Goal: Task Accomplishment & Management: Complete application form

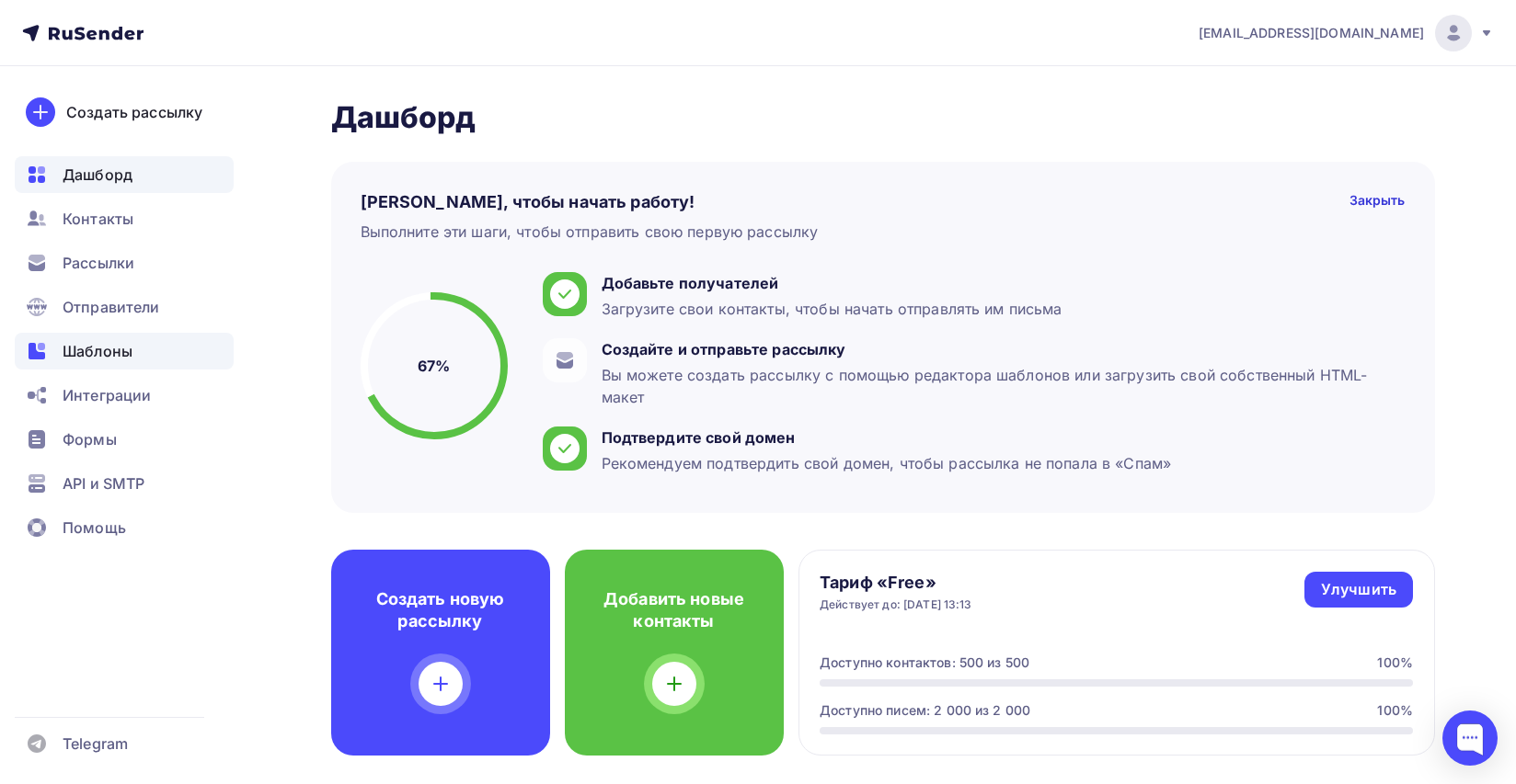
click at [99, 347] on span "Шаблоны" at bounding box center [96, 350] width 70 height 22
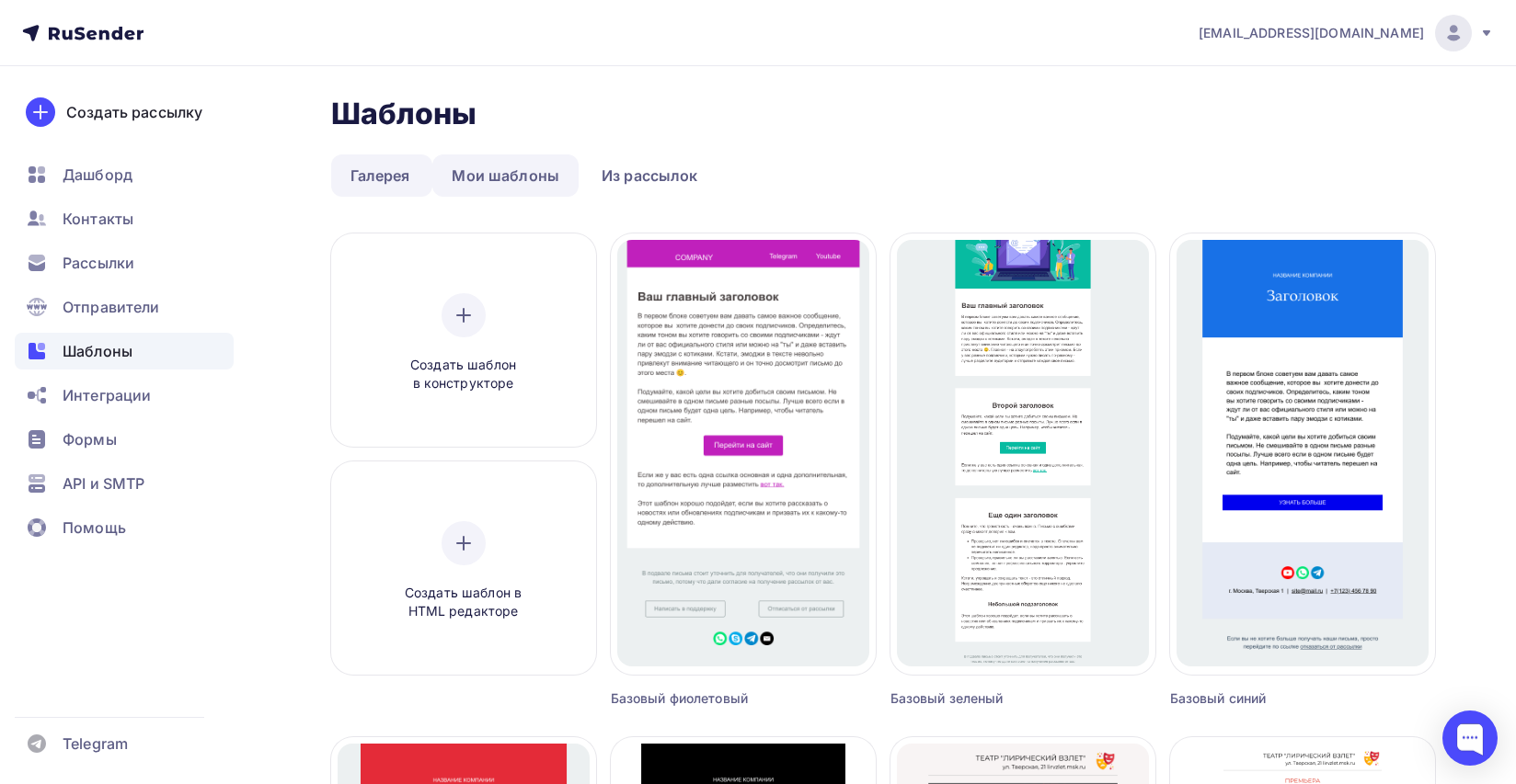
click at [540, 180] on link "Мои шаблоны" at bounding box center [505, 176] width 146 height 42
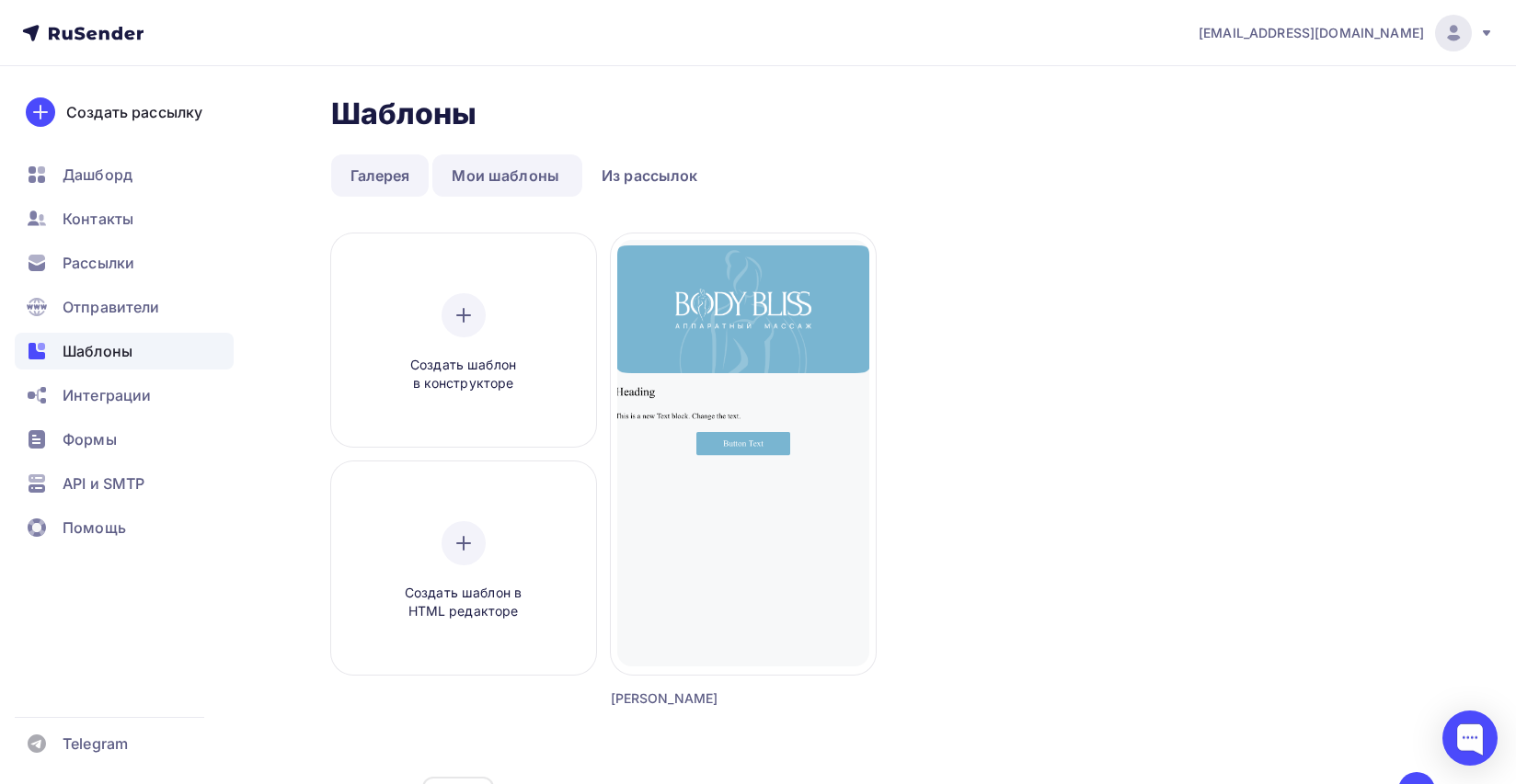
click at [397, 180] on link "Галерея" at bounding box center [380, 176] width 98 height 42
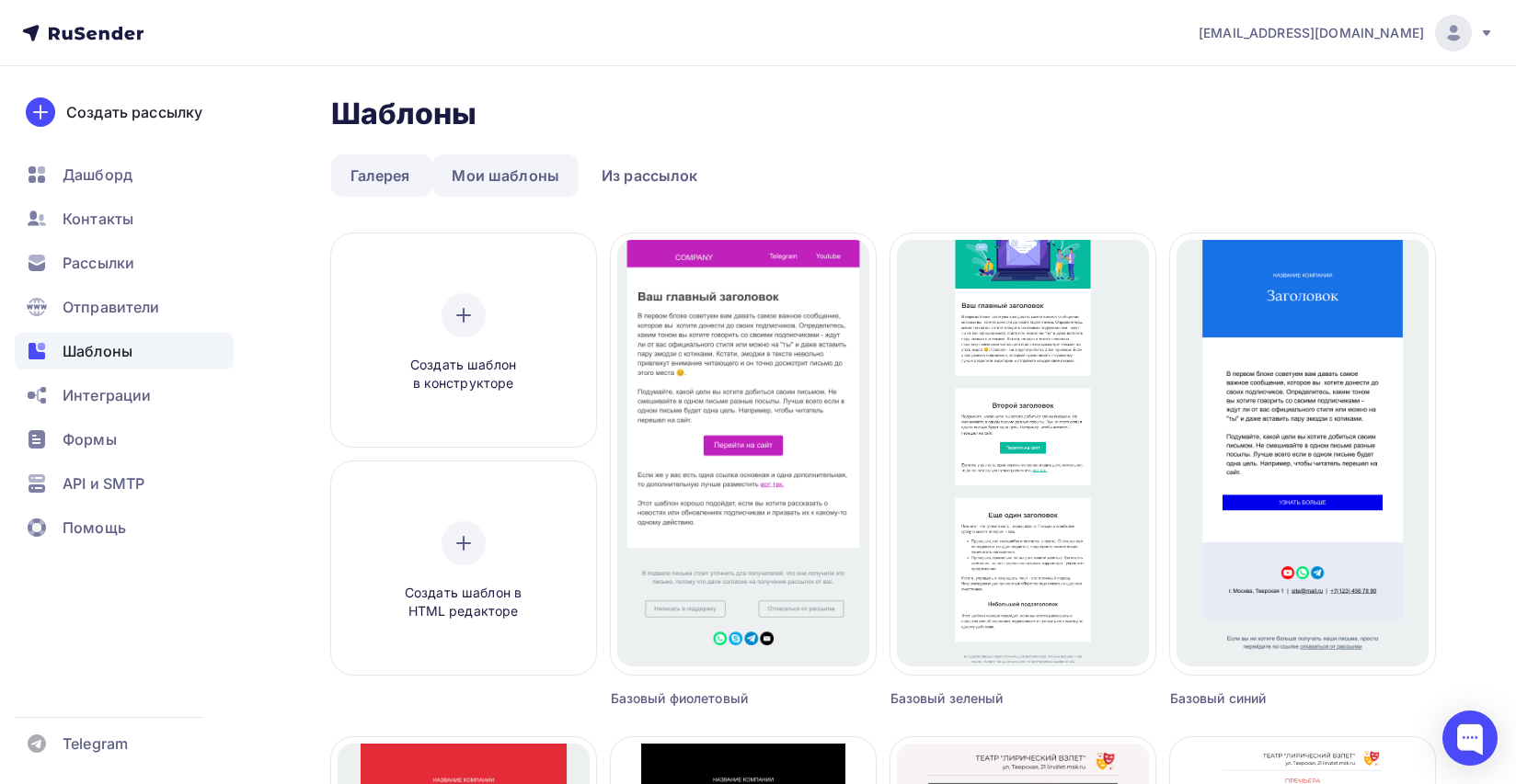
click at [508, 177] on link "Мои шаблоны" at bounding box center [505, 176] width 146 height 42
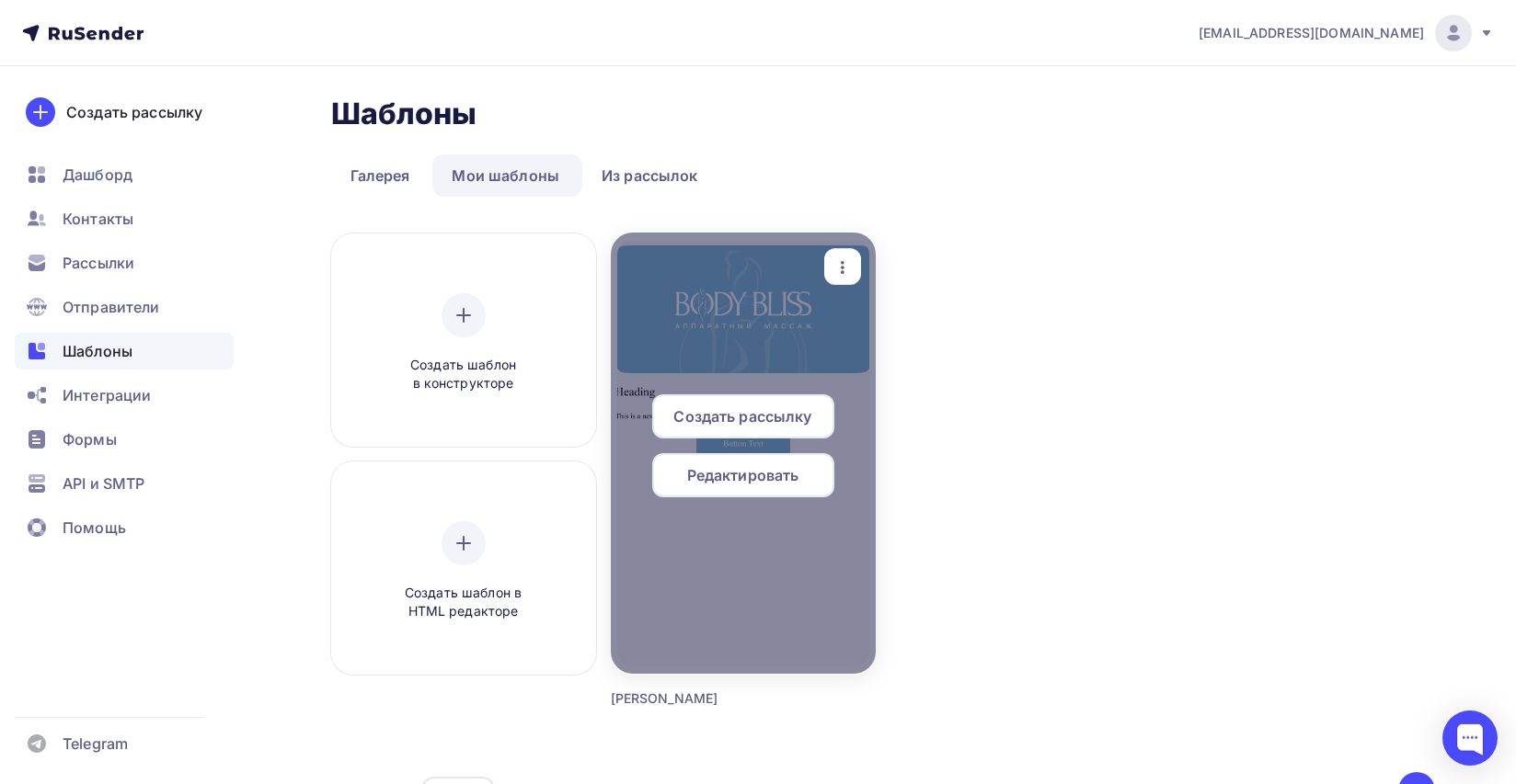
click at [730, 473] on span "Редактировать" at bounding box center [742, 475] width 112 height 22
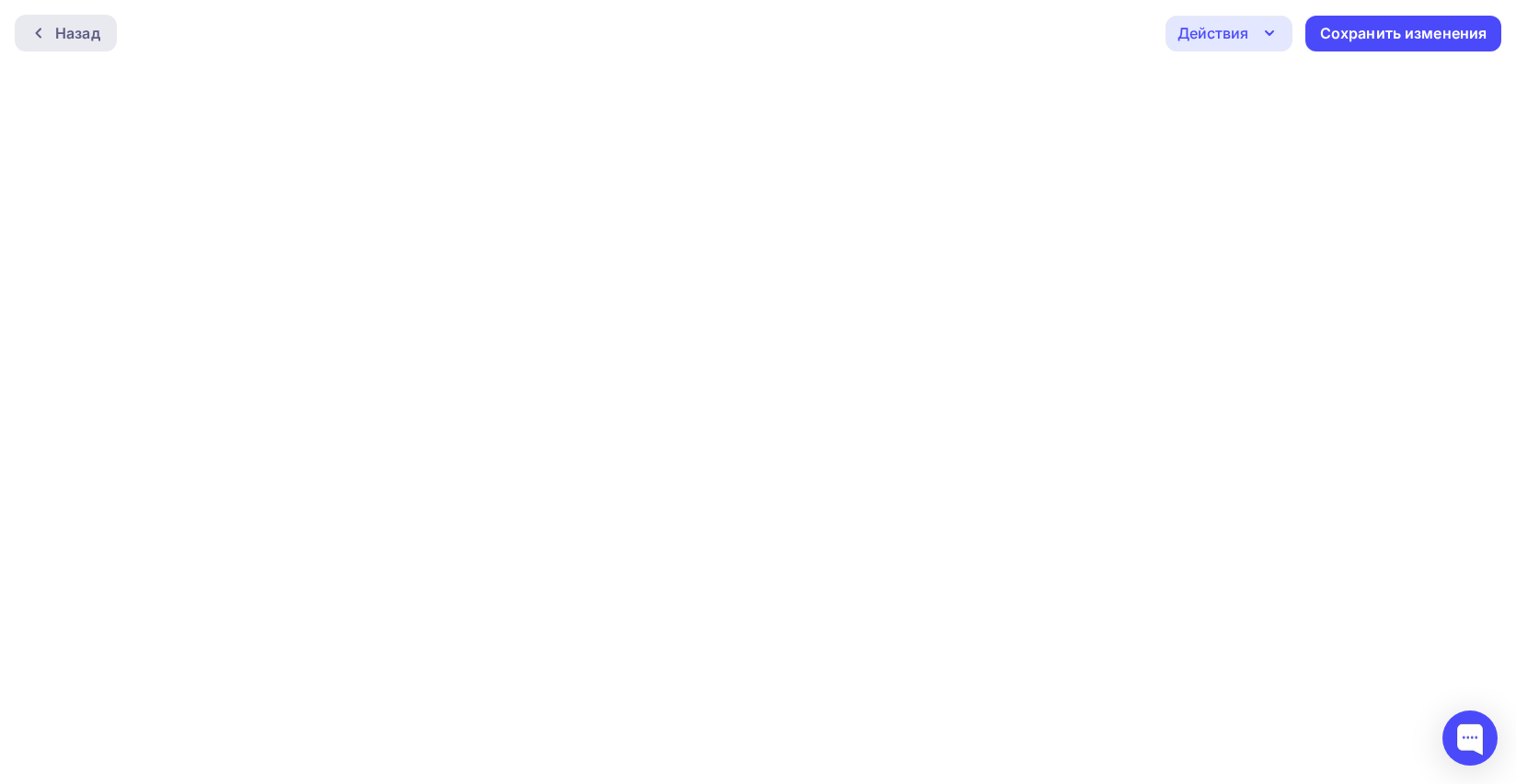
click at [76, 23] on div "Назад" at bounding box center [77, 32] width 45 height 22
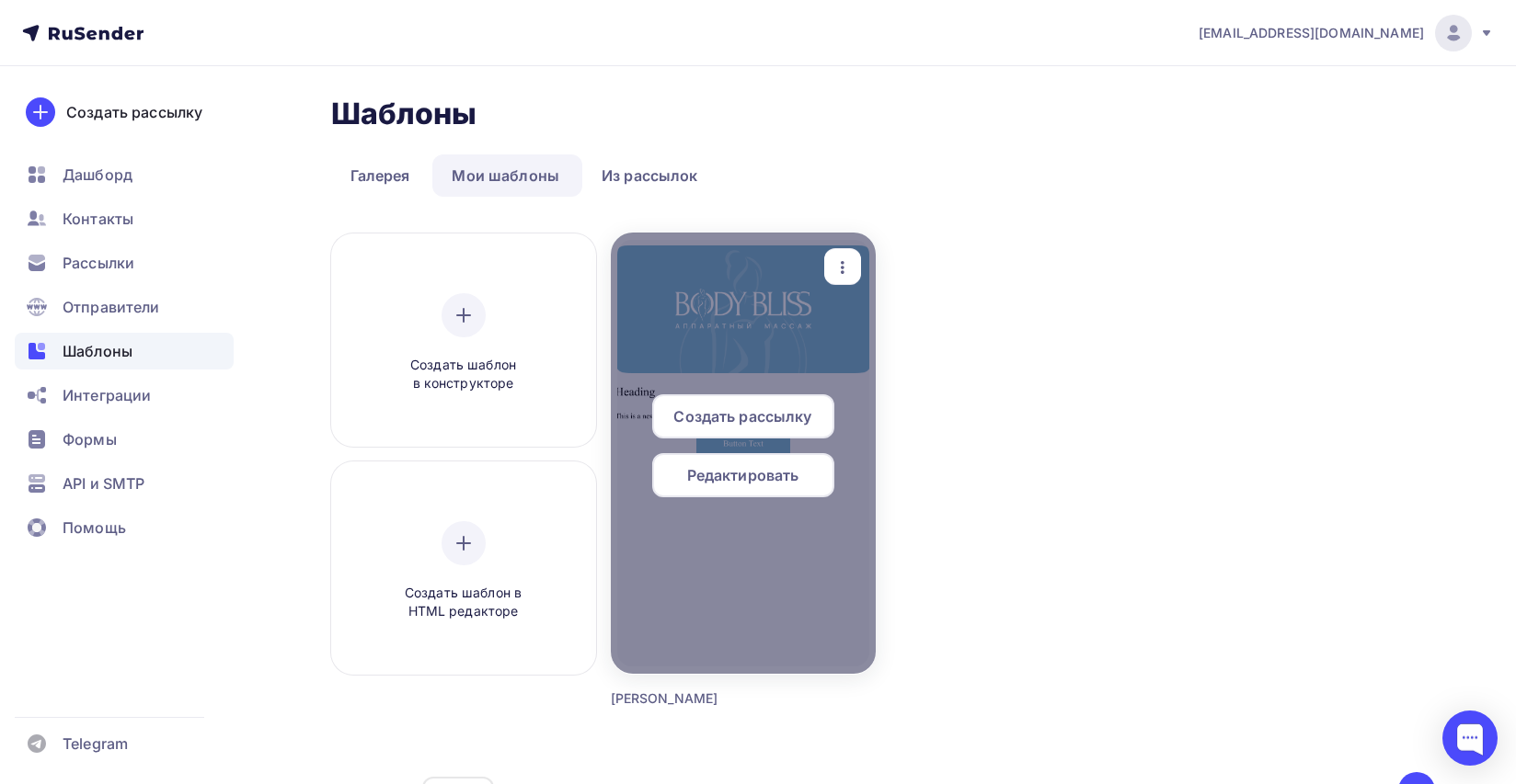
click at [839, 267] on icon "button" at bounding box center [843, 267] width 22 height 22
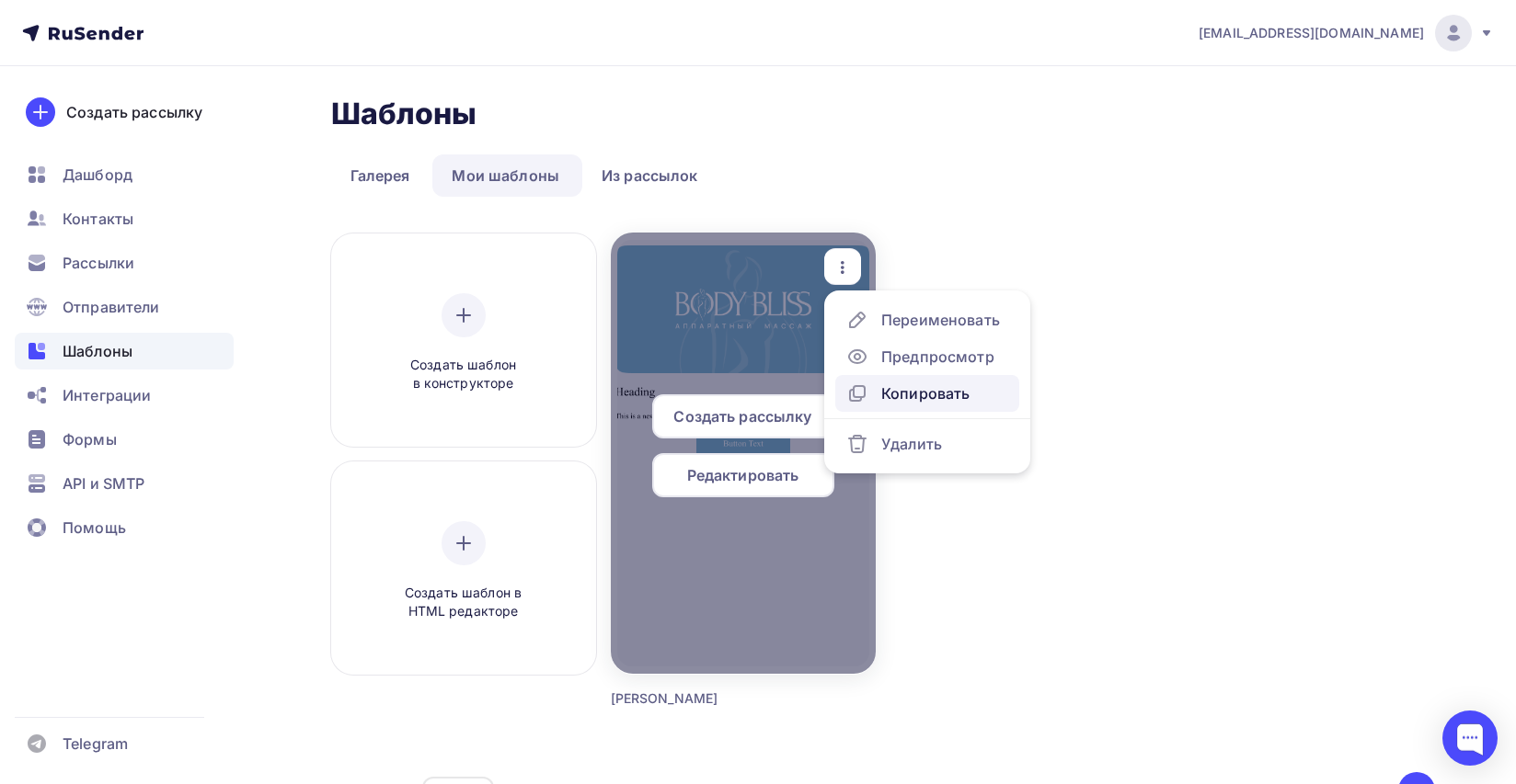
click at [874, 392] on div "Копировать" at bounding box center [907, 393] width 123 height 22
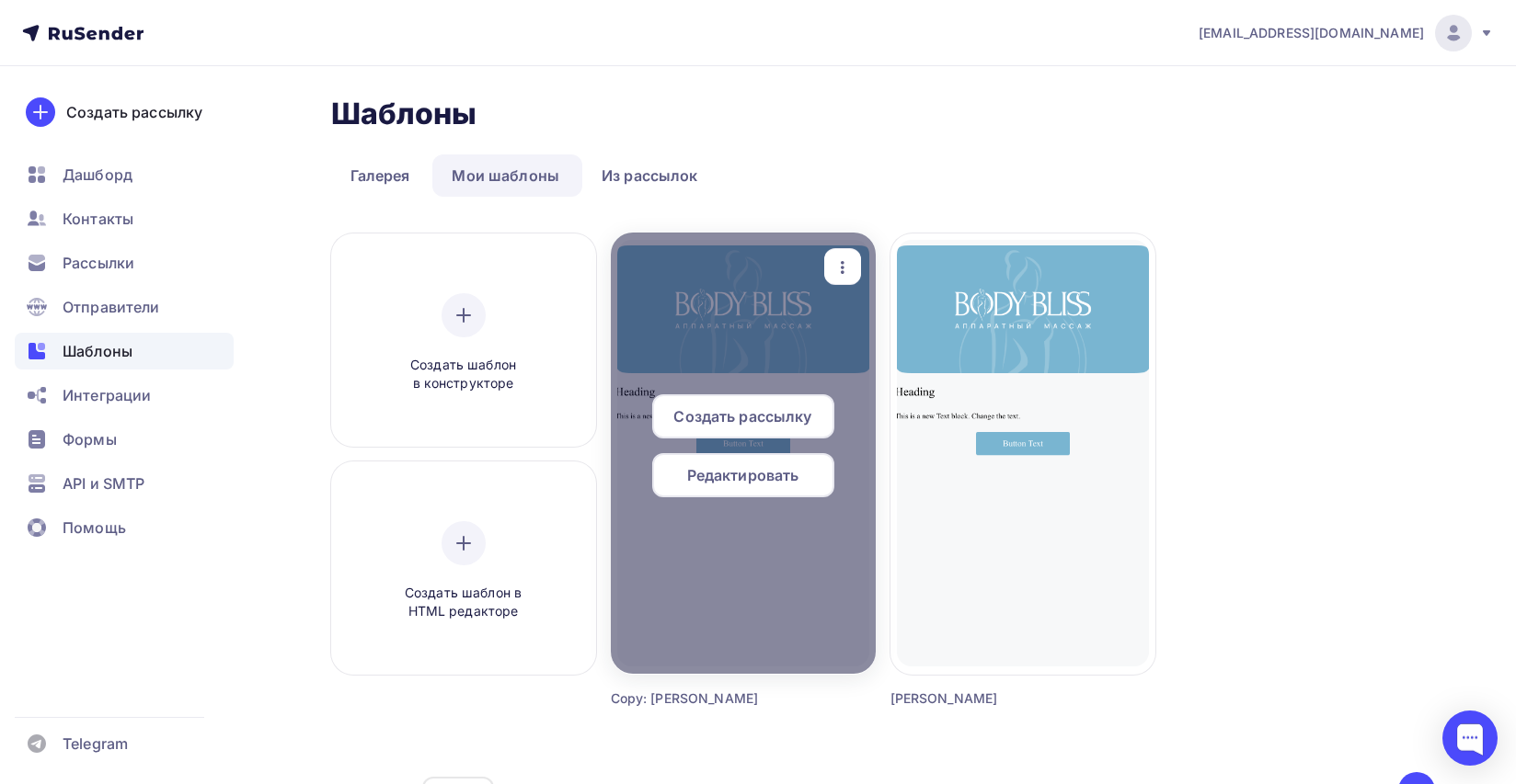
click at [768, 473] on span "Редактировать" at bounding box center [742, 475] width 112 height 22
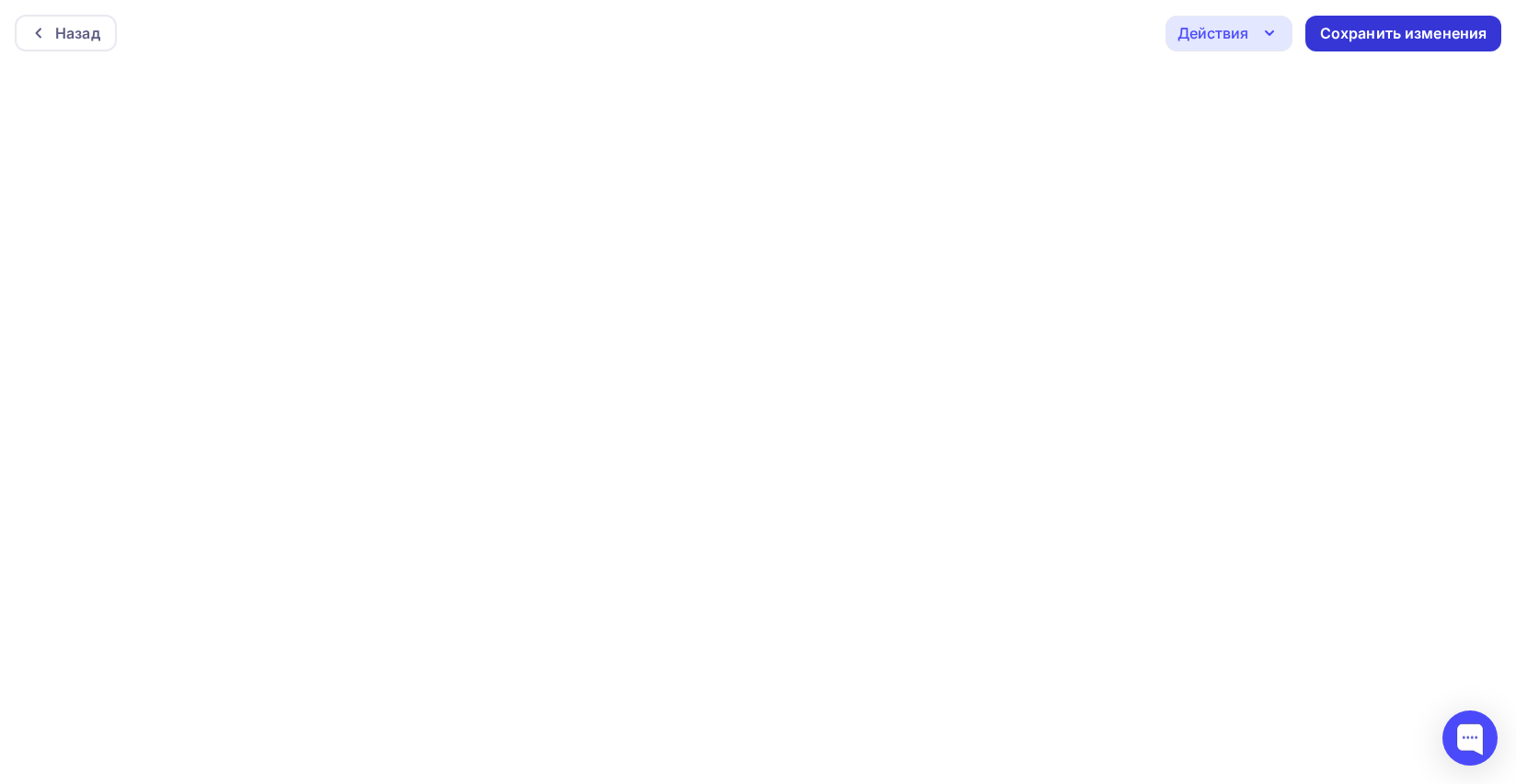
click at [1390, 39] on div "Сохранить изменения" at bounding box center [1403, 33] width 167 height 21
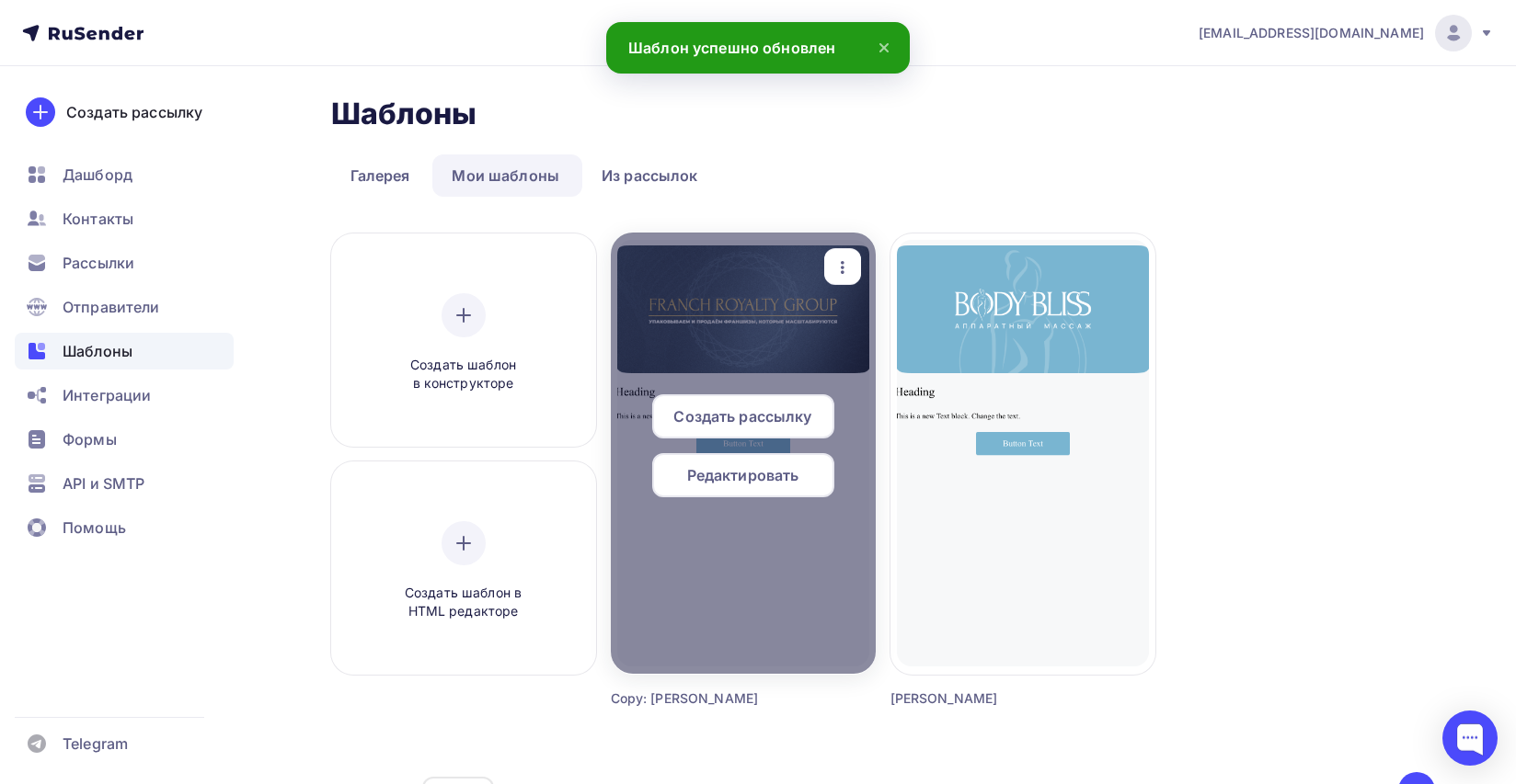
click at [849, 266] on icon "button" at bounding box center [843, 267] width 22 height 22
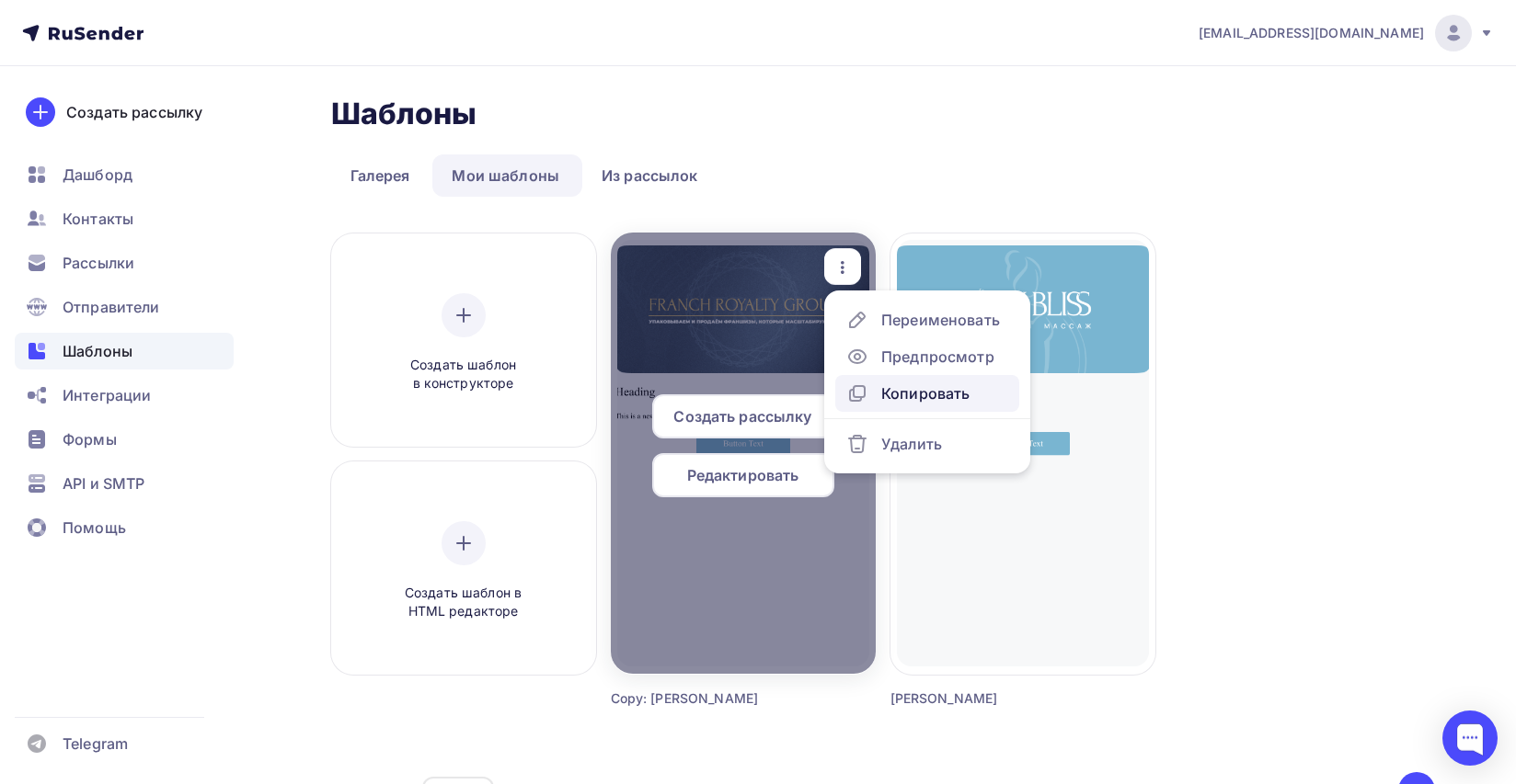
click at [888, 393] on div "Копировать" at bounding box center [926, 393] width 88 height 22
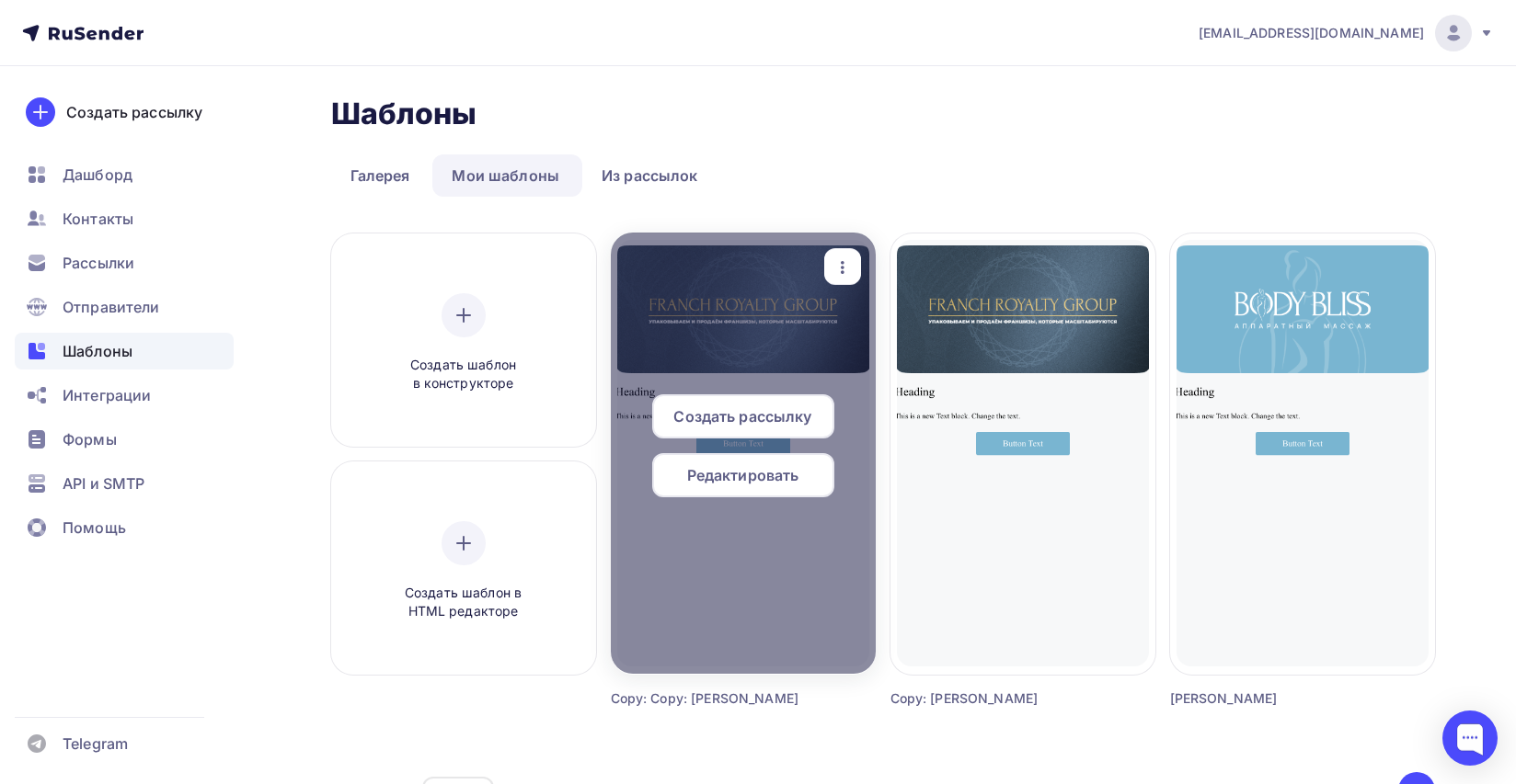
click at [764, 472] on span "Редактировать" at bounding box center [742, 475] width 112 height 22
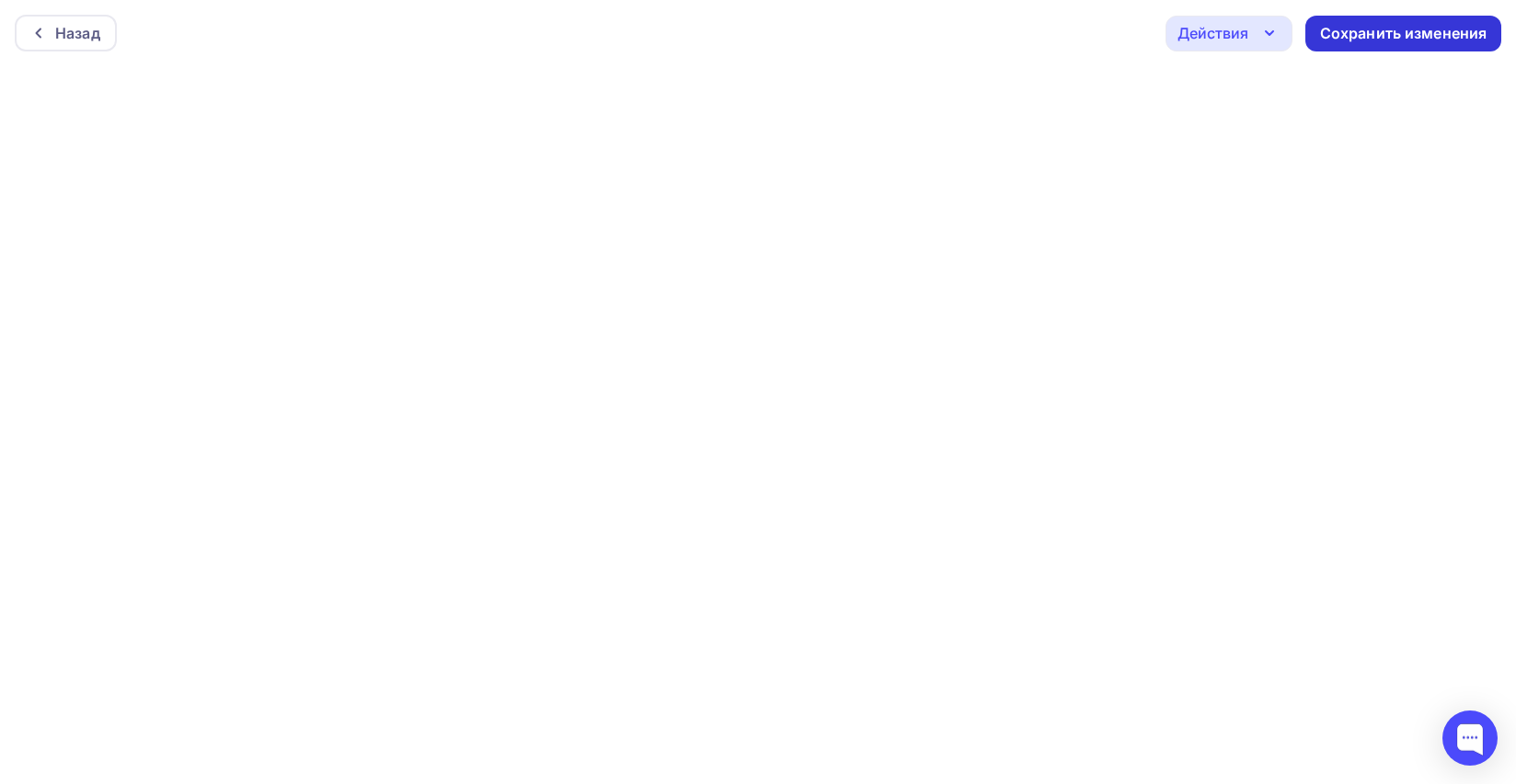
click at [1368, 34] on div "Сохранить изменения" at bounding box center [1403, 33] width 167 height 21
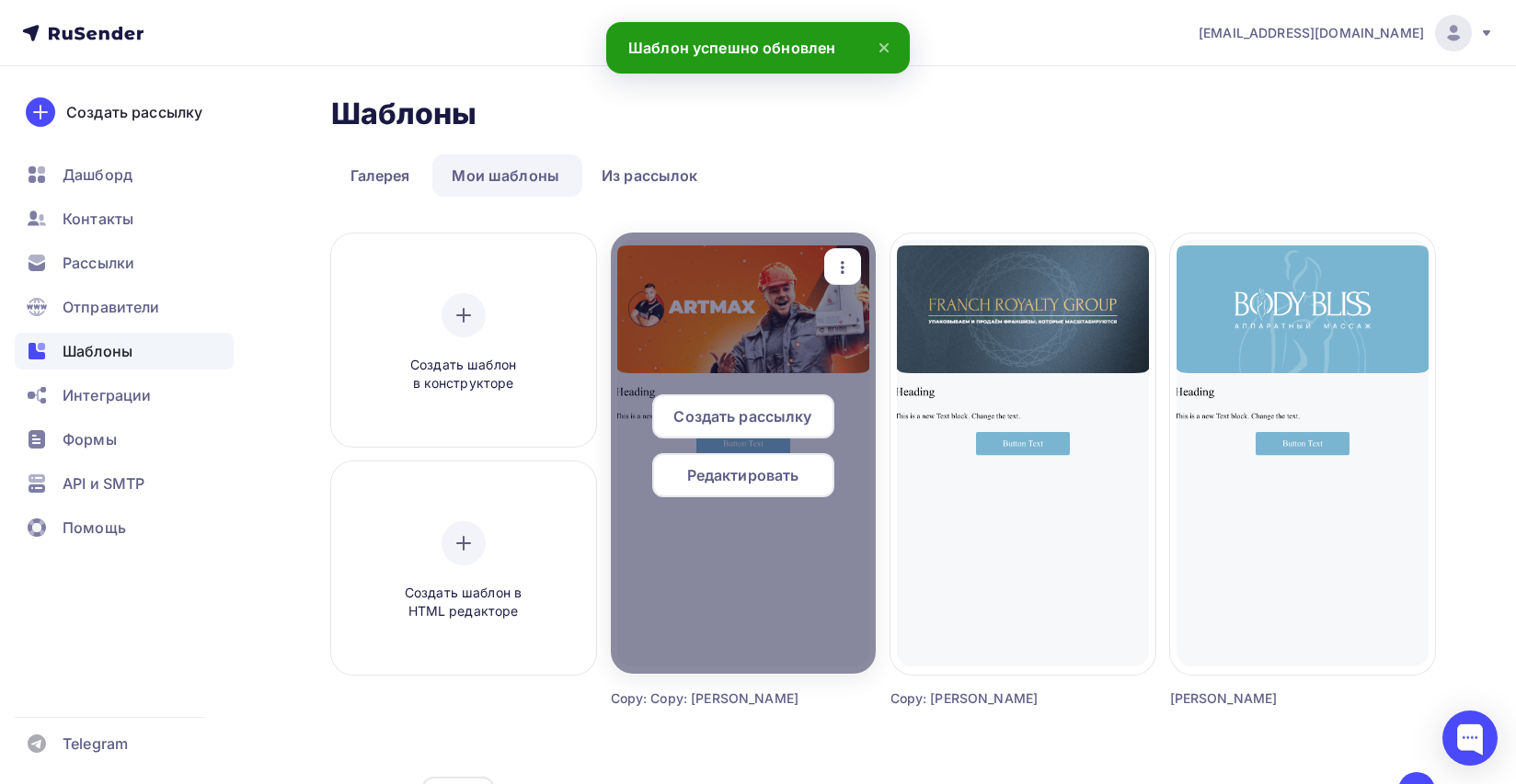
click at [748, 477] on span "Редактировать" at bounding box center [742, 475] width 112 height 22
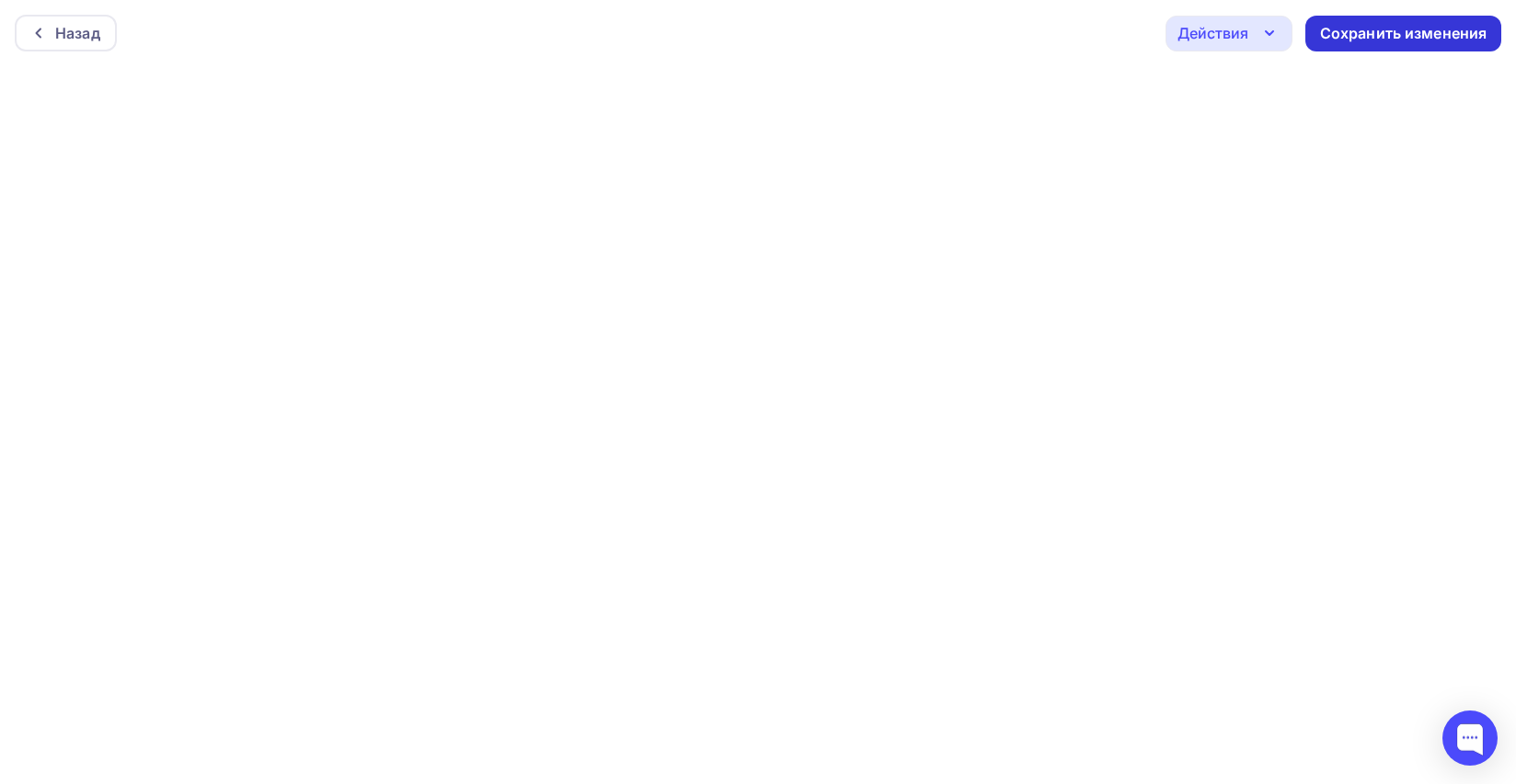
click at [1418, 31] on div "Сохранить изменения" at bounding box center [1403, 33] width 167 height 21
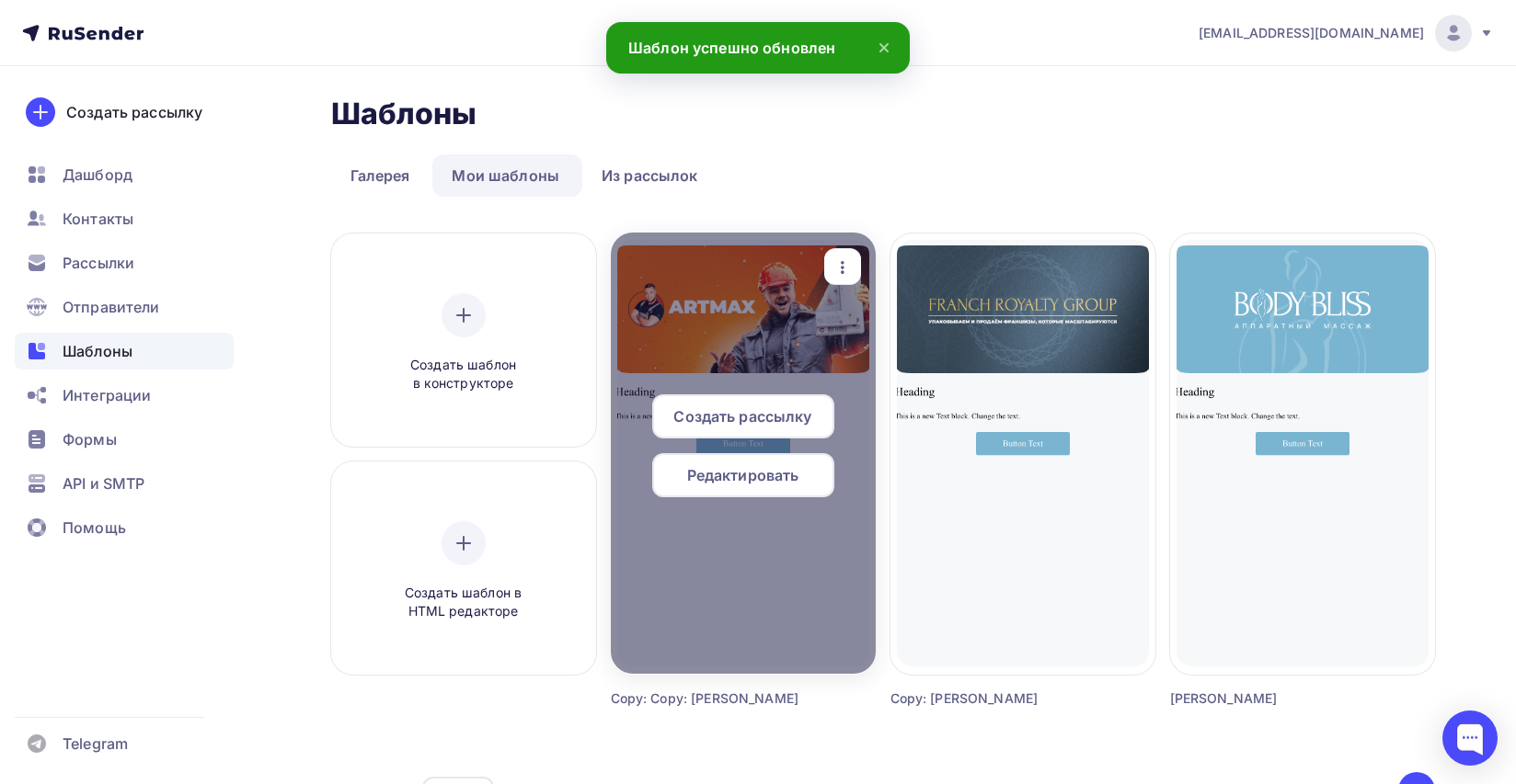
click at [768, 485] on span "Редактировать" at bounding box center [742, 475] width 112 height 22
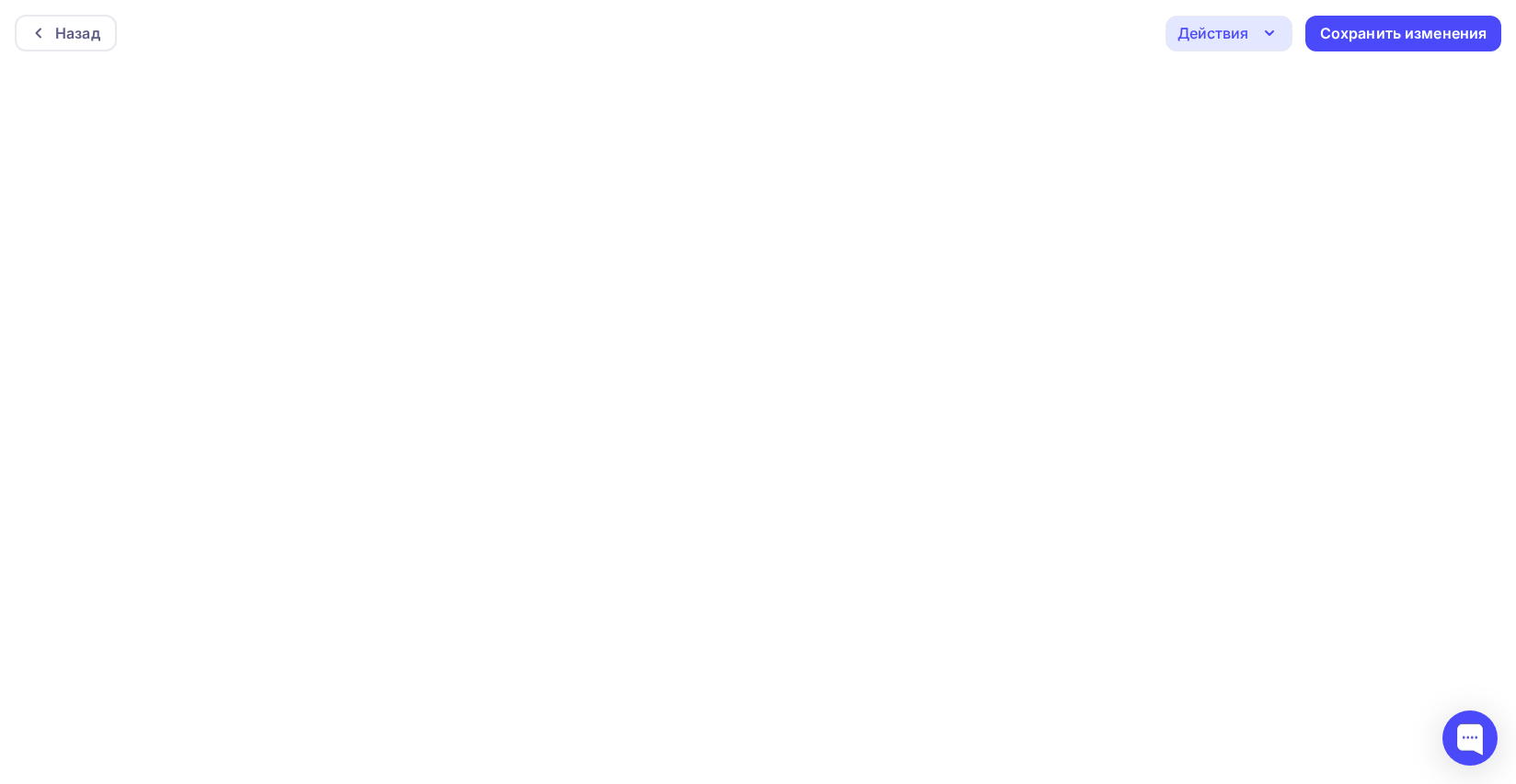
click at [1227, 30] on div "Действия" at bounding box center [1213, 32] width 71 height 22
click at [1258, 35] on icon "button" at bounding box center [1269, 32] width 22 height 22
click at [1346, 35] on div "Сохранить изменения" at bounding box center [1403, 33] width 167 height 21
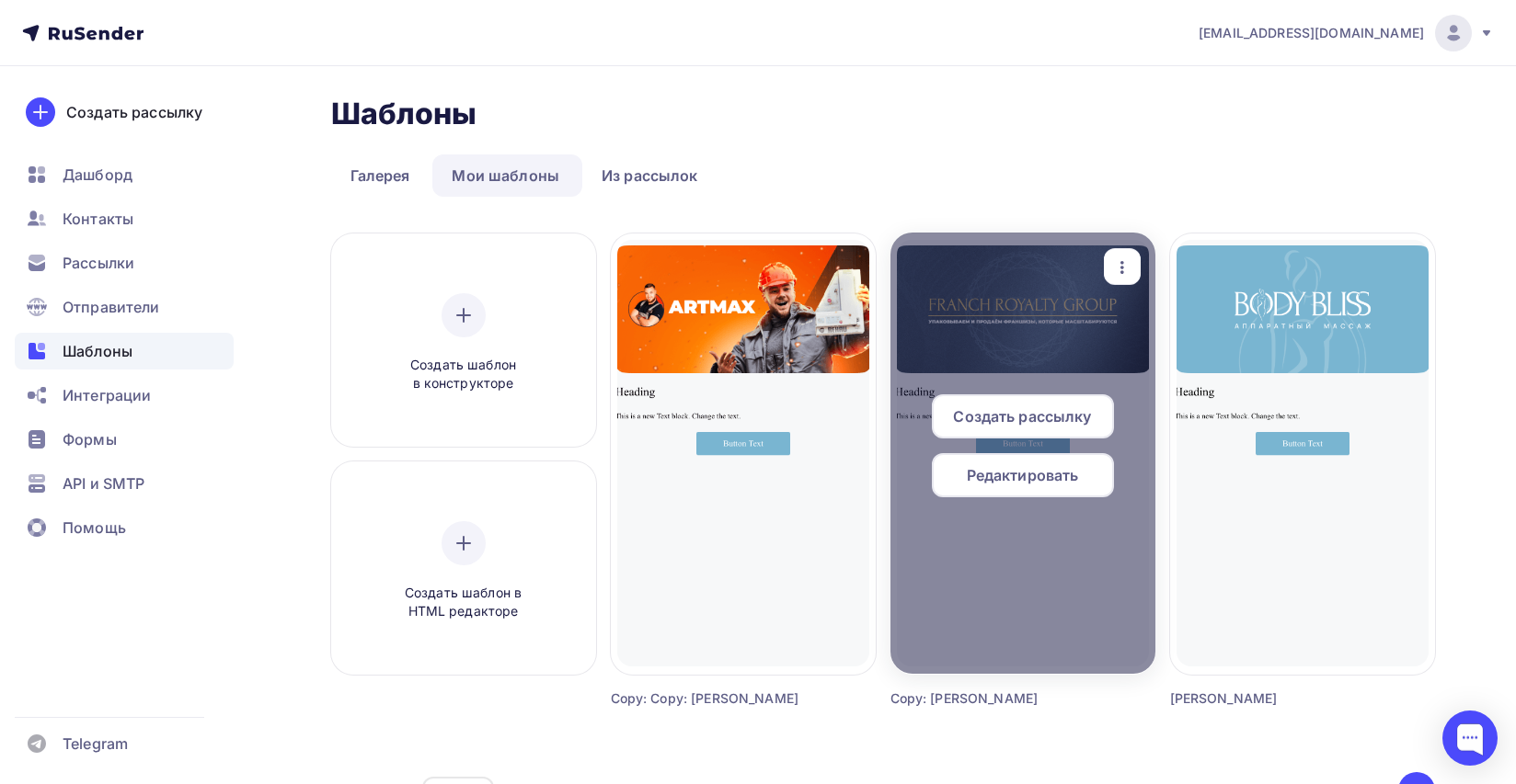
click at [1012, 466] on span "Редактировать" at bounding box center [1022, 475] width 112 height 22
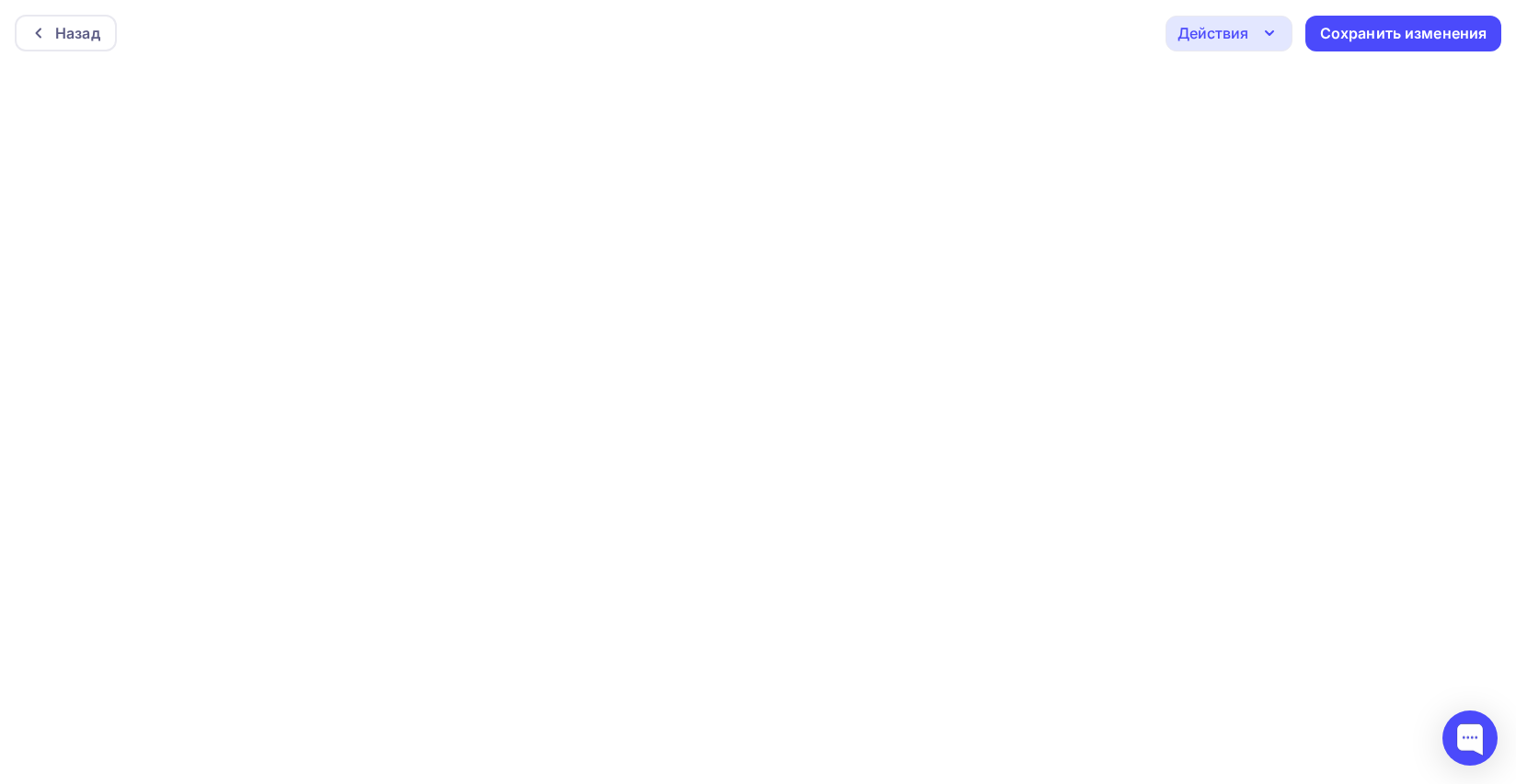
scroll to position [5, 0]
click at [1119, 47] on div "Назад Действия Отправить тестовое письмо Предпросмотр Выйти без сохранения Сохр…" at bounding box center [758, 28] width 1516 height 66
click at [1247, 31] on div "Действия" at bounding box center [1213, 28] width 71 height 22
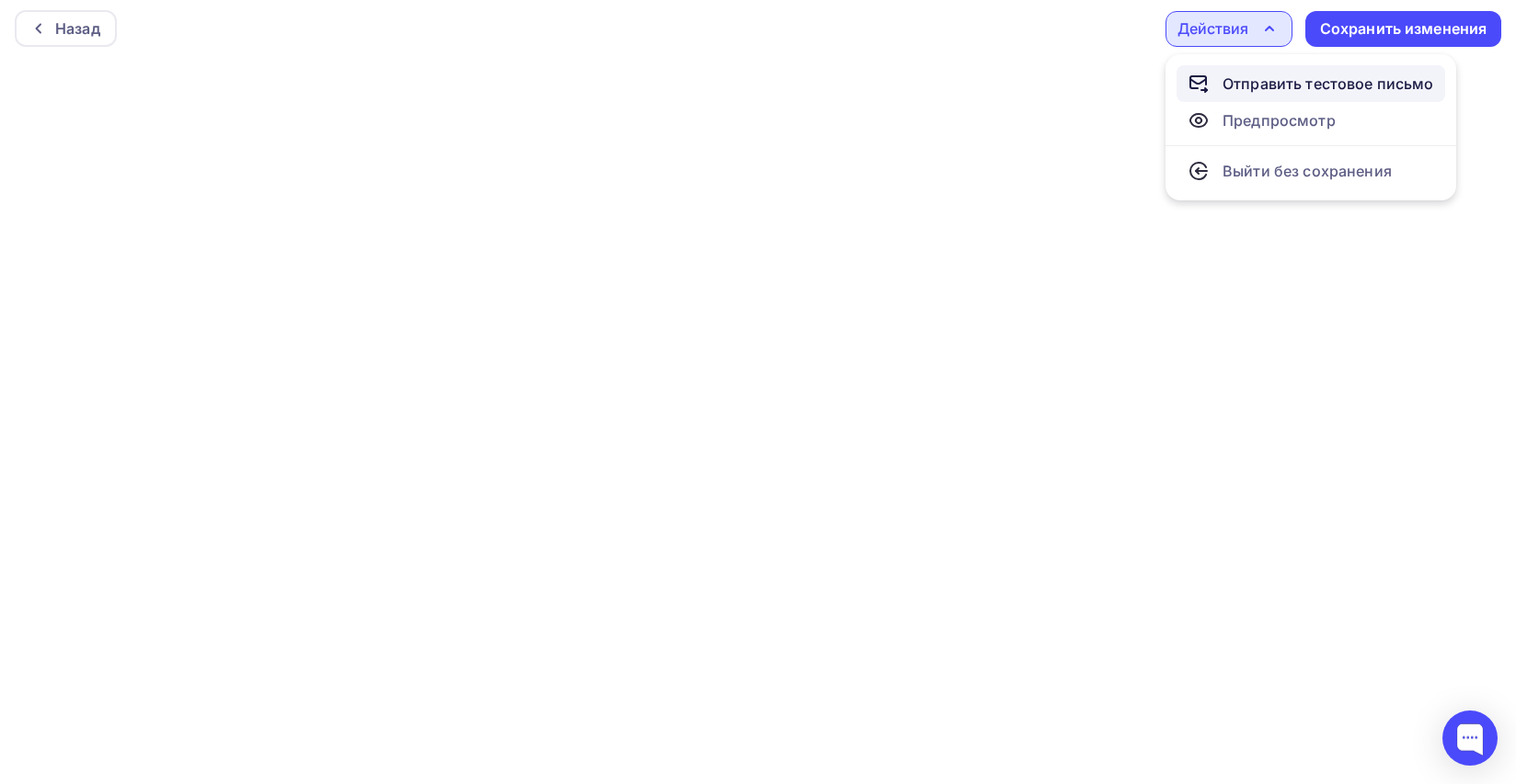
click at [1289, 73] on div "Отправить тестовое письмо" at bounding box center [1328, 83] width 211 height 22
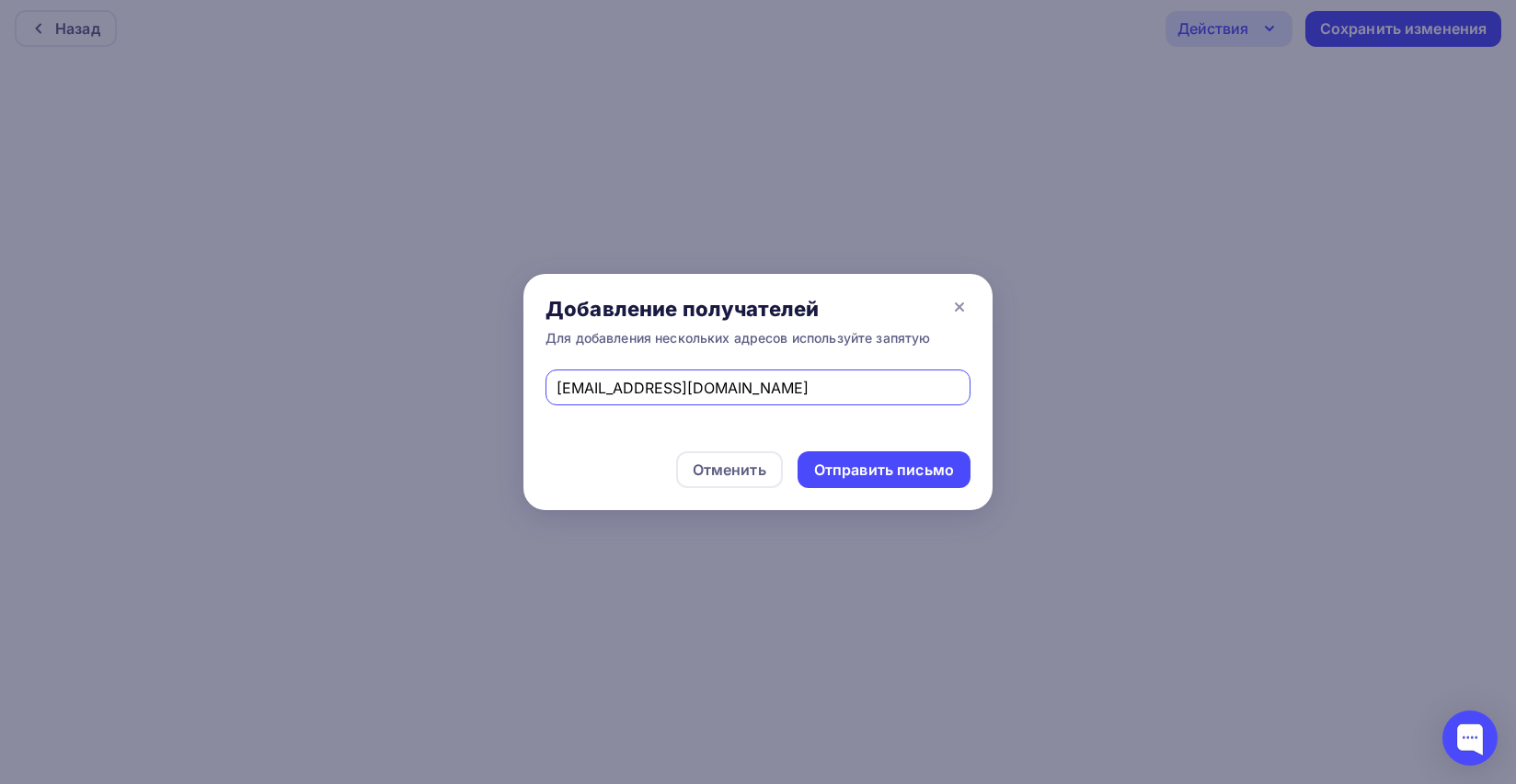
type input "[EMAIL_ADDRESS][DOMAIN_NAME]"
click at [663, 434] on div "Отменить Отправить письмо" at bounding box center [758, 470] width 469 height 81
click at [914, 466] on div "Отправить письмо" at bounding box center [884, 471] width 139 height 21
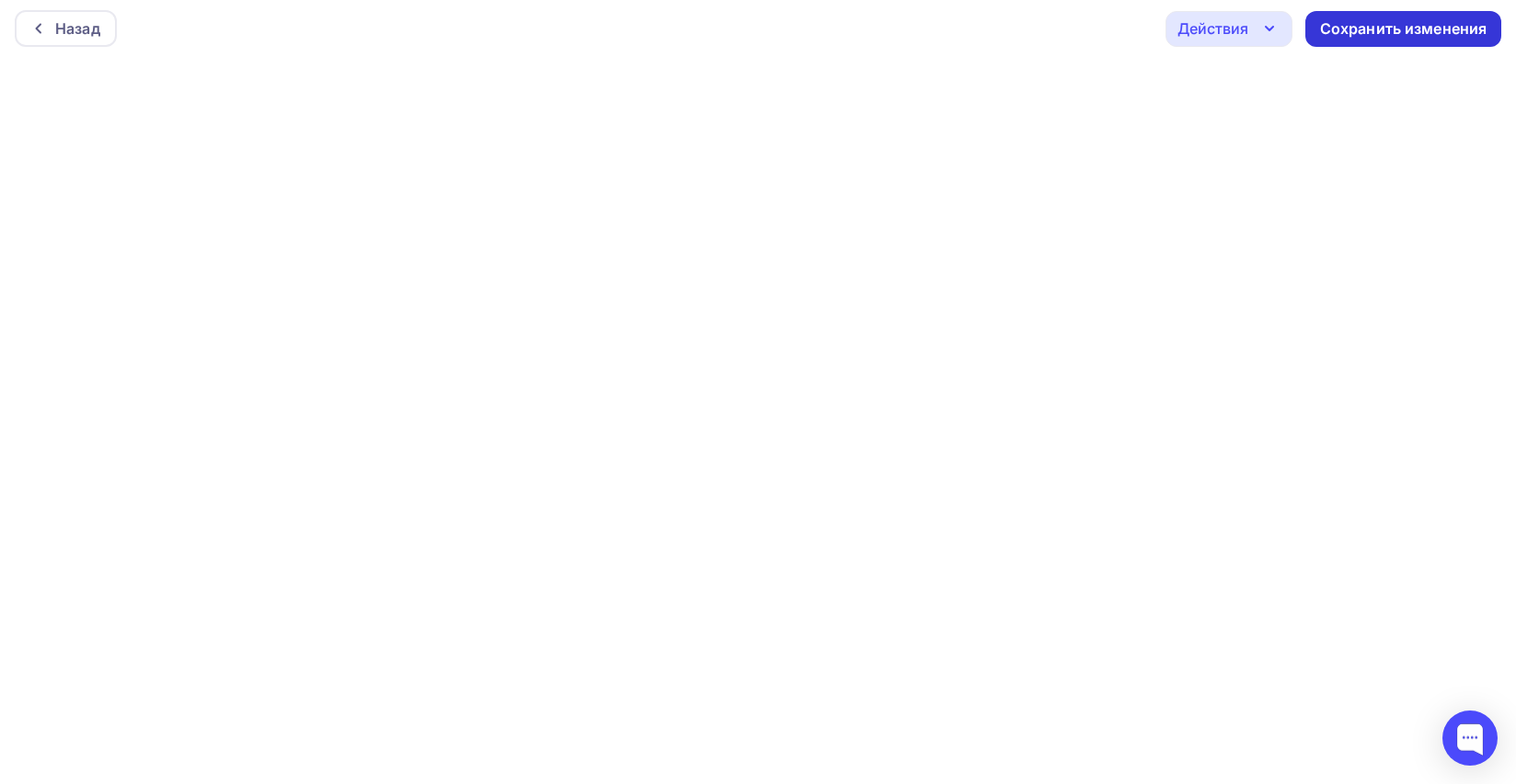
click at [1382, 25] on div "Сохранить изменения" at bounding box center [1403, 29] width 167 height 21
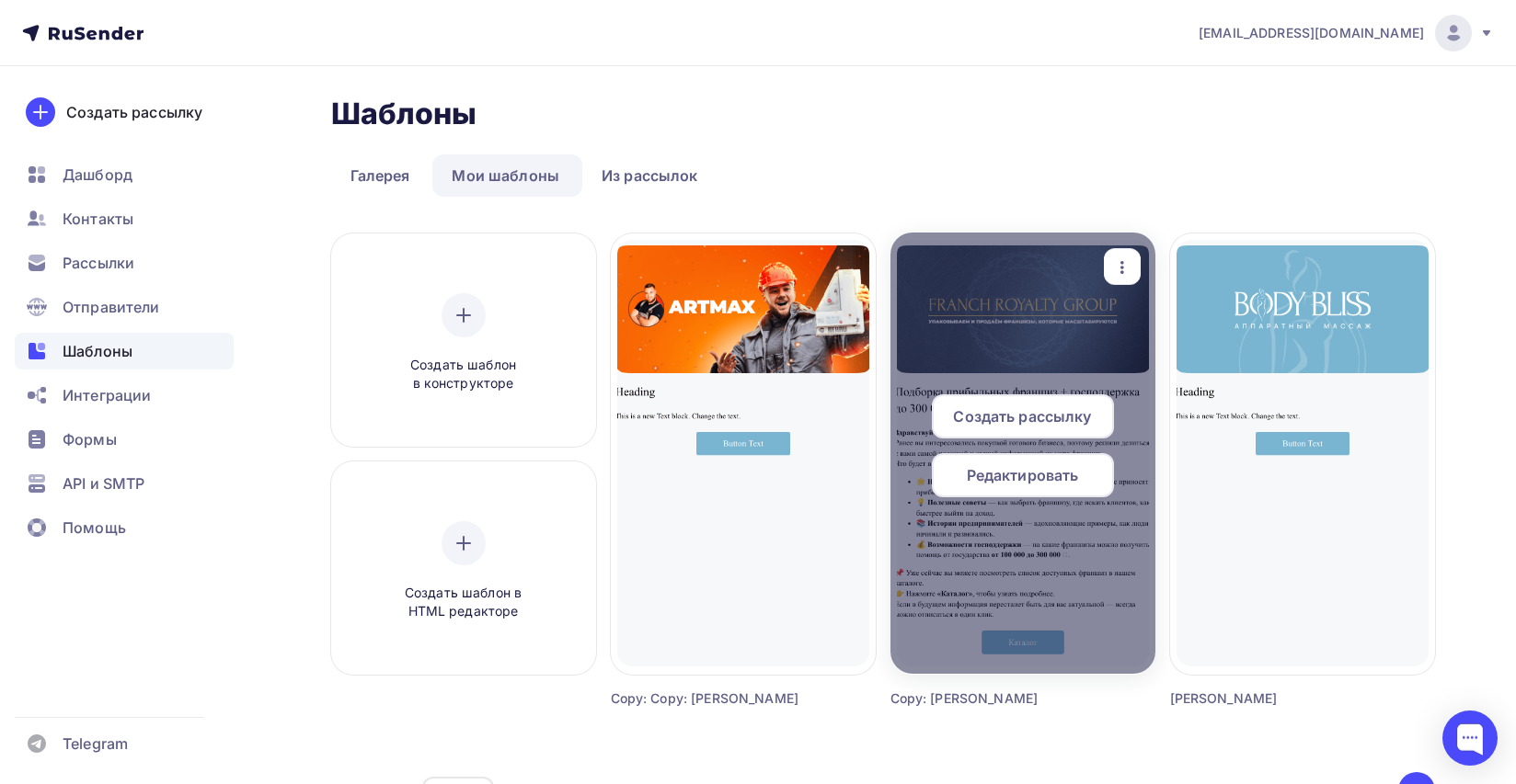
click at [1052, 418] on span "Создать рассылку" at bounding box center [1022, 416] width 138 height 22
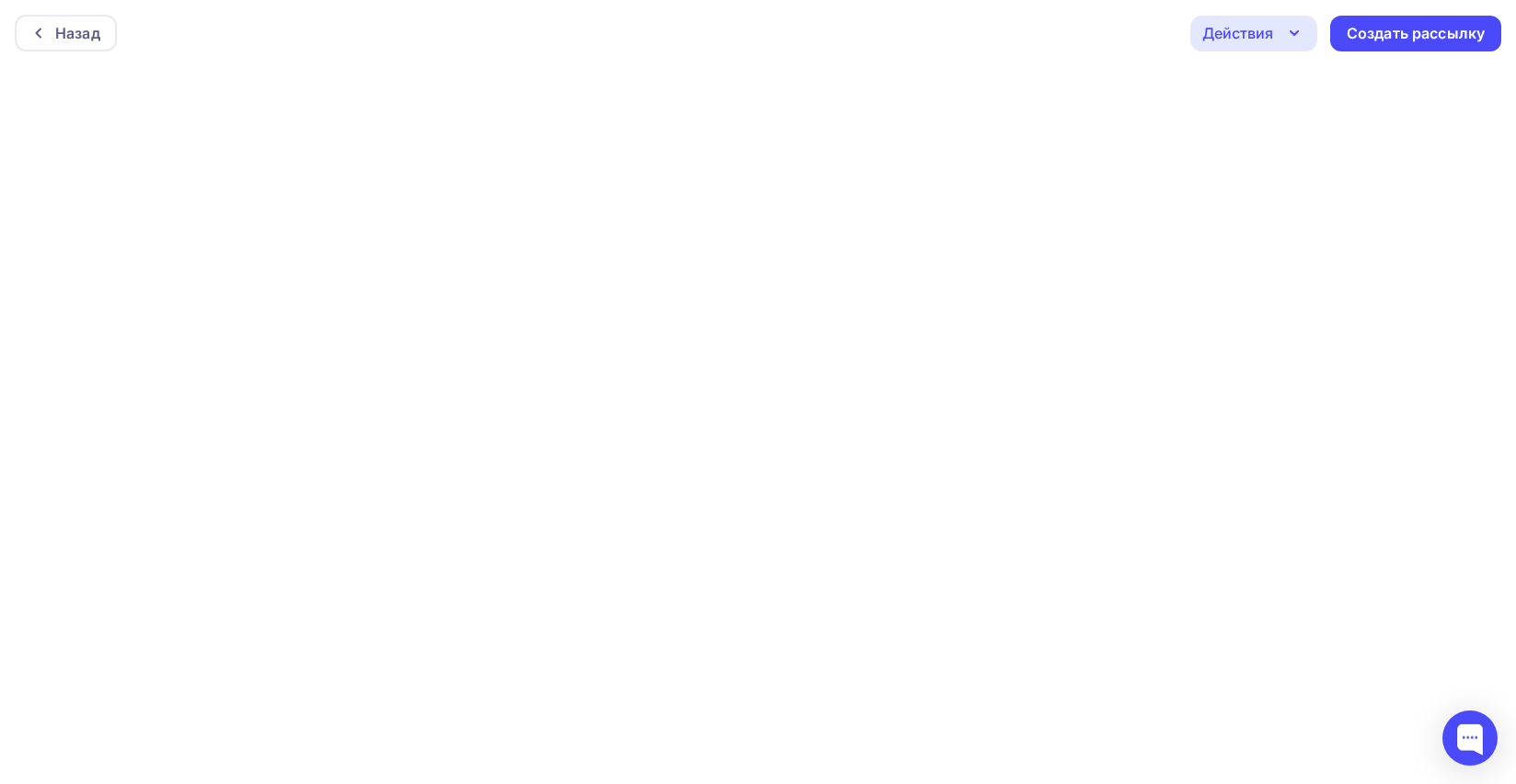
scroll to position [5, 0]
click at [1374, 27] on div "Создать рассылку" at bounding box center [1416, 29] width 138 height 21
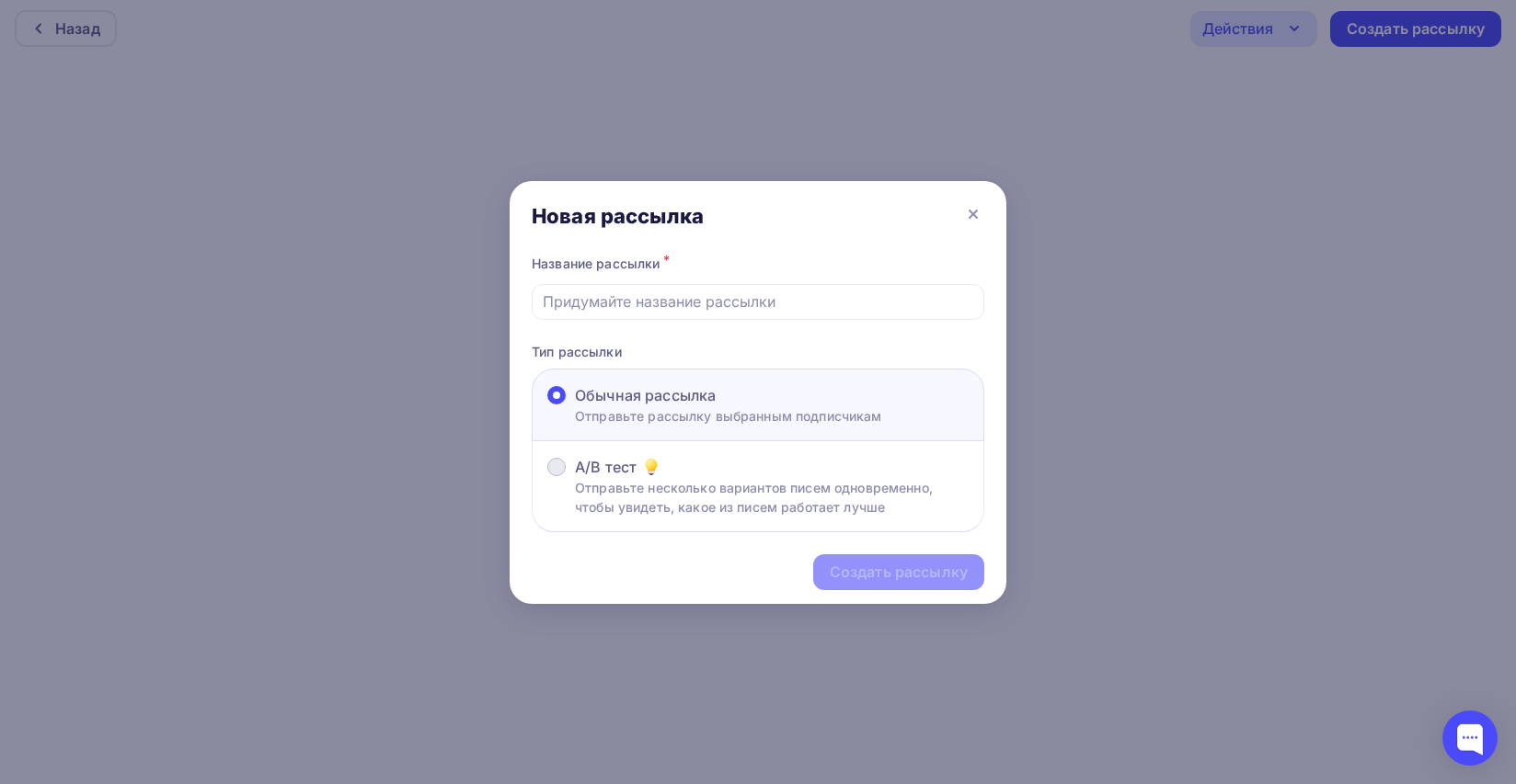
click at [675, 497] on p "Отправьте несколько вариантов писем одновременно, чтобы увидеть, какое из писем…" at bounding box center [772, 498] width 394 height 38
click at [575, 478] on input "A/B тест Отправьте несколько вариантов писем одновременно, чтобы увидеть, какое…" at bounding box center [575, 478] width 0 height 0
click at [723, 304] on input "text" at bounding box center [758, 301] width 432 height 22
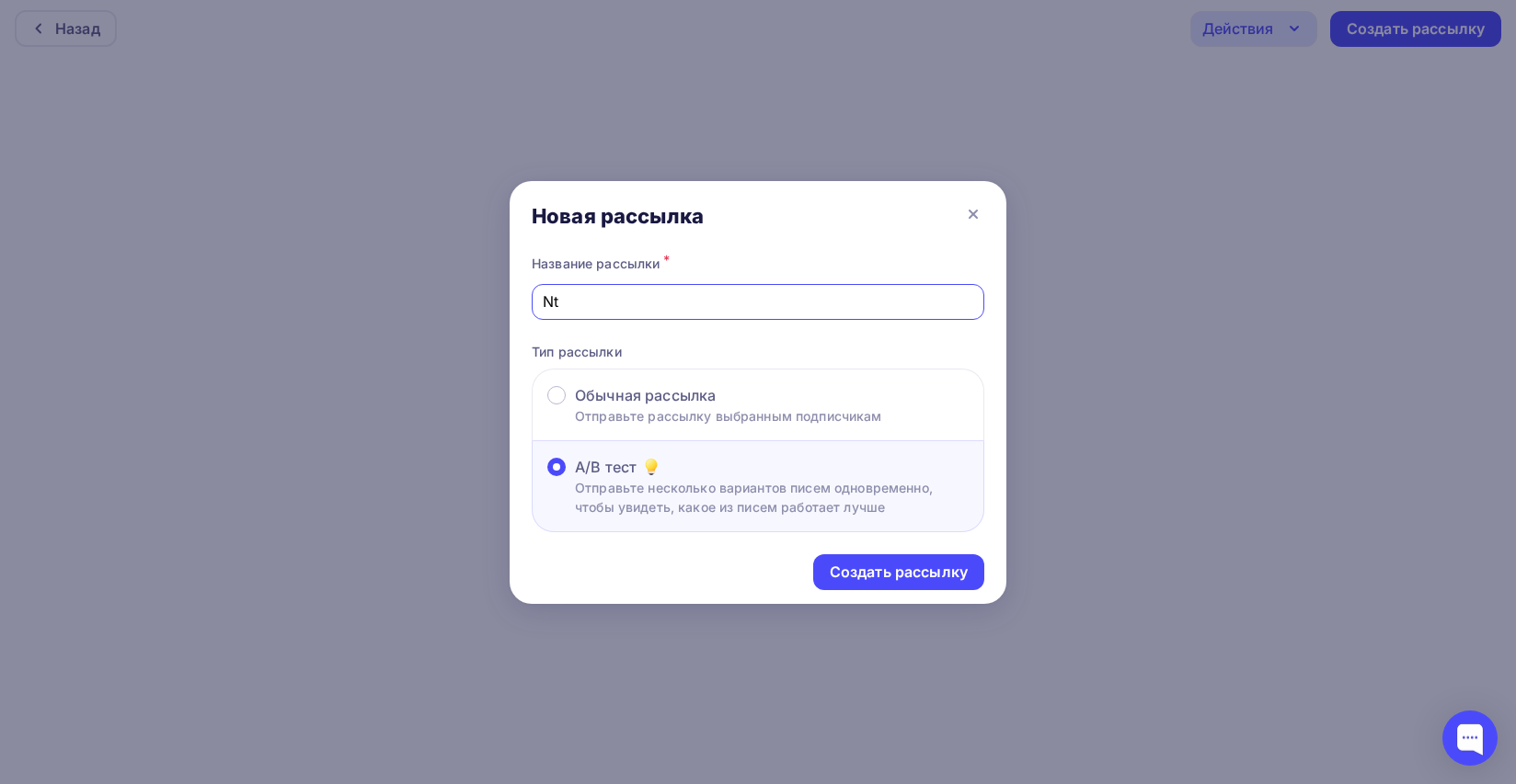
type input "N"
type input "Тест 15.08"
click at [880, 580] on div "Создать рассылку" at bounding box center [899, 572] width 138 height 21
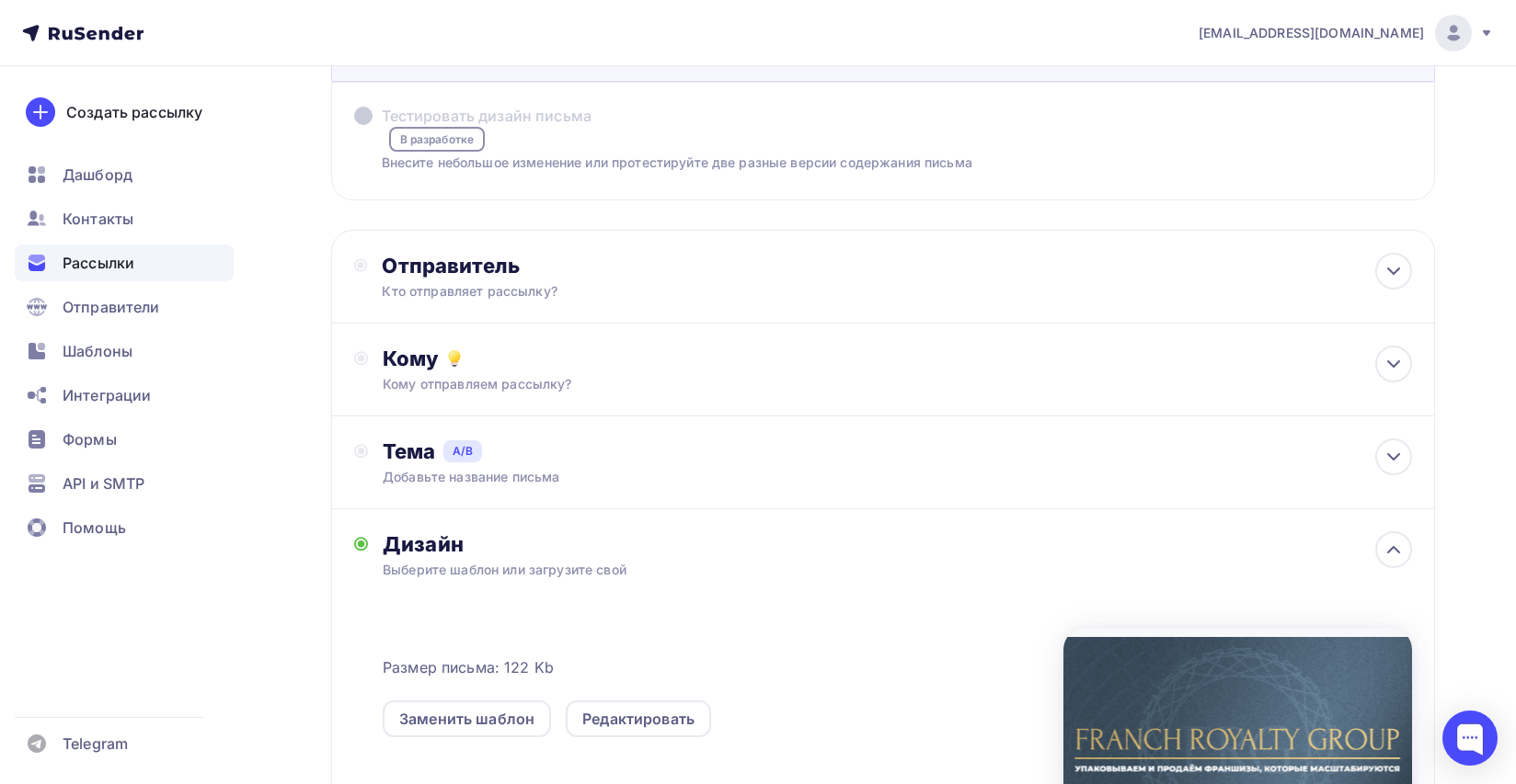
scroll to position [215, 0]
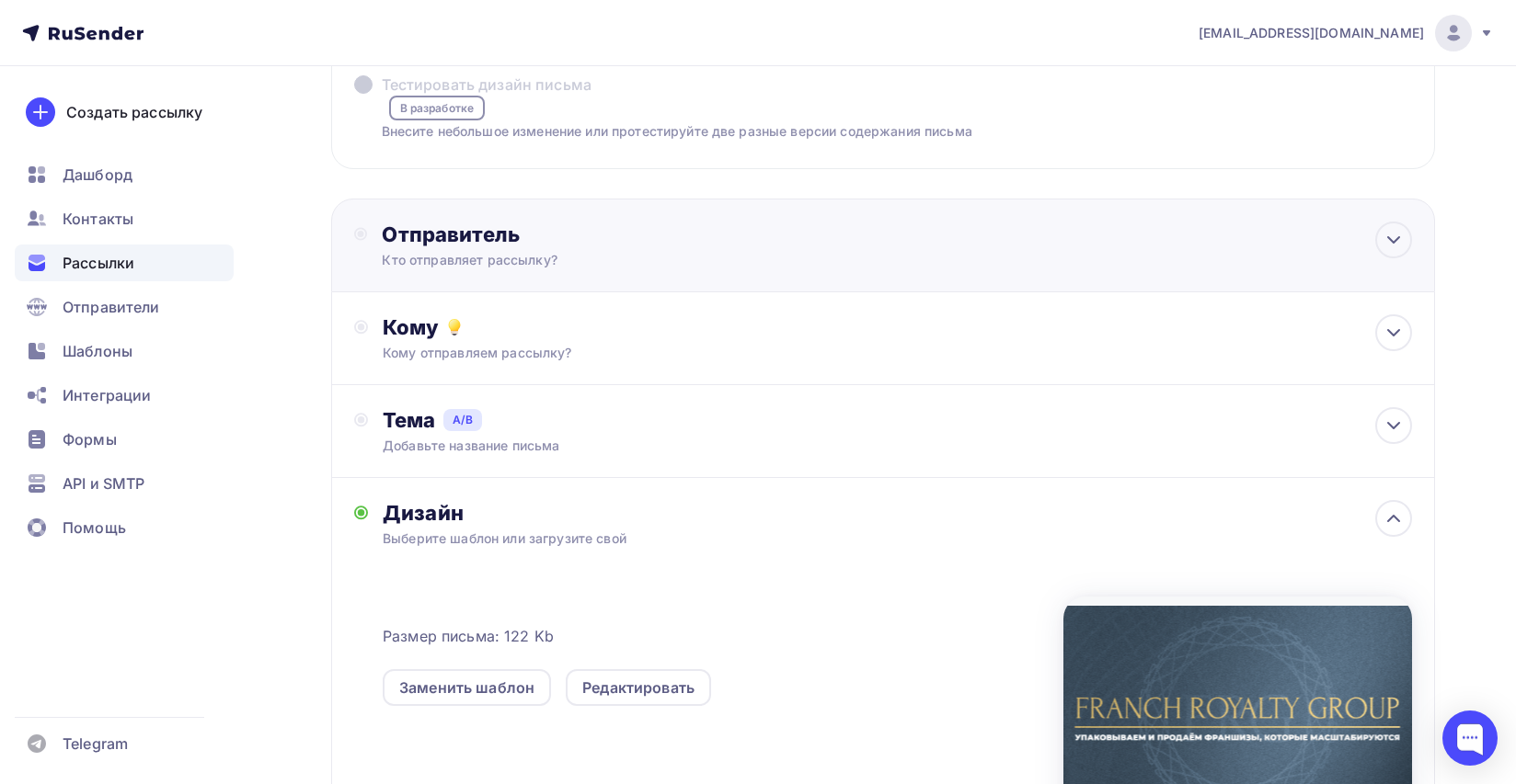
click at [729, 263] on div "Кто отправляет рассылку?" at bounding box center [562, 260] width 359 height 18
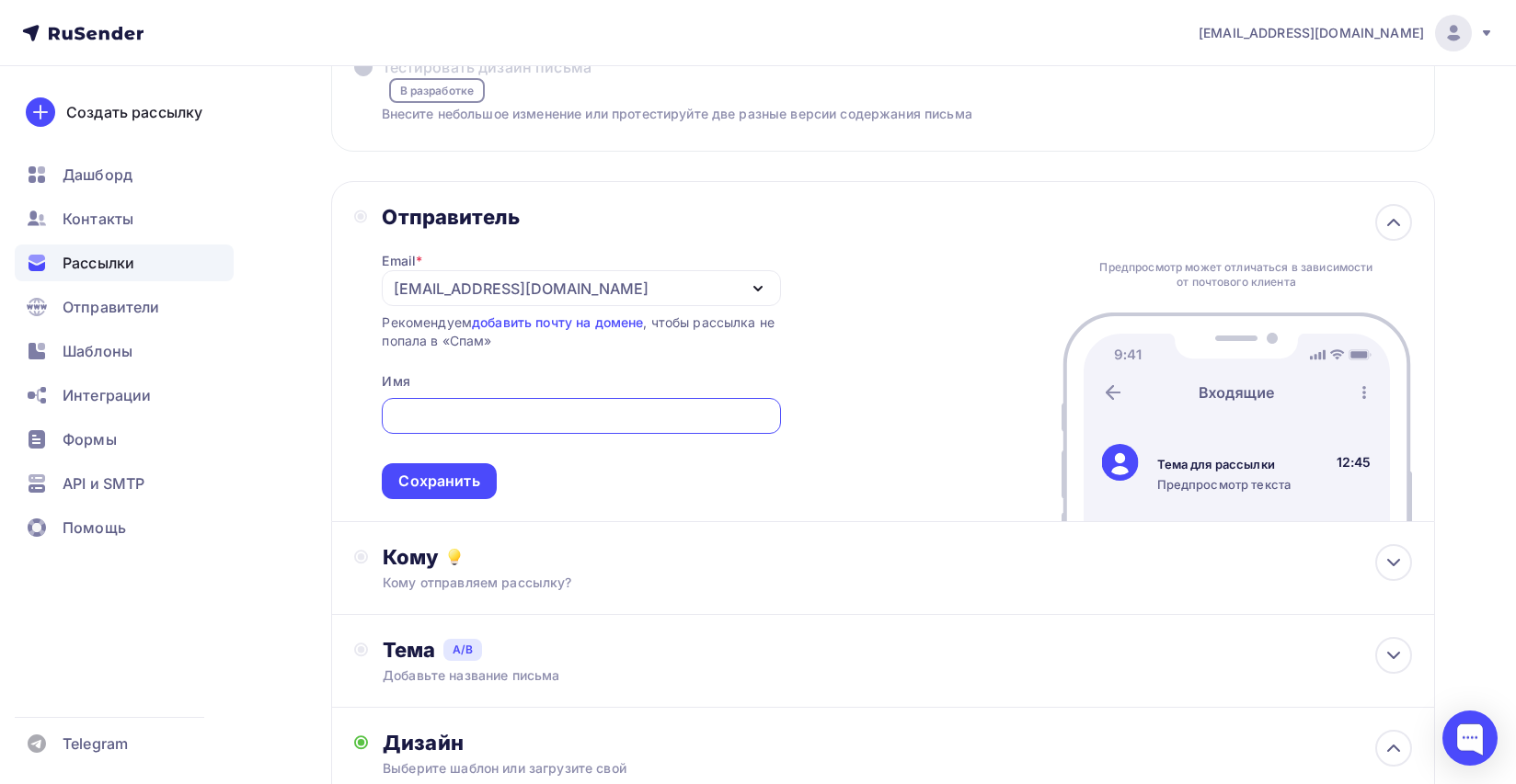
scroll to position [238, 0]
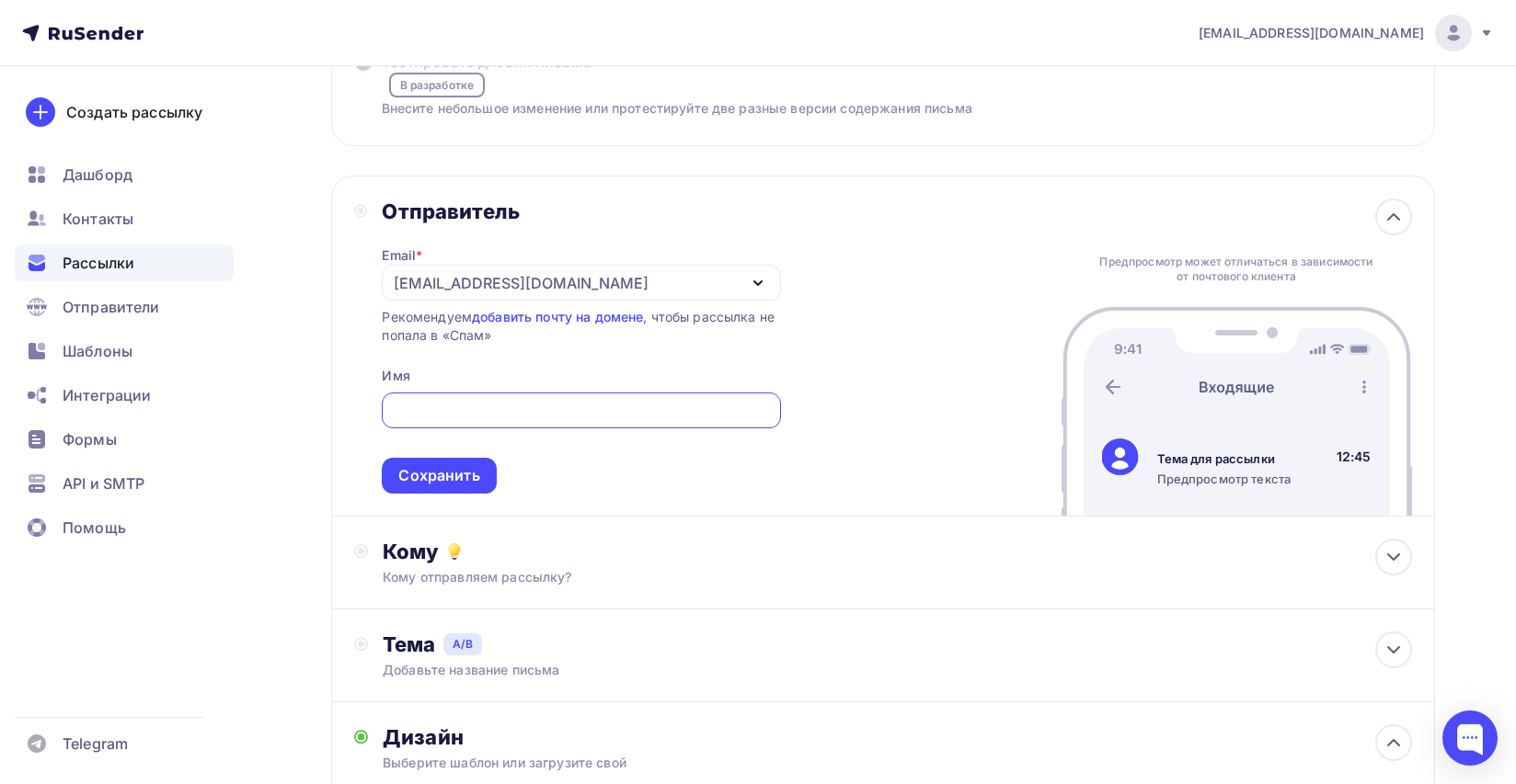
click at [646, 285] on div "[EMAIL_ADDRESS][DOMAIN_NAME]" at bounding box center [581, 283] width 398 height 36
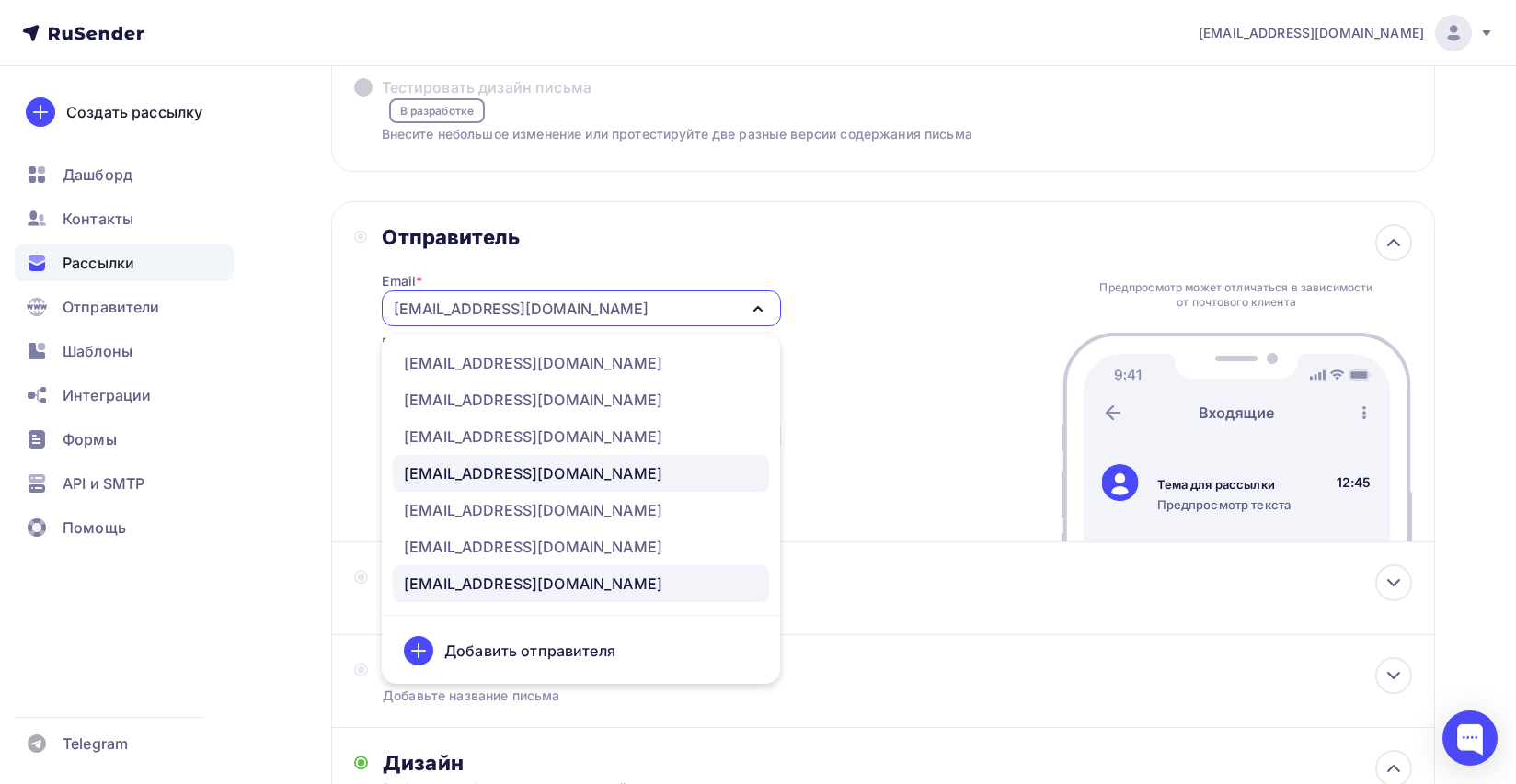
scroll to position [223, 0]
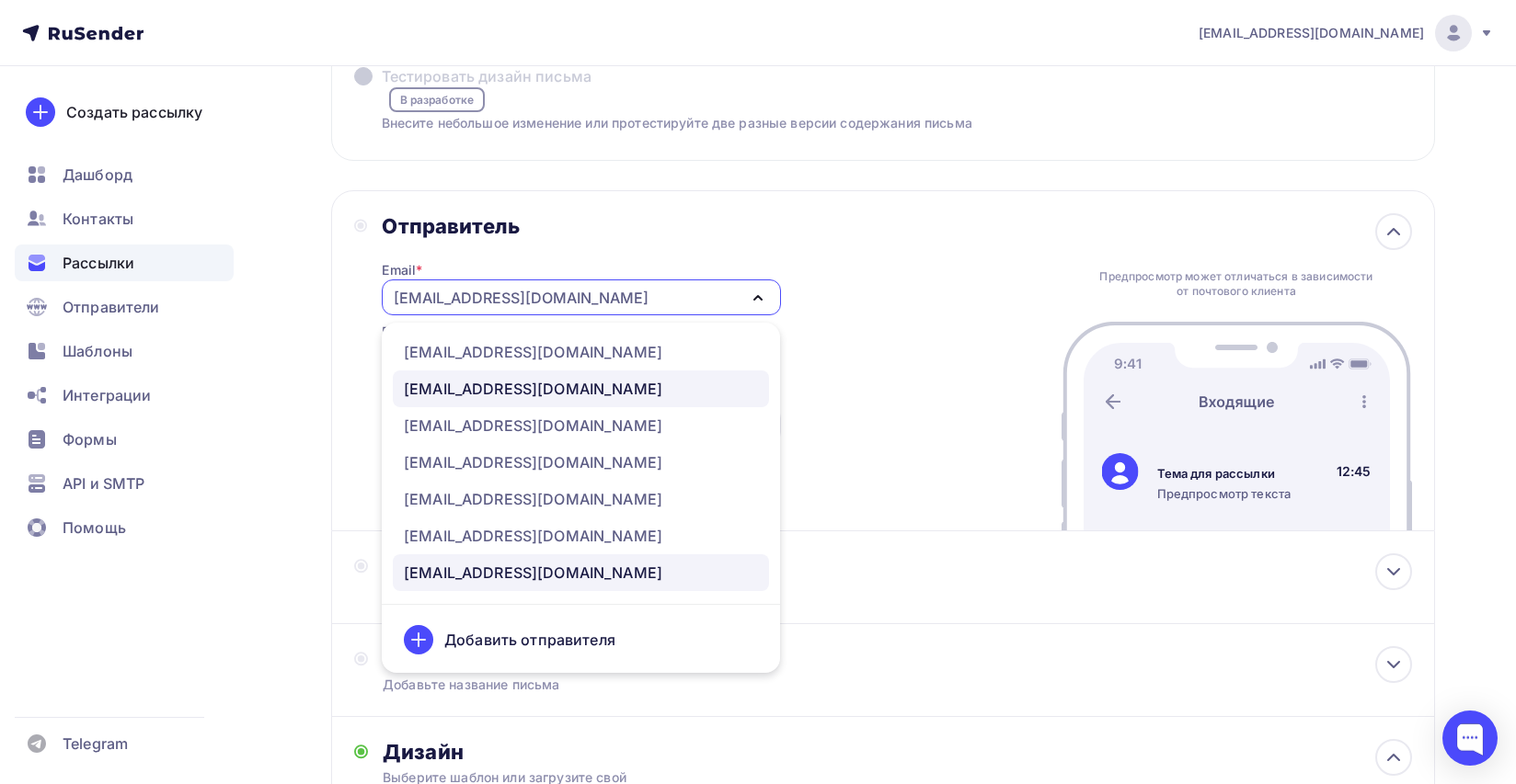
click at [581, 392] on div "[EMAIL_ADDRESS][DOMAIN_NAME]" at bounding box center [581, 389] width 354 height 22
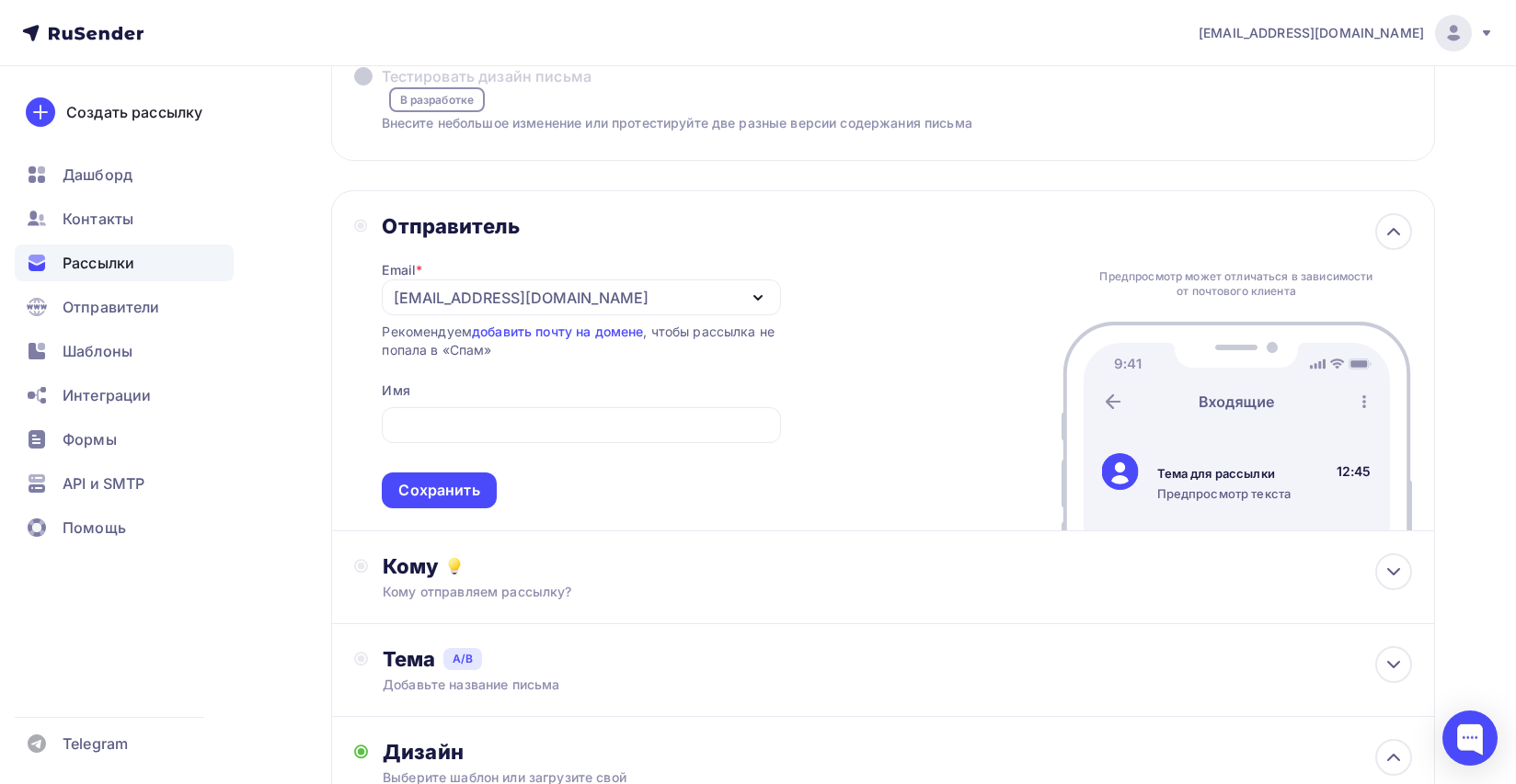
click at [890, 336] on div "Отправитель Email * [EMAIL_ADDRESS][DOMAIN_NAME] [EMAIL_ADDRESS][DOMAIN_NAME] […" at bounding box center [884, 360] width 1104 height 341
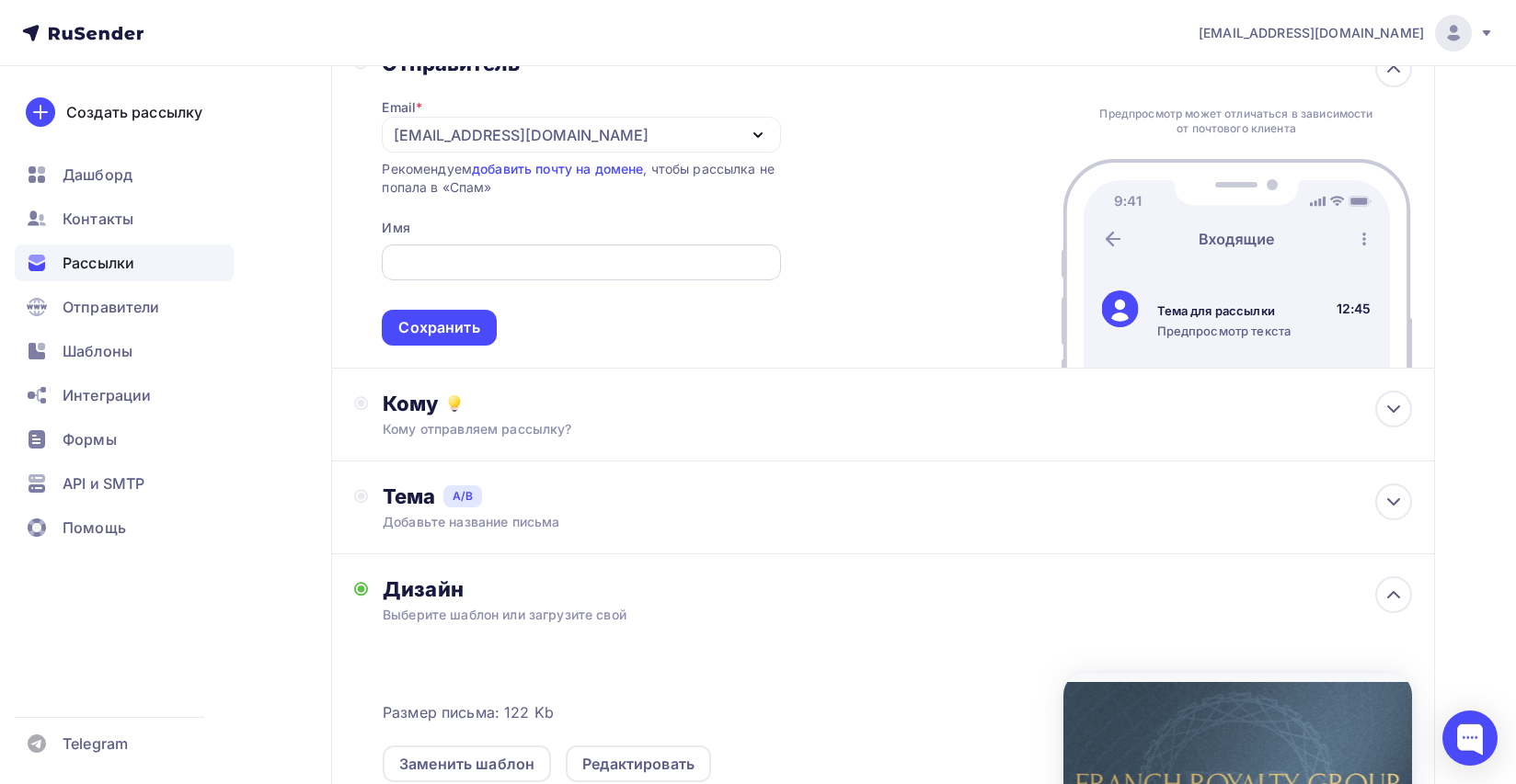
scroll to position [360, 0]
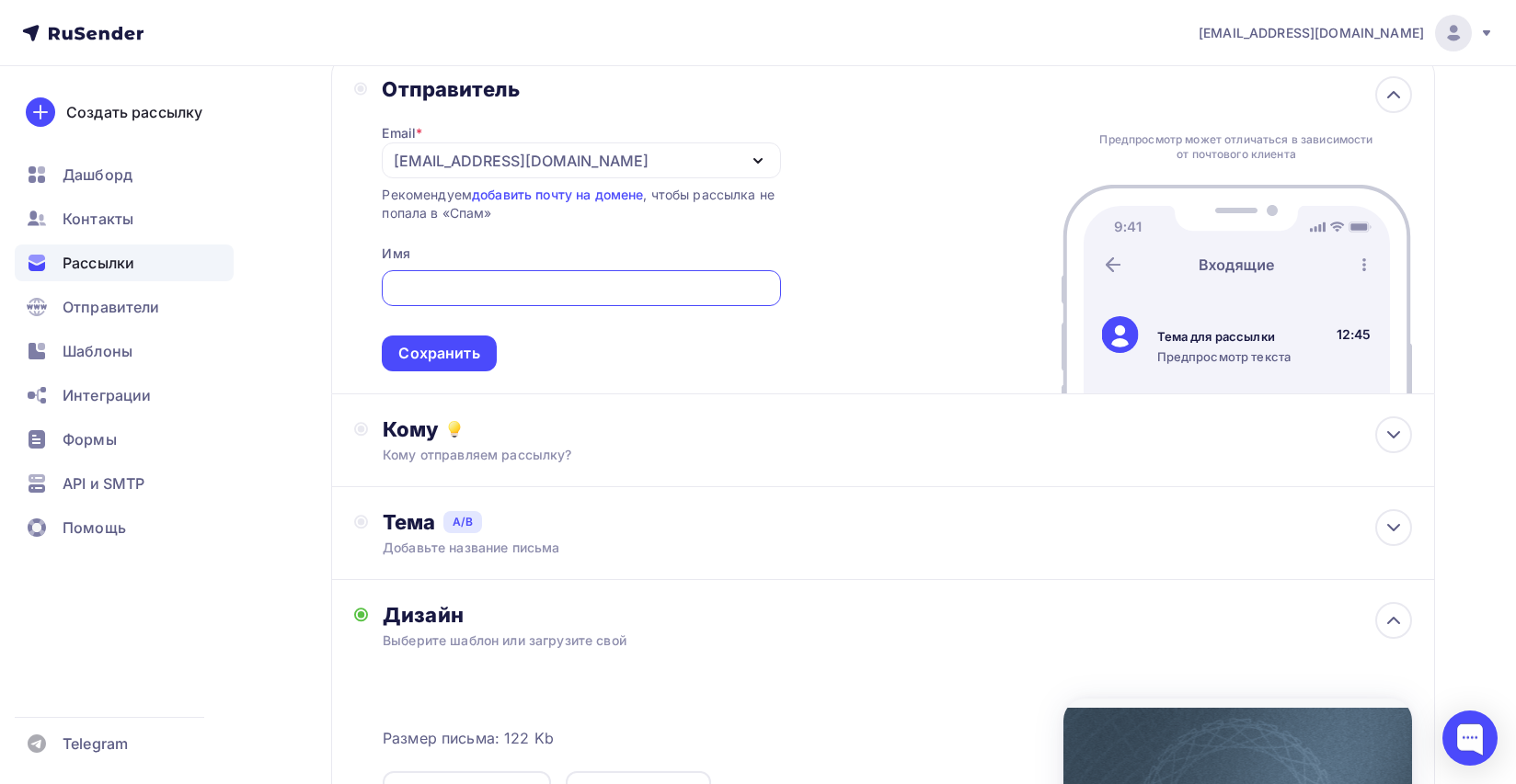
click at [586, 294] on input "Тестировать тему письма [PERSON_NAME] разные темы, чтобы увидеть, какую из них …" at bounding box center [581, 288] width 377 height 22
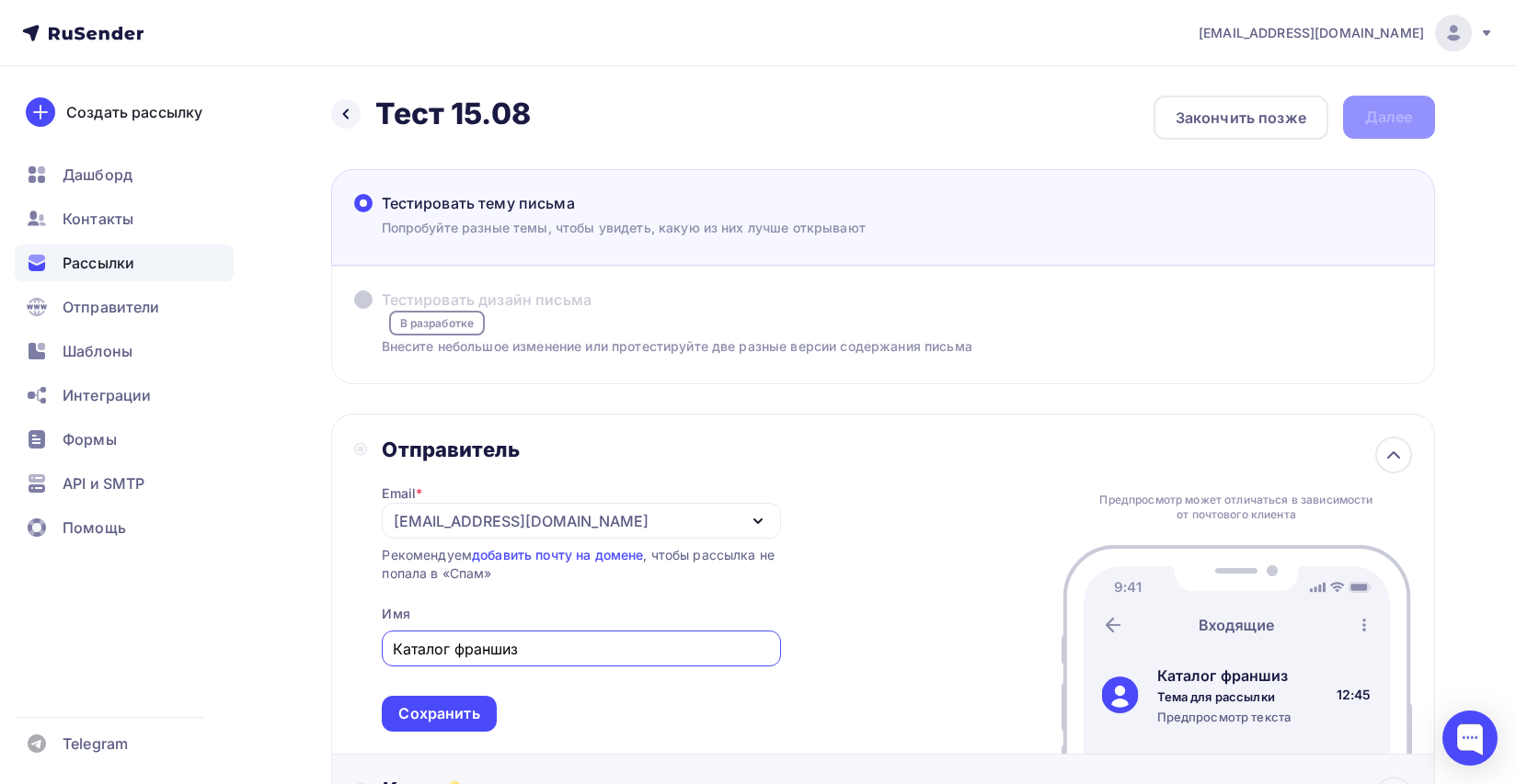
scroll to position [17, 0]
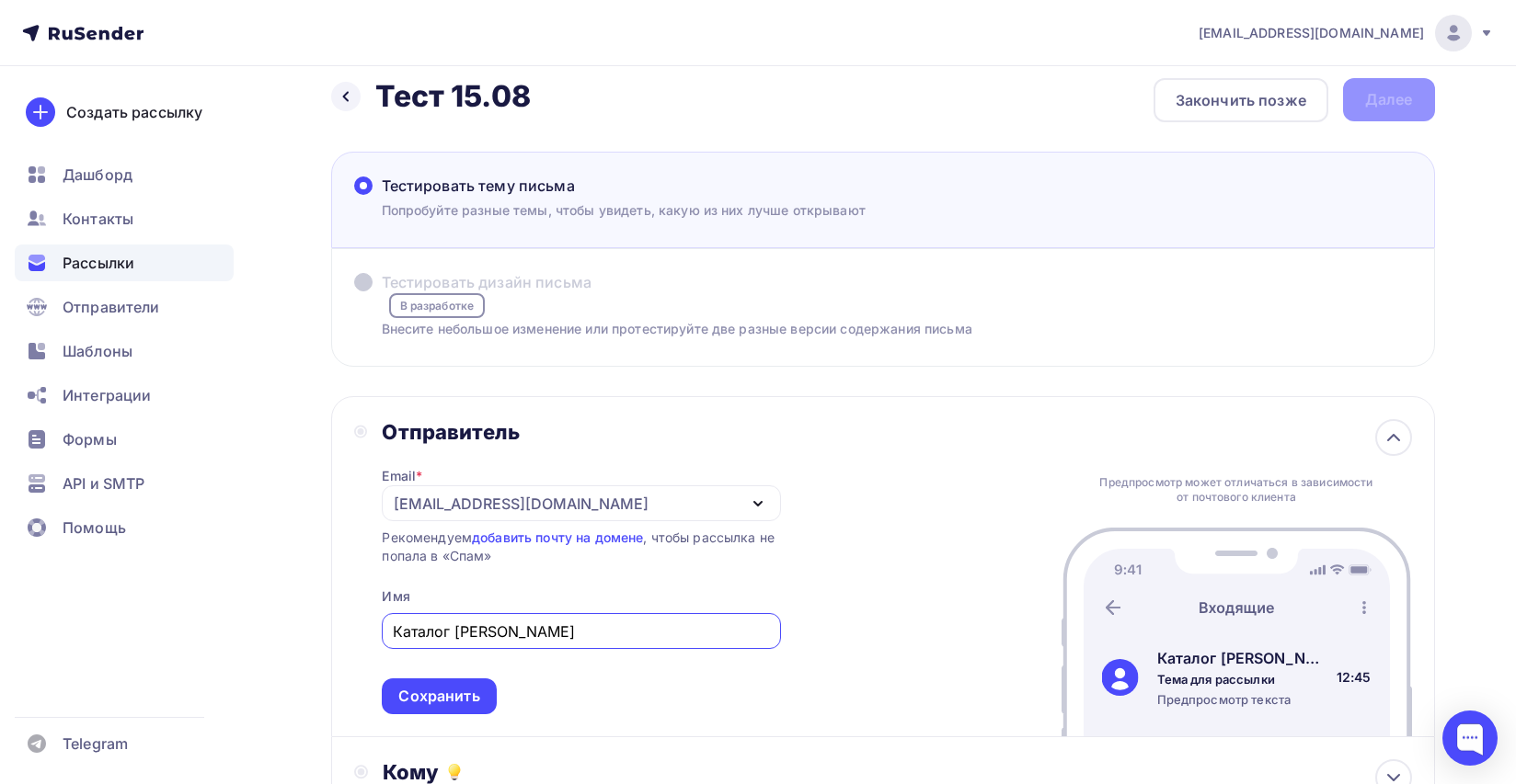
type input "Каталог [PERSON_NAME]"
click at [851, 494] on div "Отправитель Email * [EMAIL_ADDRESS][DOMAIN_NAME] [EMAIL_ADDRESS][DOMAIN_NAME] […" at bounding box center [884, 566] width 1104 height 341
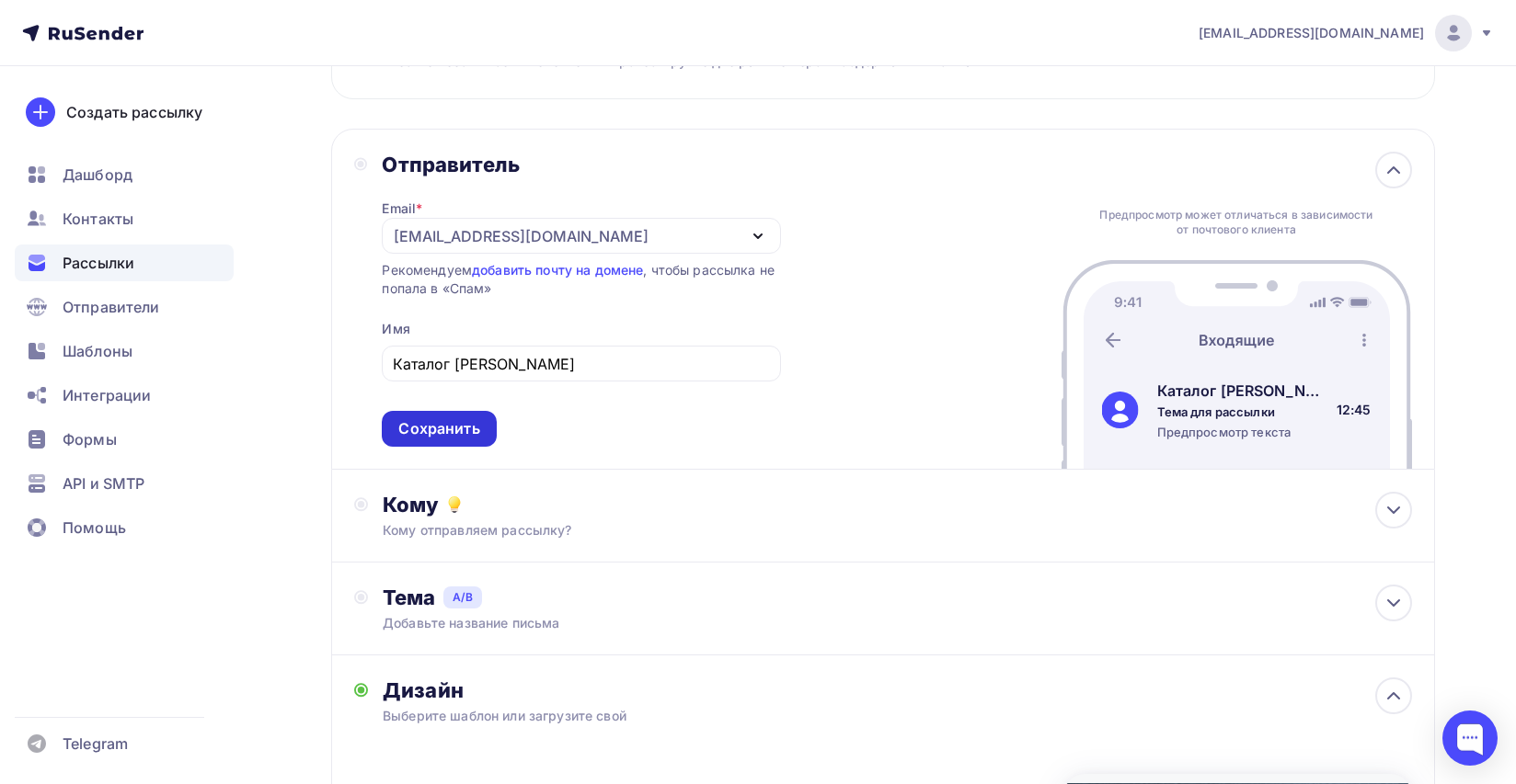
click at [440, 427] on div "Сохранить" at bounding box center [438, 429] width 81 height 21
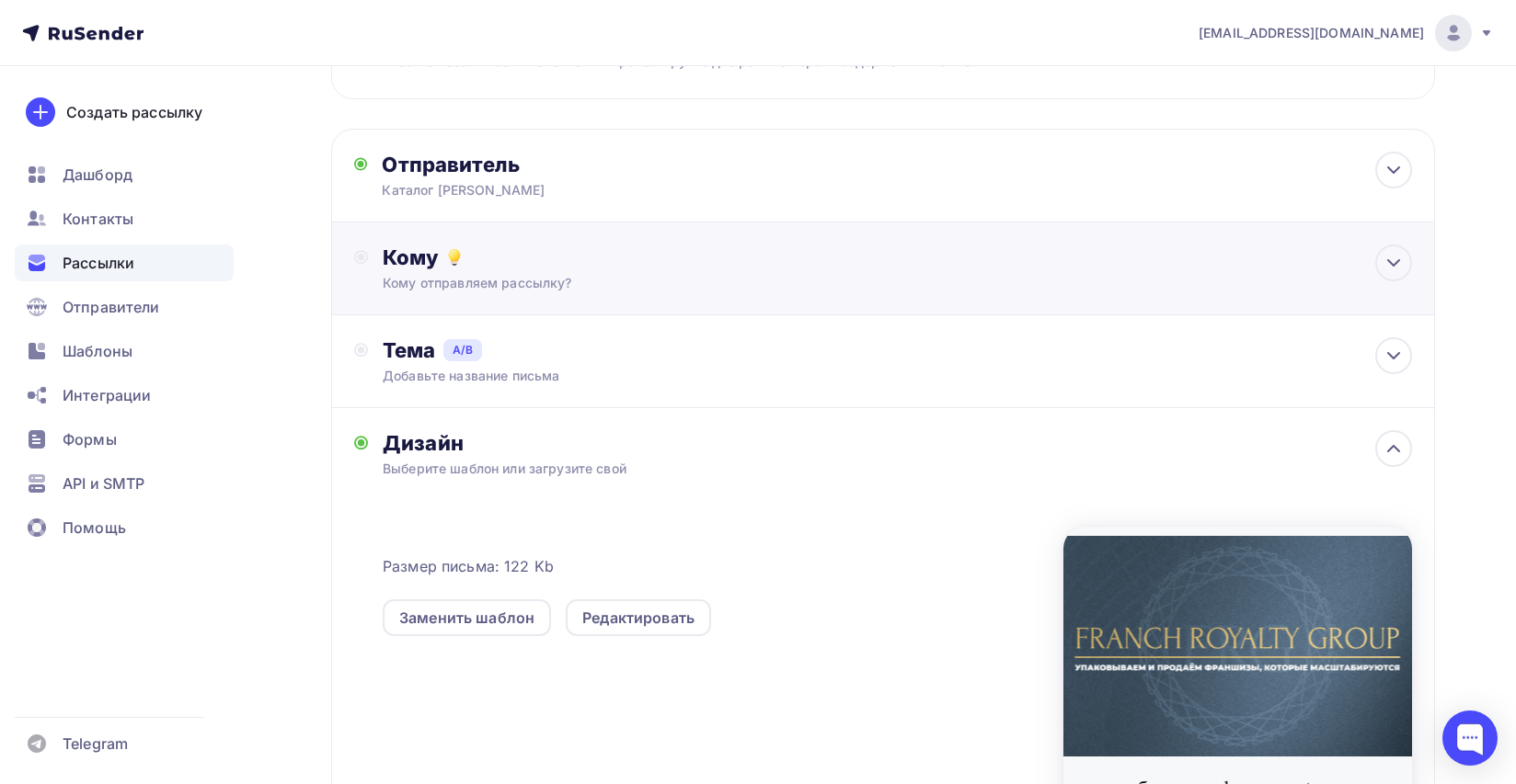
click at [724, 274] on div "Кому отправляем рассылку?" at bounding box center [846, 283] width 927 height 18
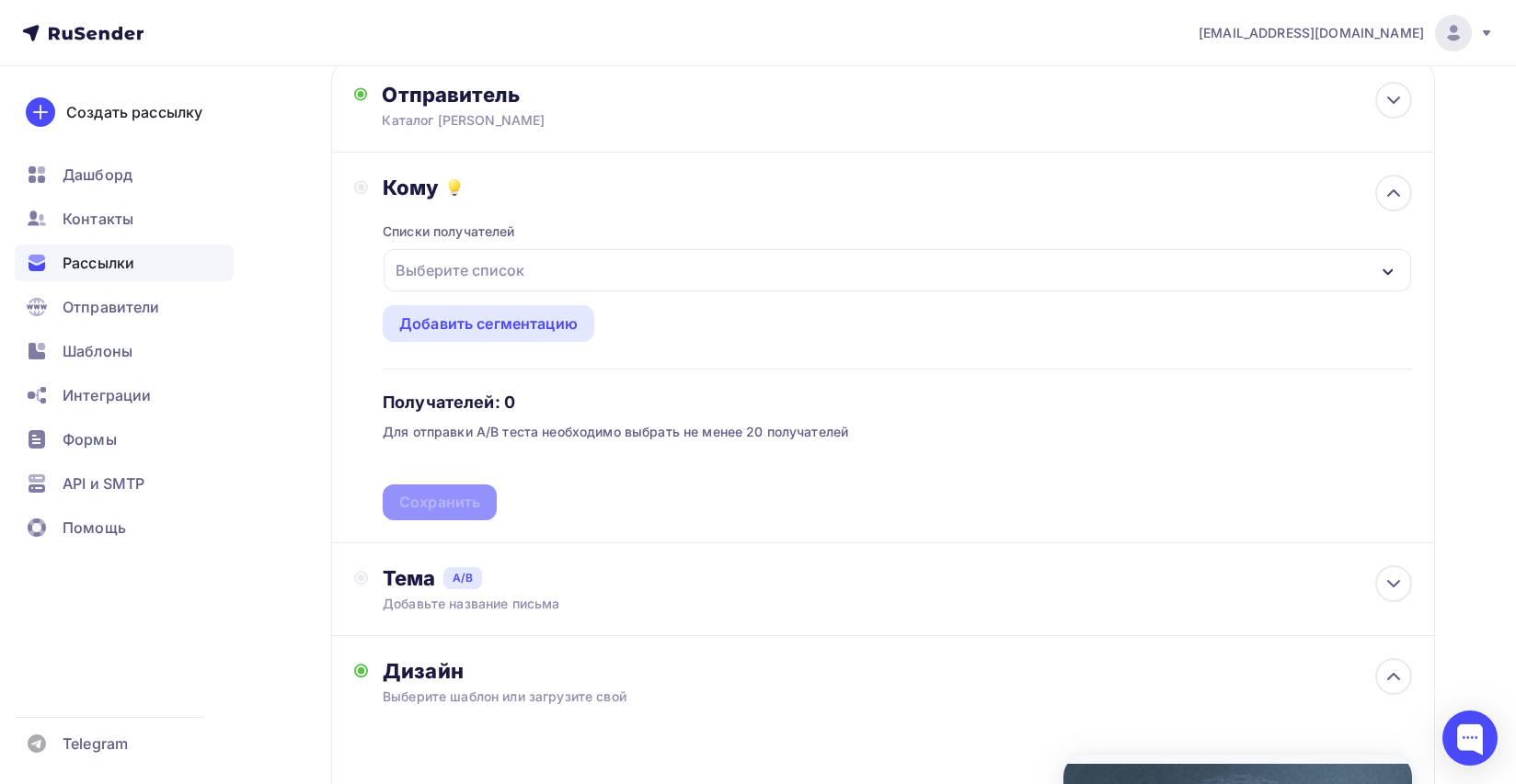
scroll to position [439, 0]
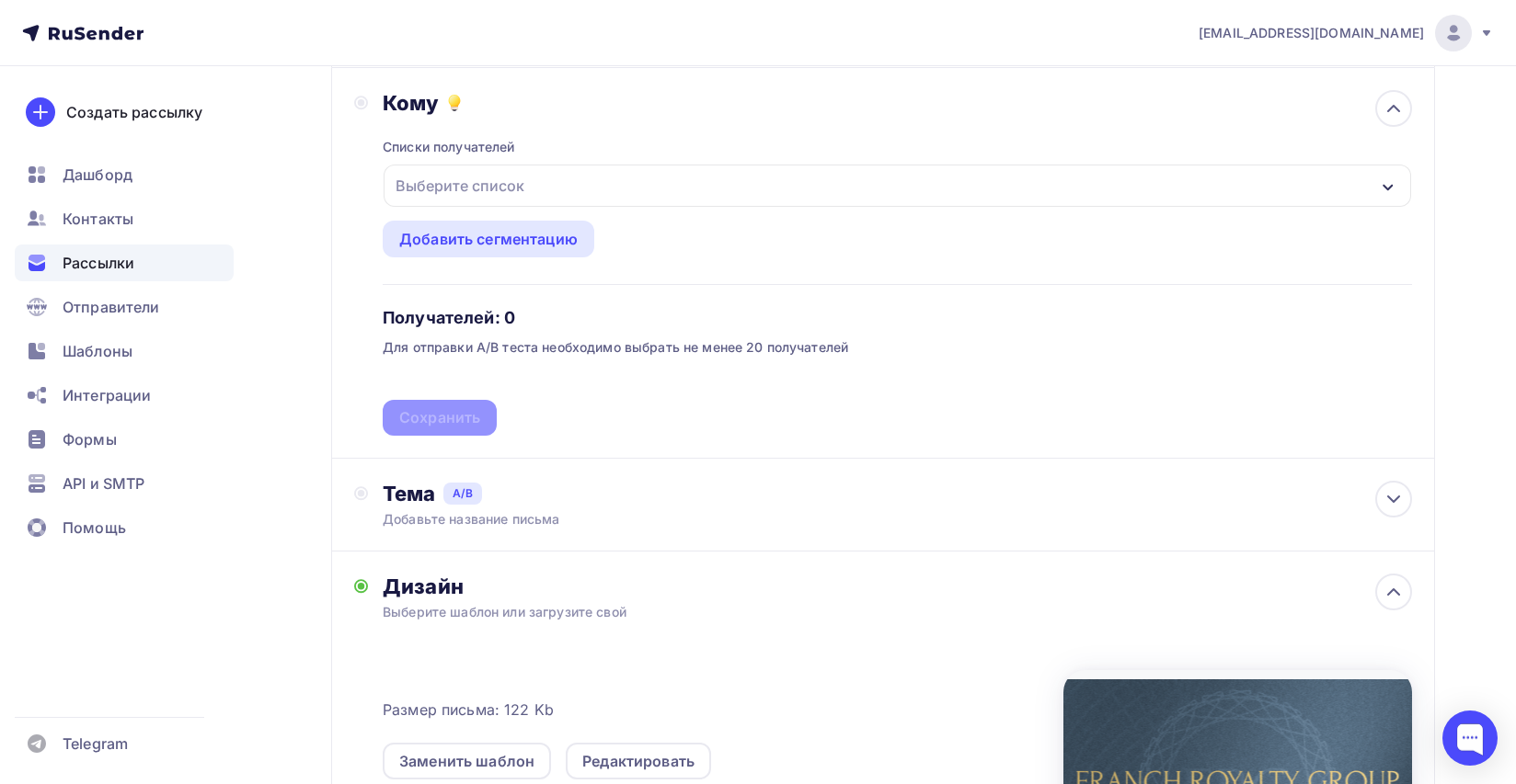
click at [688, 186] on div "Выберите список" at bounding box center [897, 185] width 1027 height 42
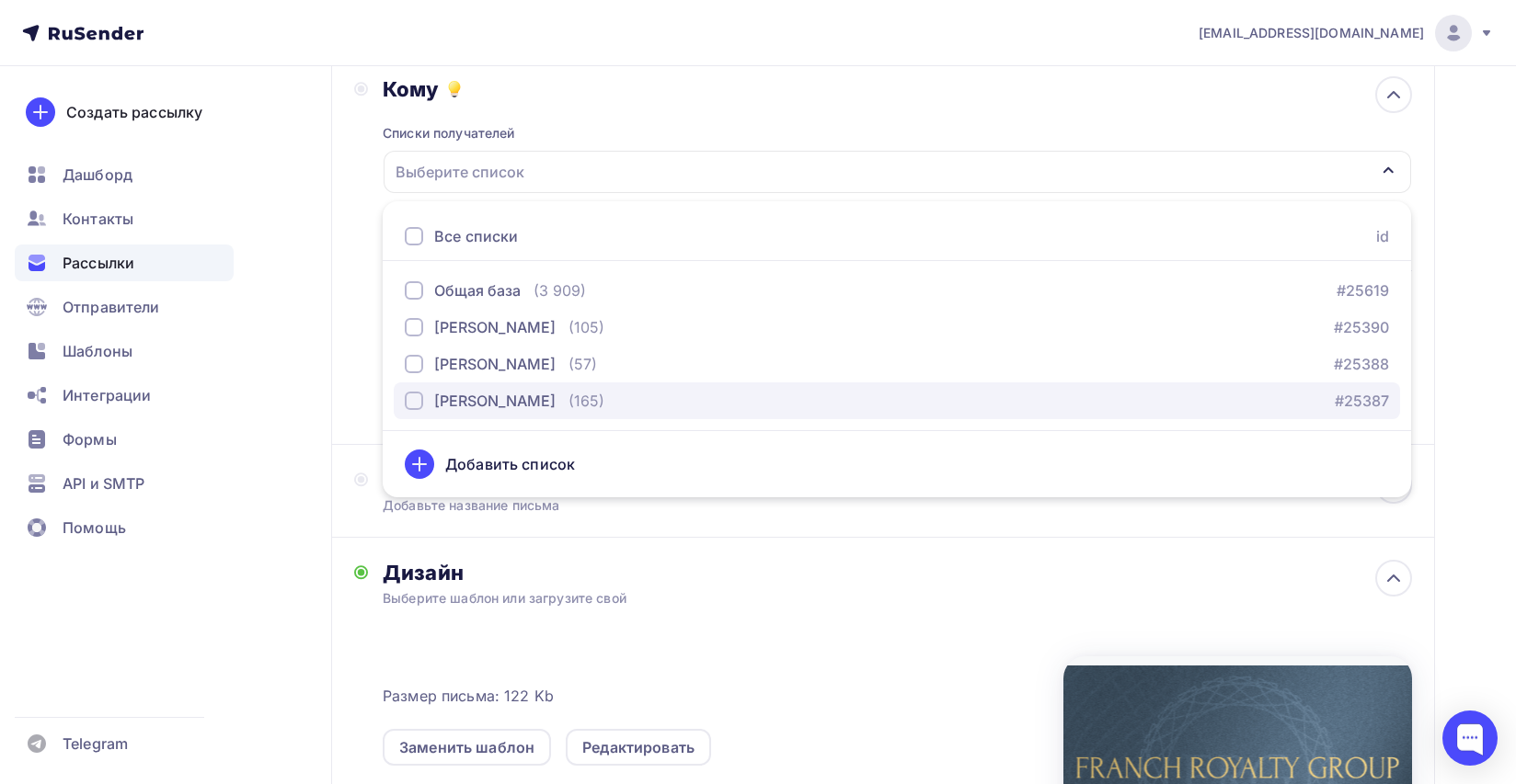
scroll to position [456, 0]
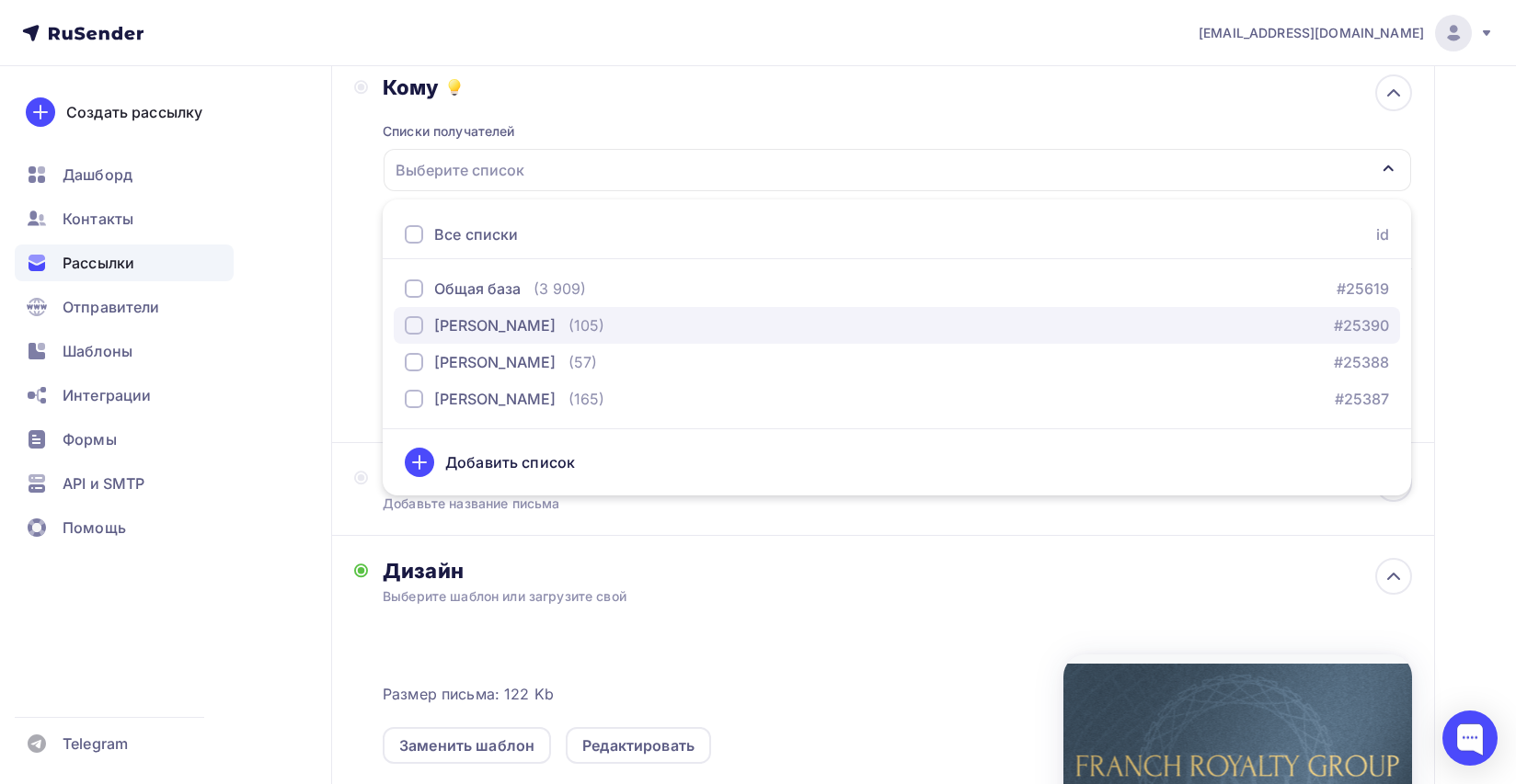
click at [685, 335] on div "[PERSON_NAME] (105) #25390" at bounding box center [897, 325] width 984 height 22
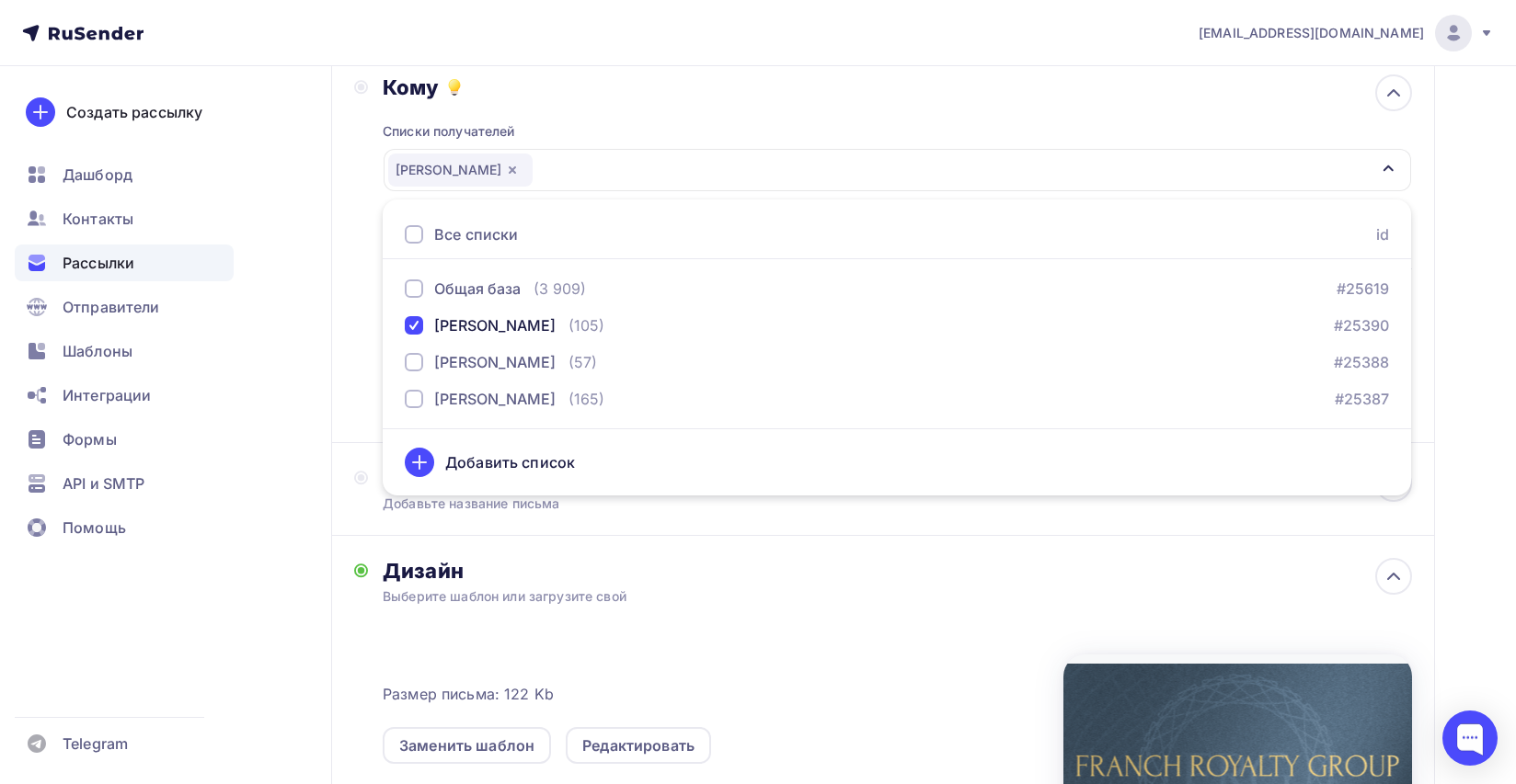
click at [323, 381] on div "Назад Тест 15.08 Тест 15.08 Закончить позже Далее Тестировать тему письма [PERS…" at bounding box center [758, 383] width 1507 height 1543
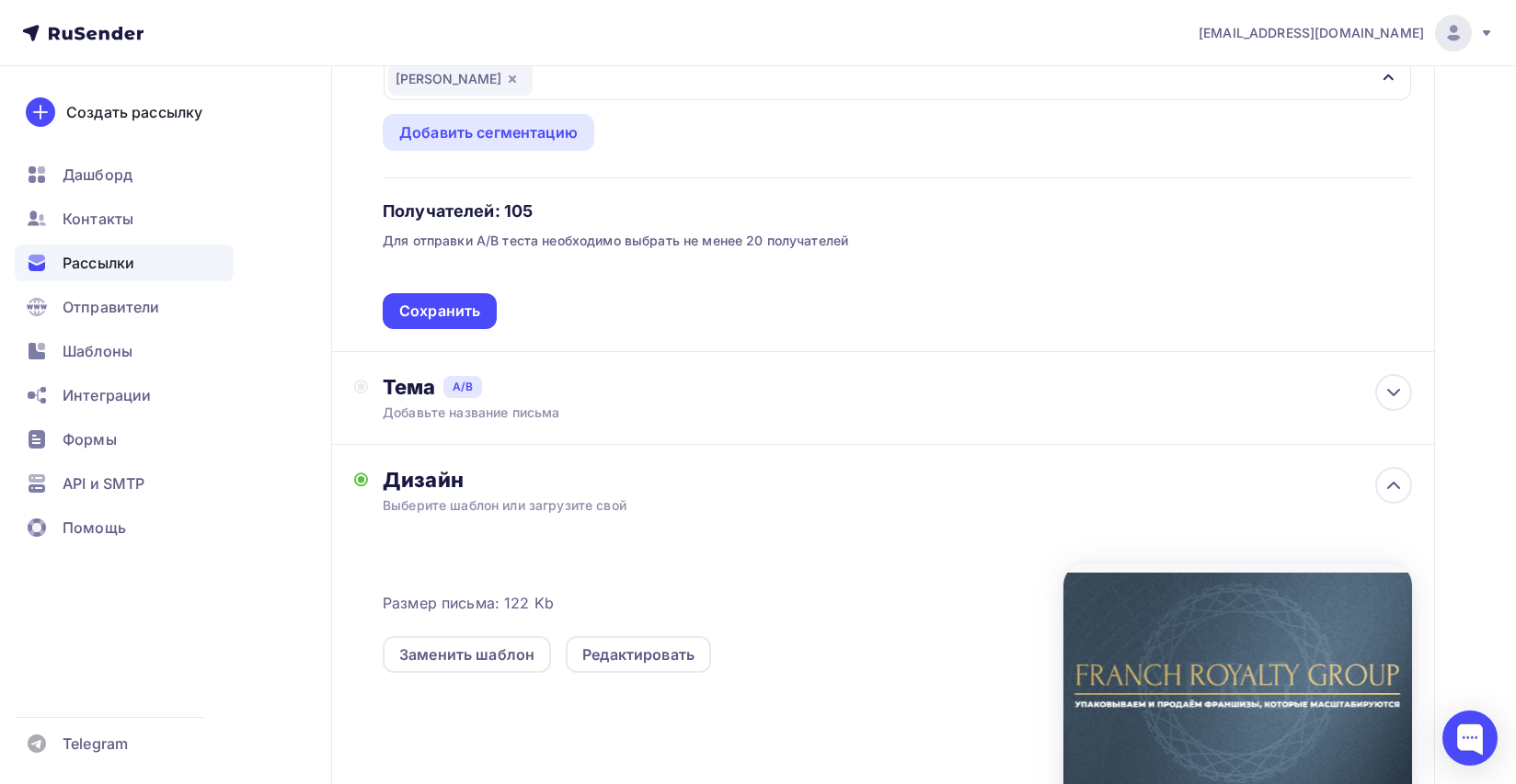
scroll to position [568, 0]
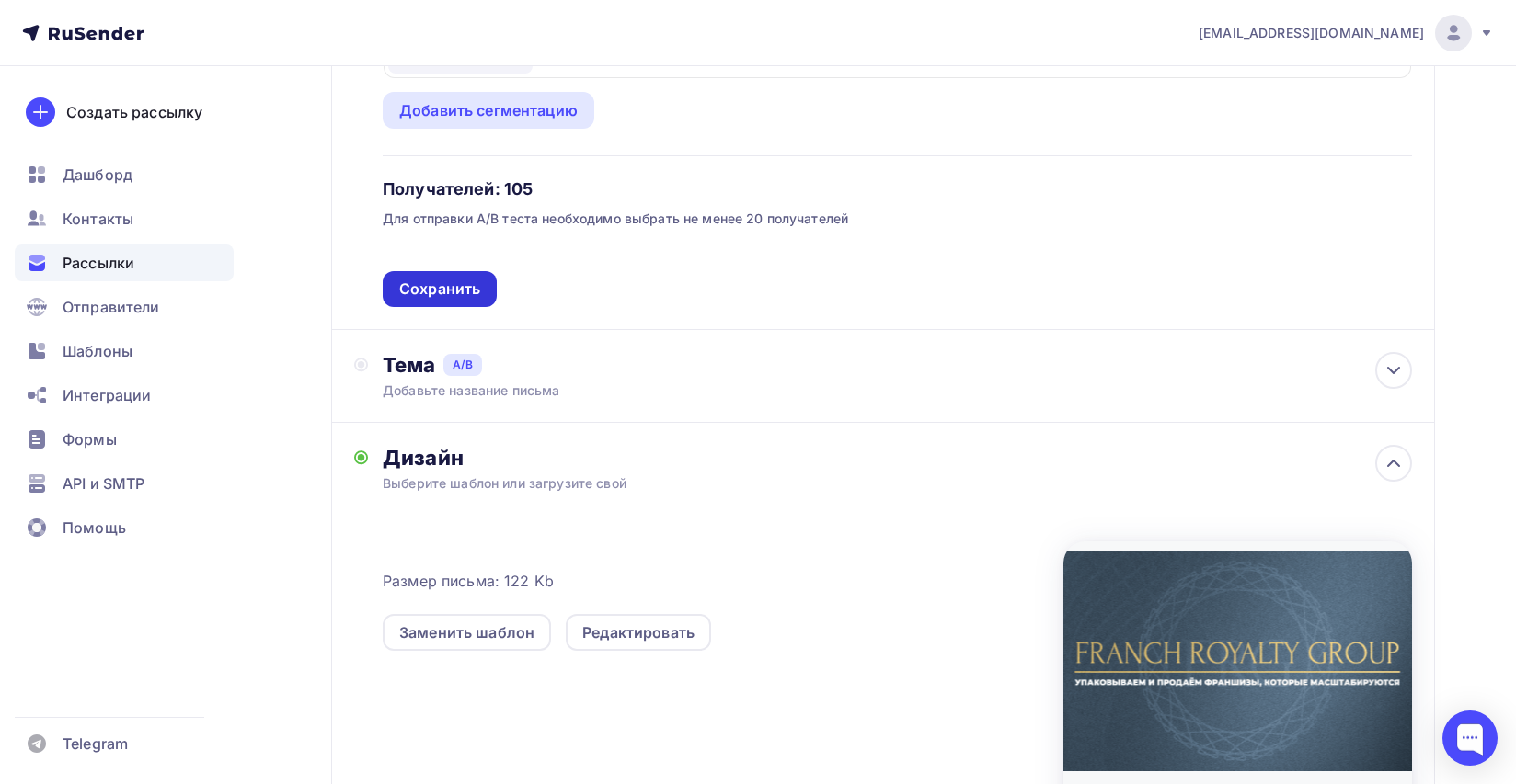
click at [484, 301] on div "Сохранить" at bounding box center [439, 289] width 114 height 36
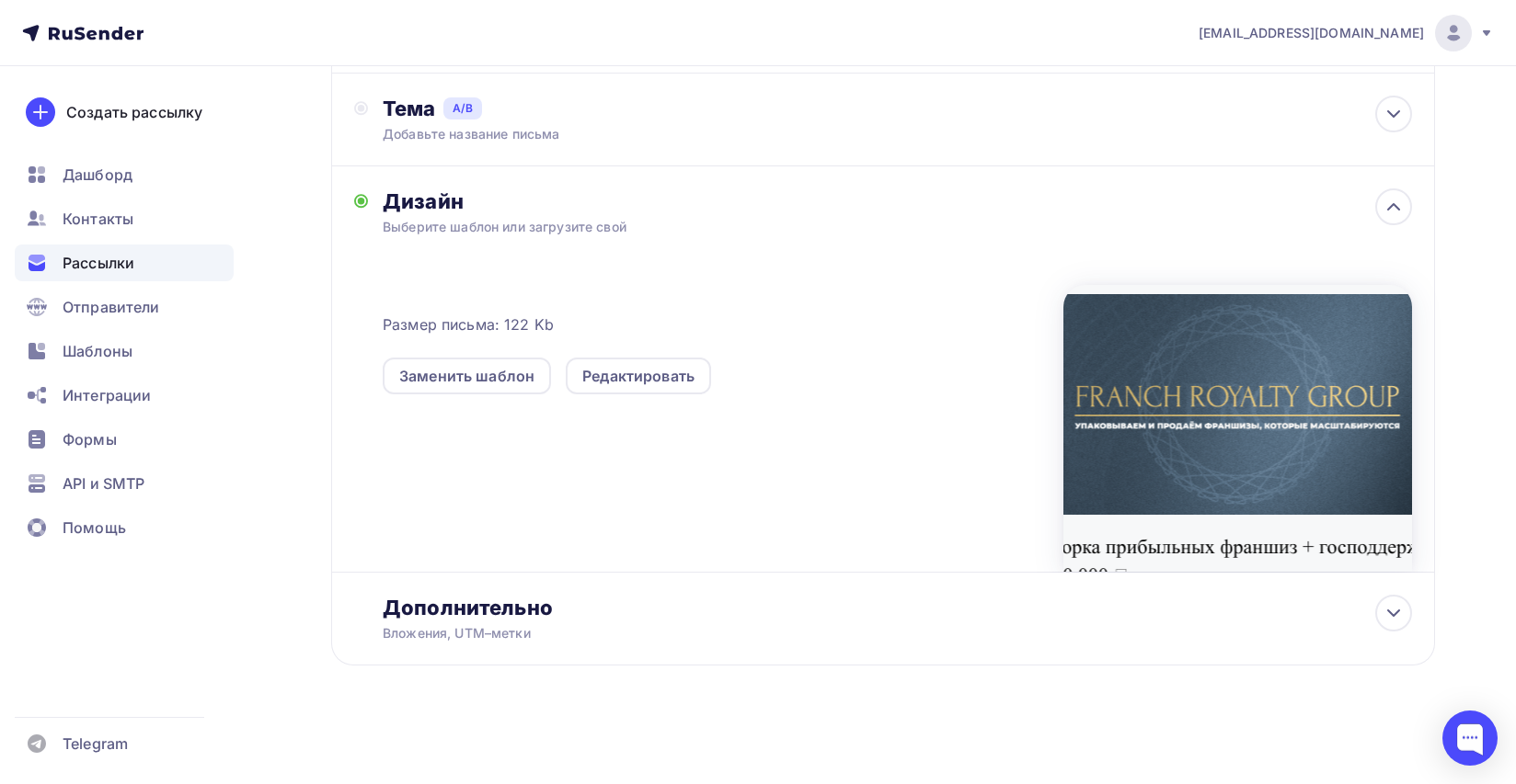
scroll to position [530, 0]
click at [705, 101] on div "Тема A/B" at bounding box center [897, 108] width 1029 height 26
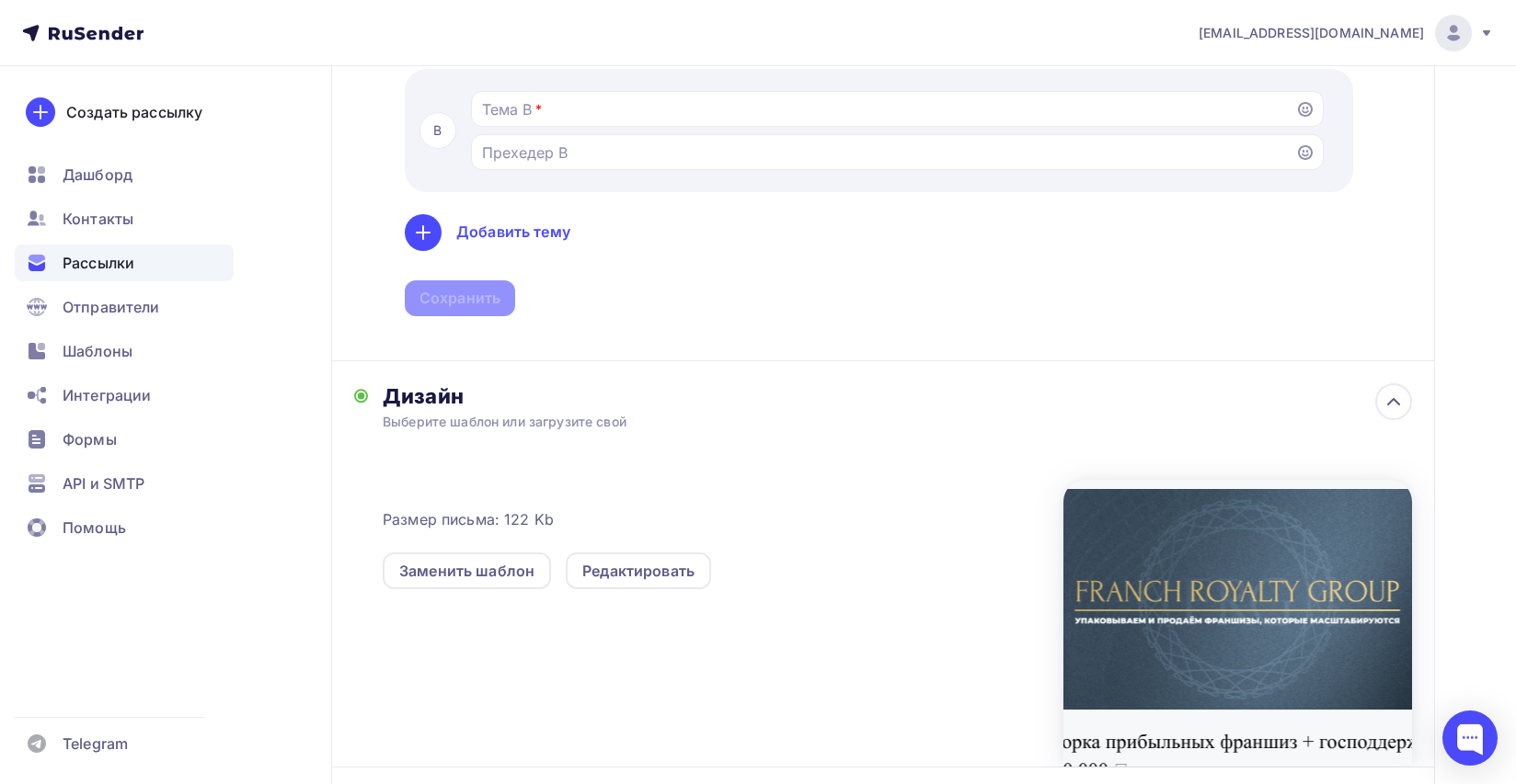
scroll to position [948, 0]
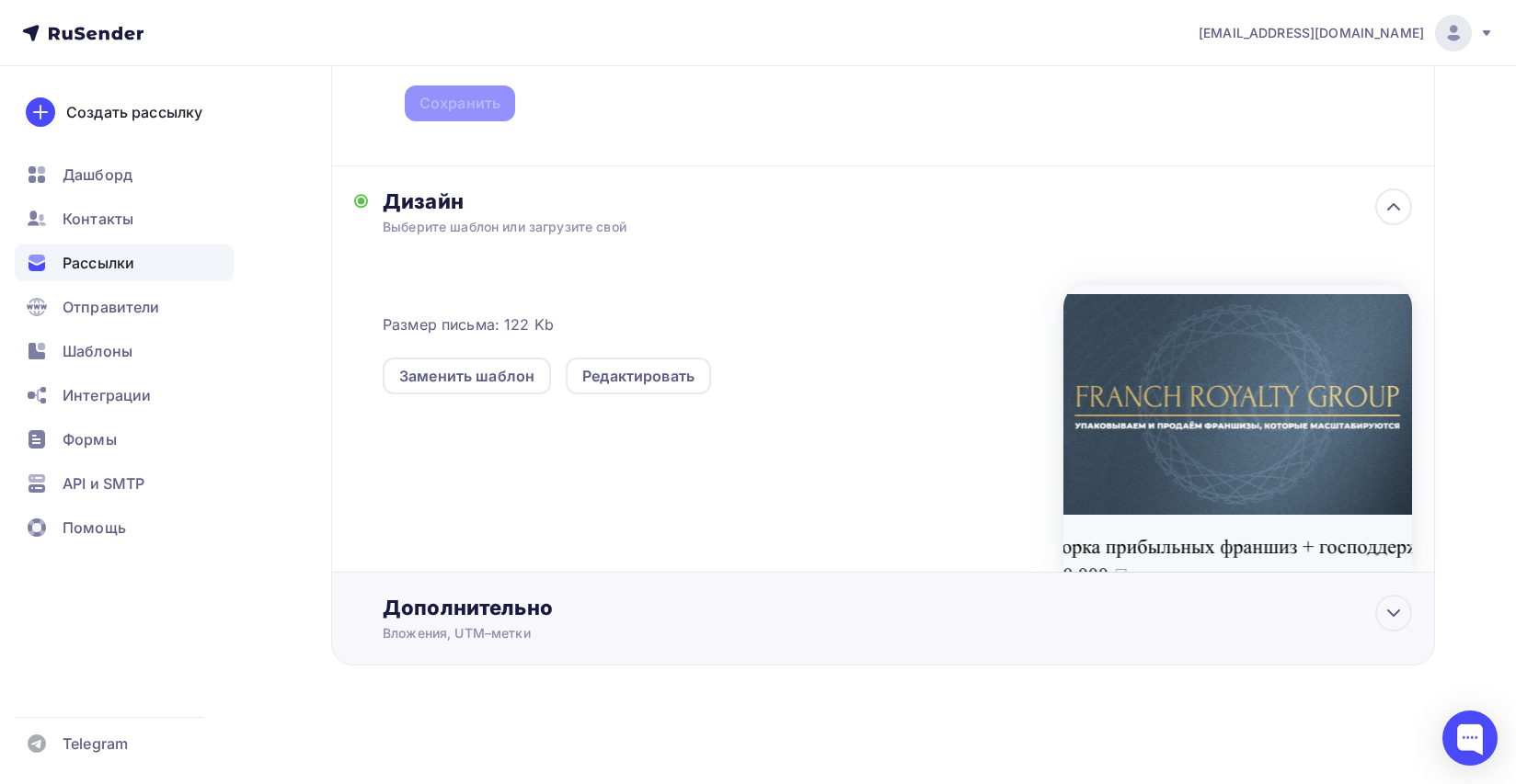
click at [882, 598] on div "Дополнительно" at bounding box center [897, 607] width 1029 height 26
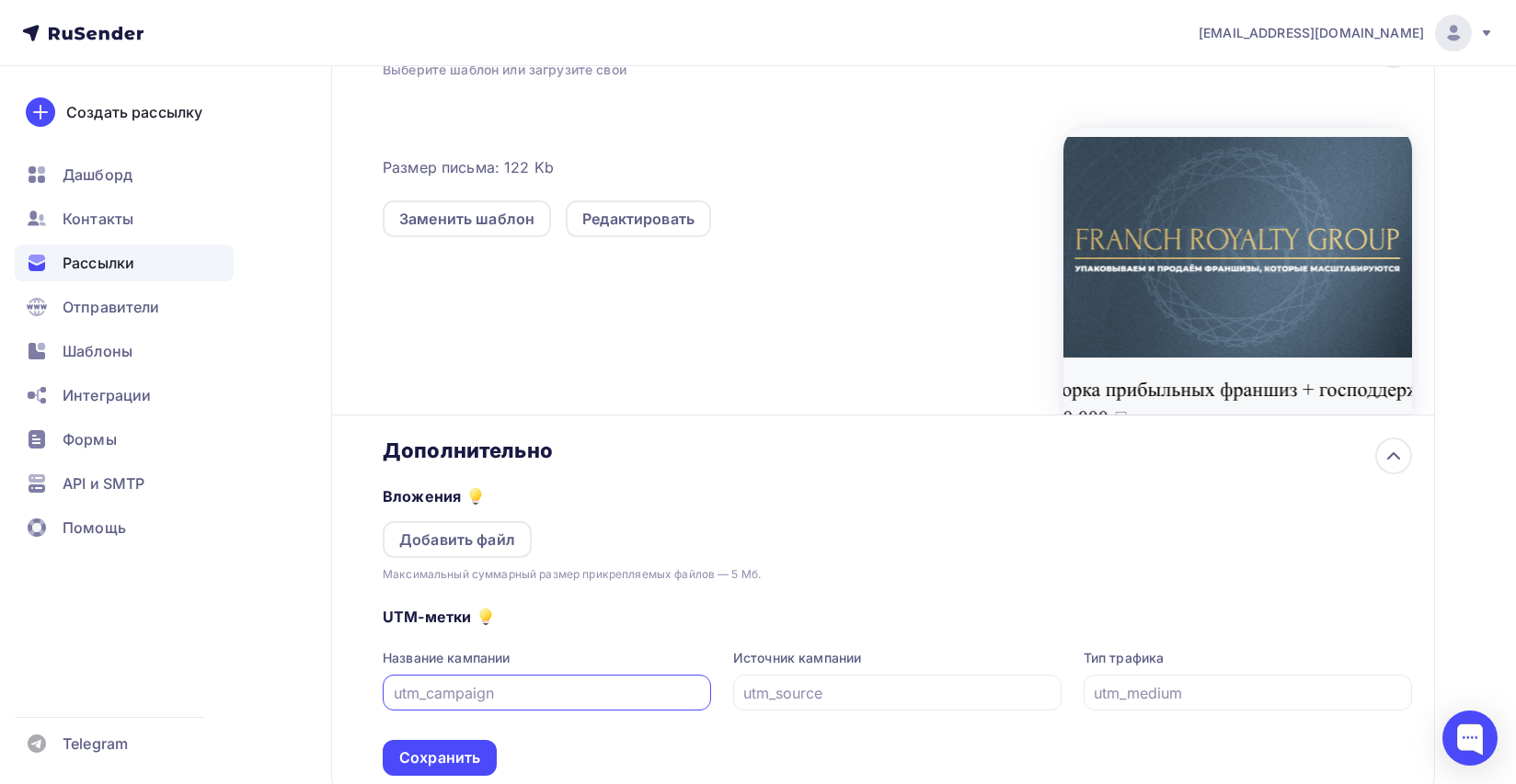
scroll to position [1240, 0]
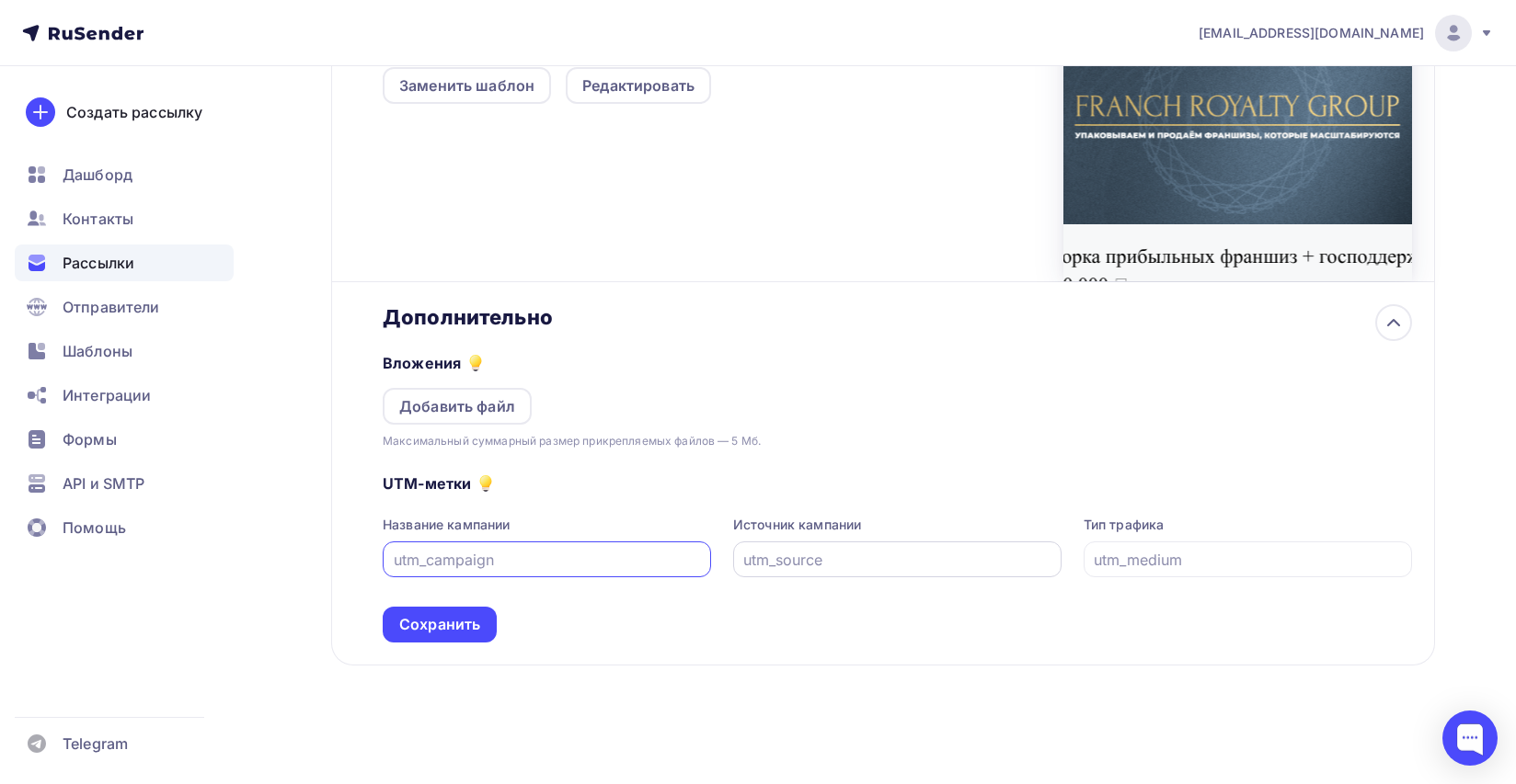
click at [804, 570] on div at bounding box center [898, 560] width 329 height 36
click at [805, 566] on input "Тестировать тему письма [PERSON_NAME] разные темы, чтобы увидеть, какую из них …" at bounding box center [897, 560] width 308 height 22
type input "ь"
type input "mail"
click at [793, 619] on div "UTM-метки Название кампании Источник кампании mail Тип трафика Сохранить" at bounding box center [897, 546] width 1029 height 192
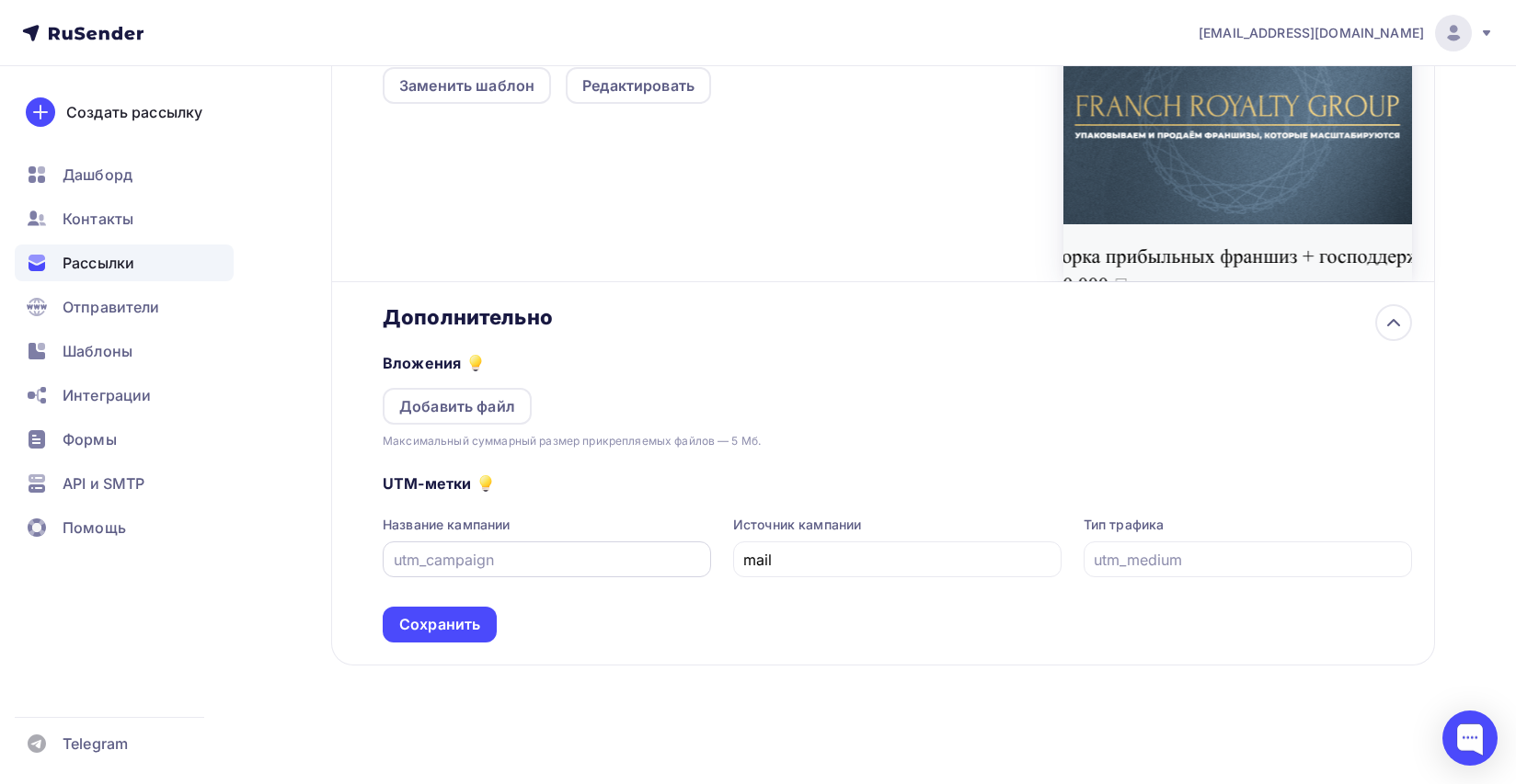
click at [564, 552] on input "Тестировать тему письма [PERSON_NAME] разные темы, чтобы увидеть, какую из них …" at bounding box center [547, 560] width 308 height 22
type input "okna"
click at [1273, 567] on input "Тестировать тему письма [PERSON_NAME] разные темы, чтобы увидеть, какую из них …" at bounding box center [1248, 560] width 308 height 22
type input "15.08"
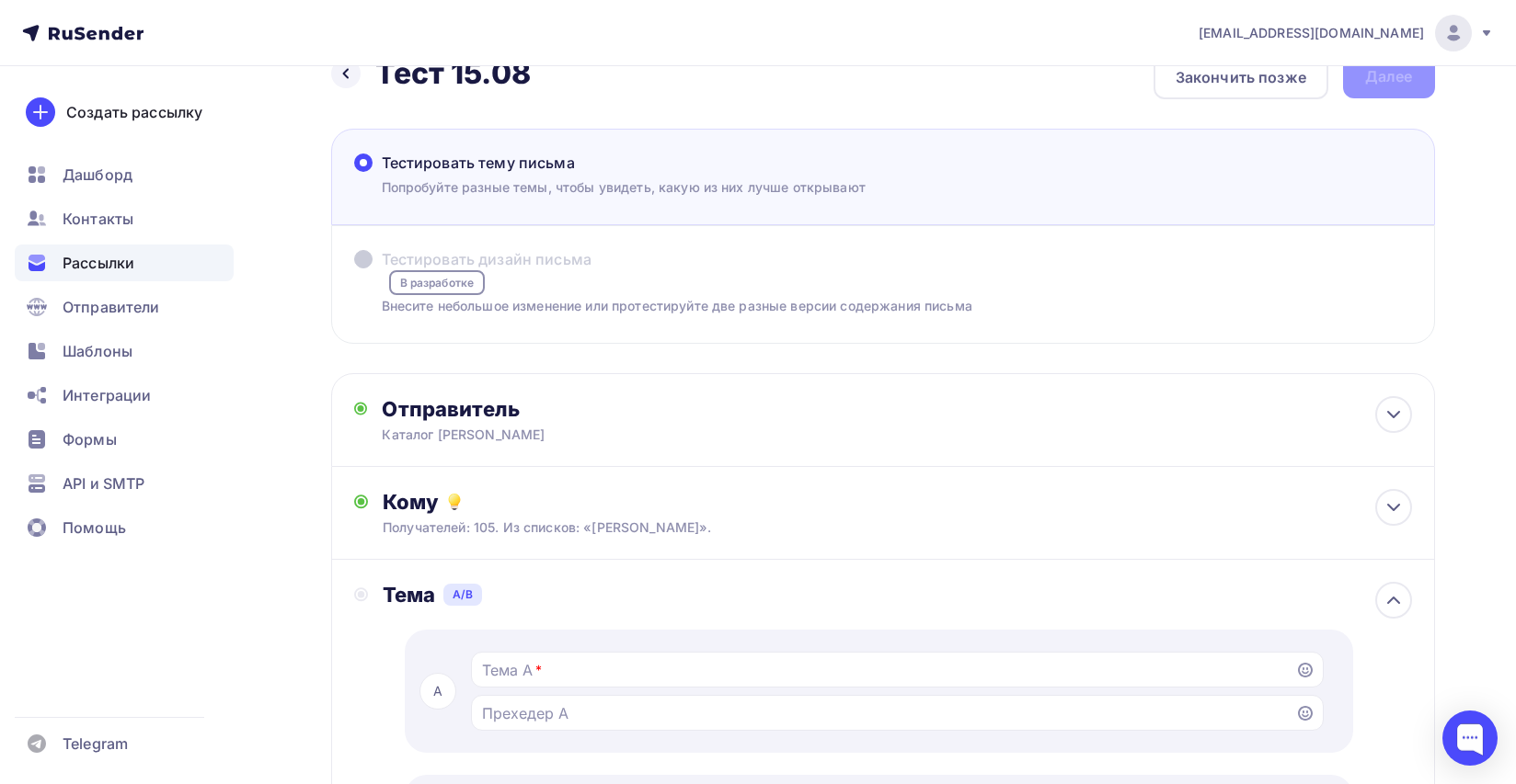
scroll to position [0, 0]
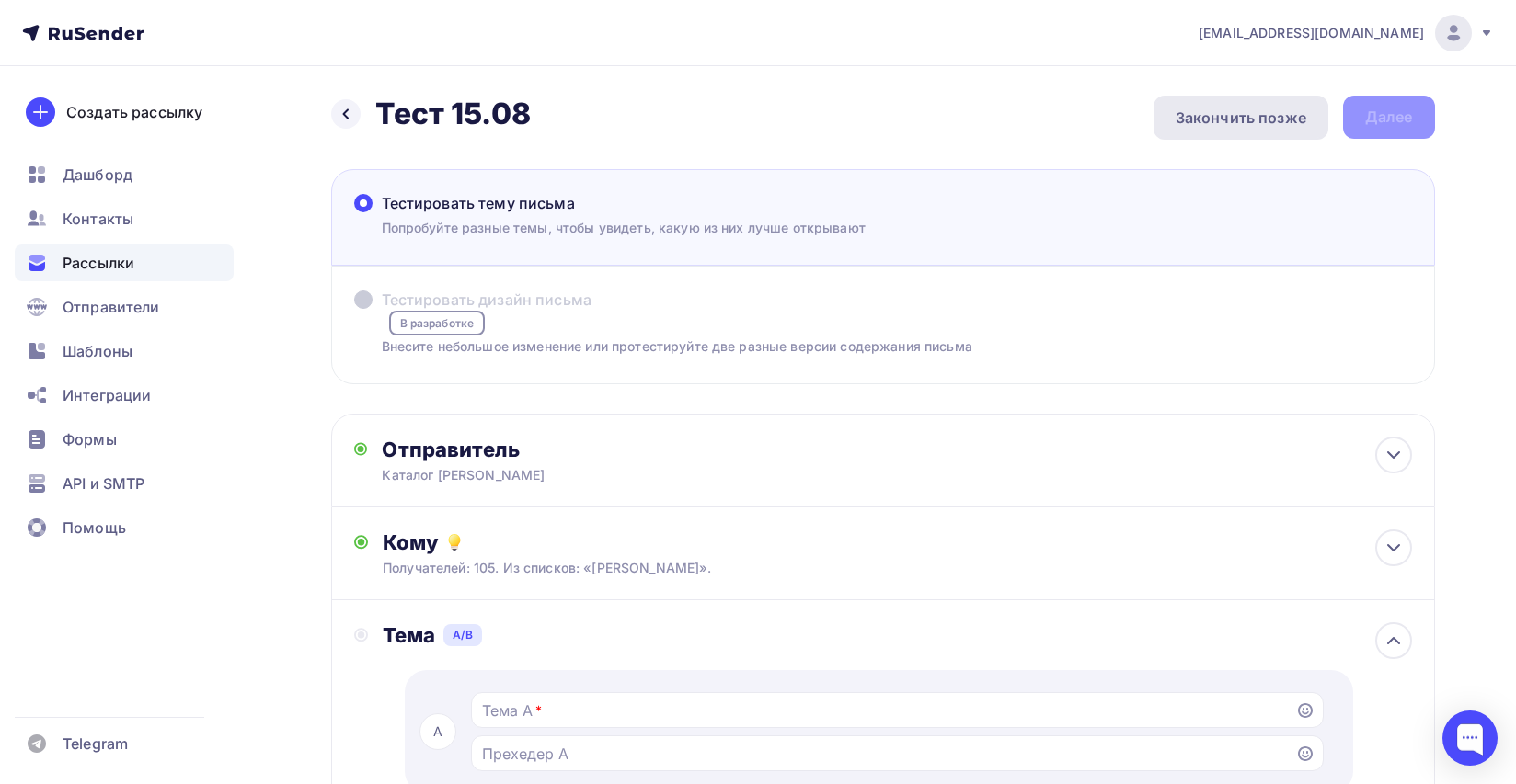
click at [1277, 115] on div "Закончить позже" at bounding box center [1241, 117] width 131 height 22
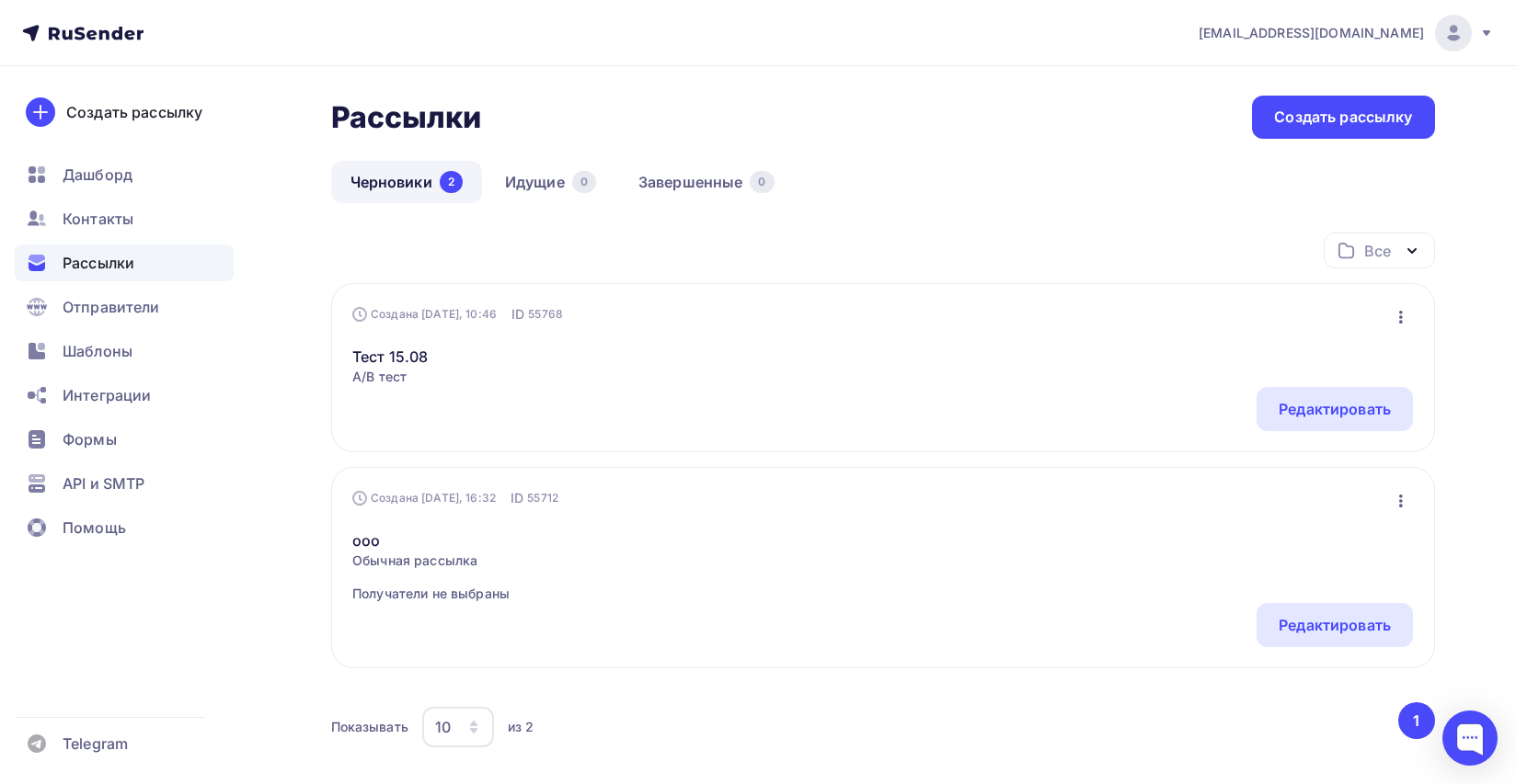
click at [1402, 502] on icon "button" at bounding box center [1400, 500] width 22 height 22
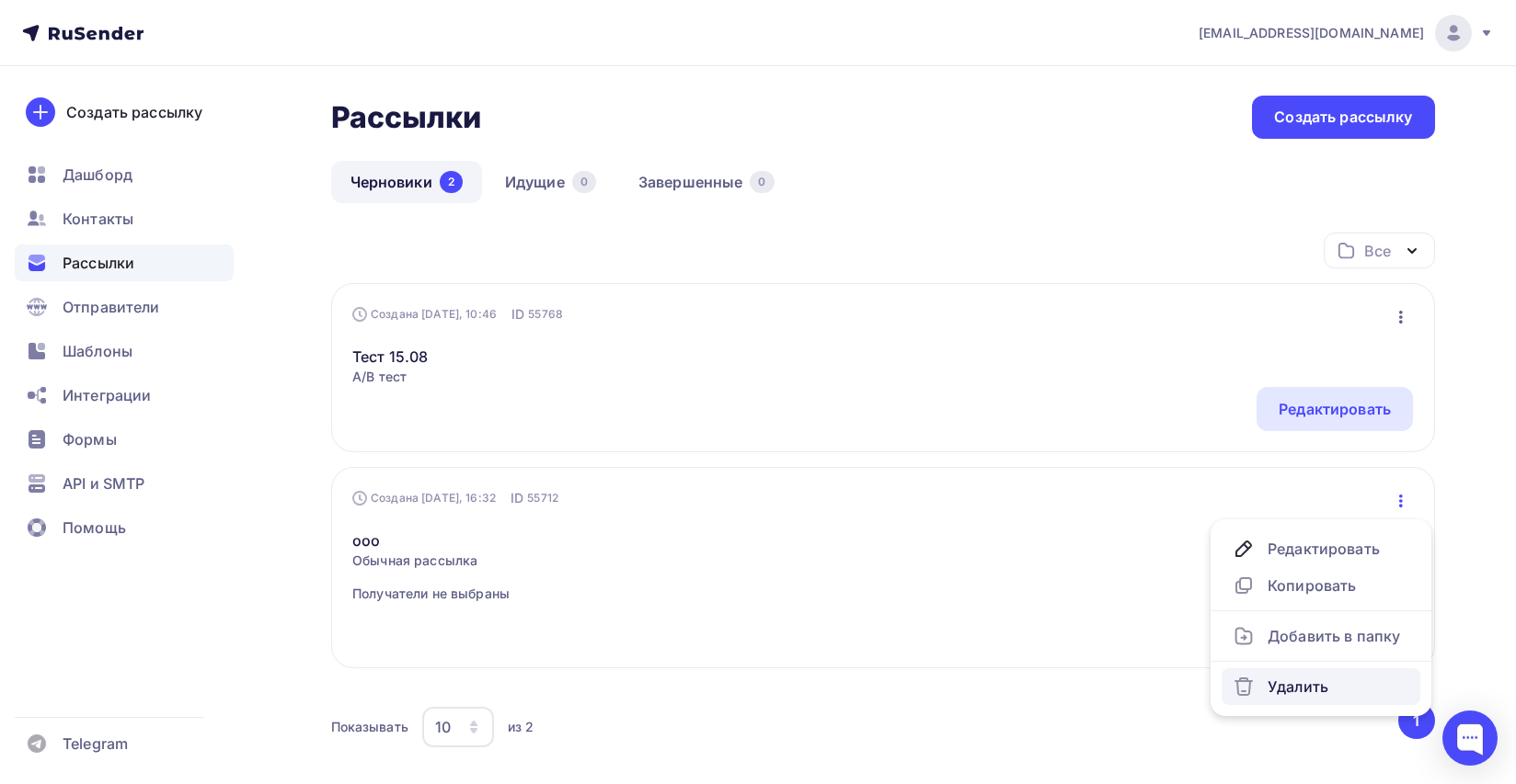
click at [1261, 691] on div "Удалить" at bounding box center [1320, 687] width 177 height 22
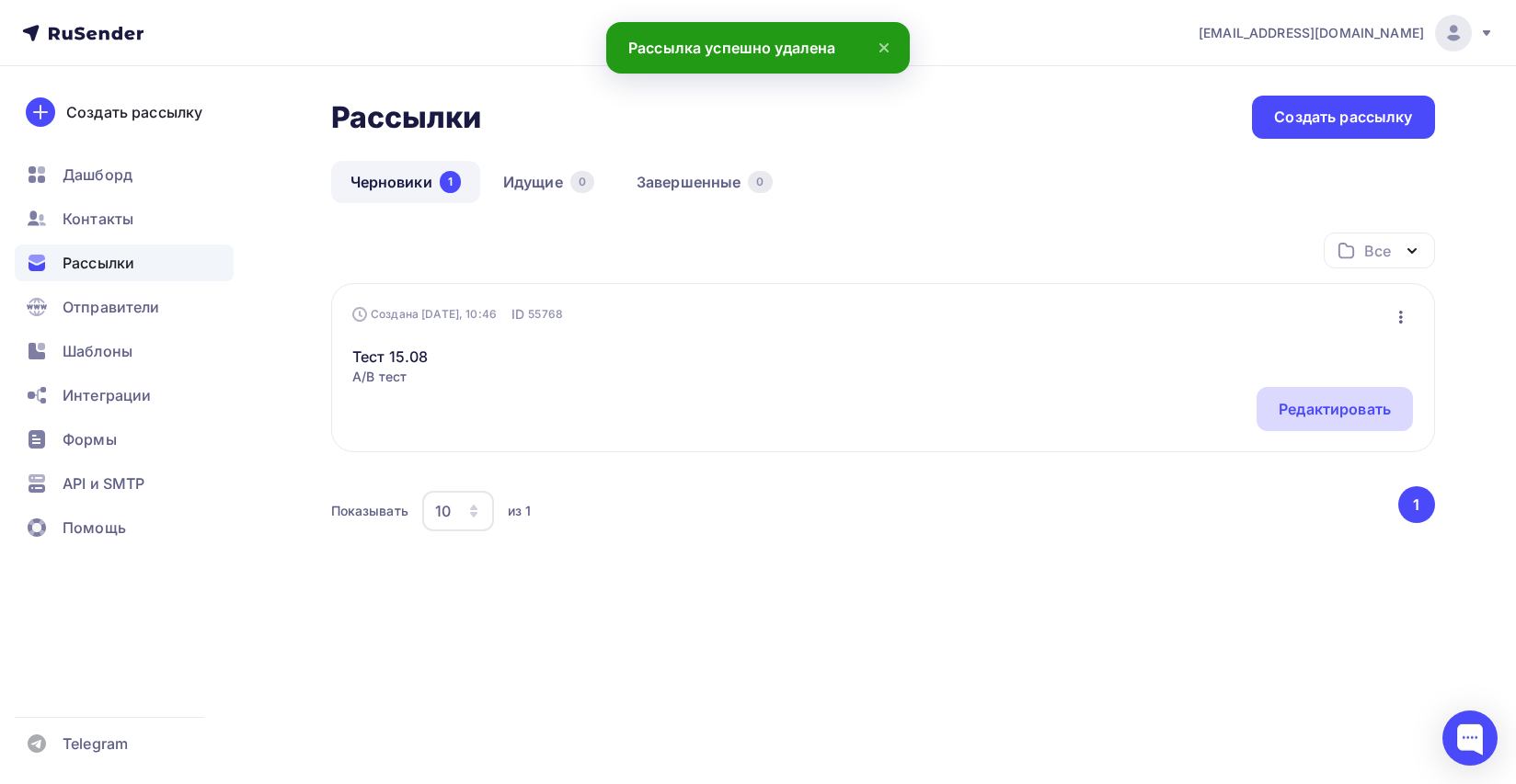
click at [1311, 399] on div "Редактировать" at bounding box center [1335, 409] width 112 height 22
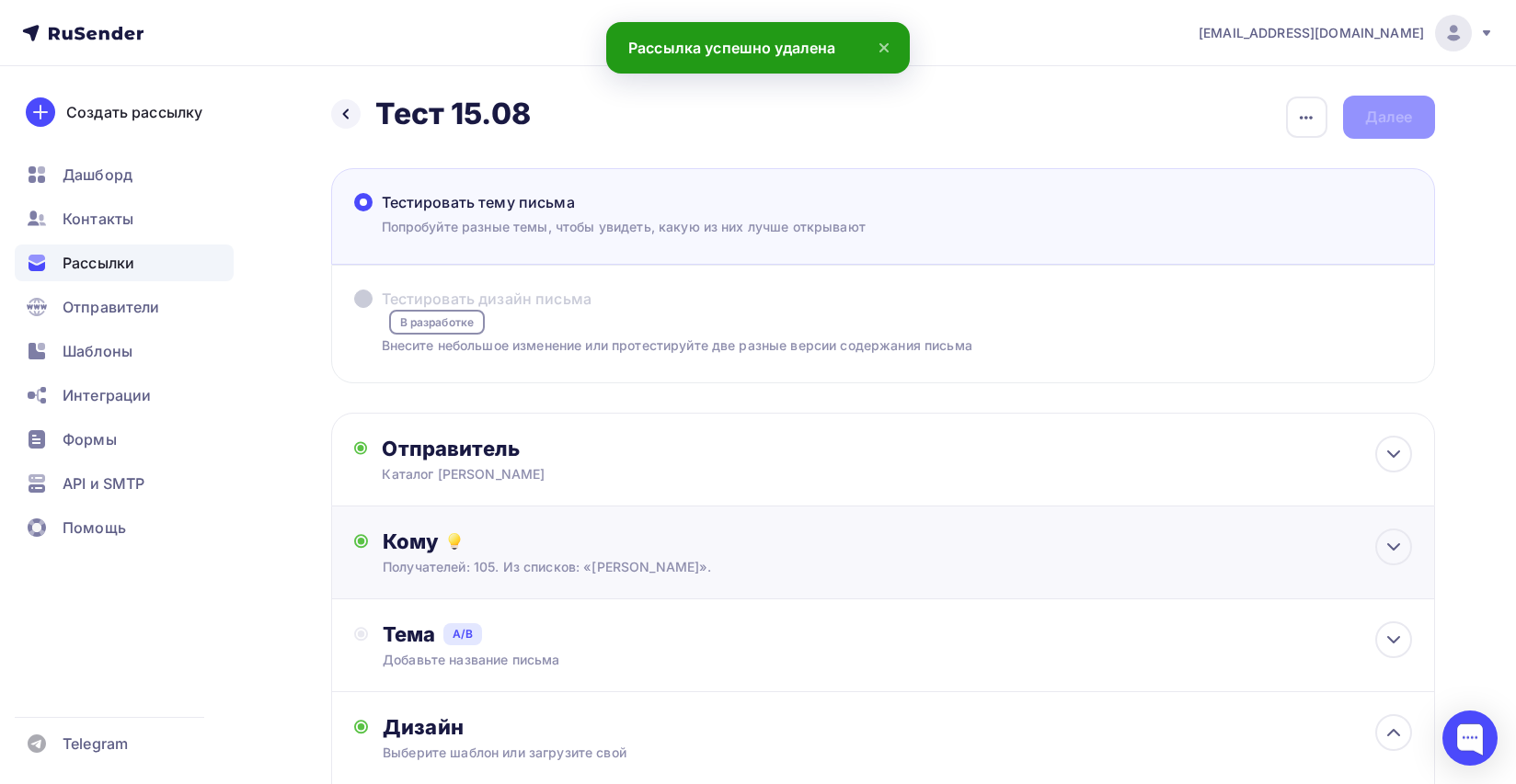
click at [917, 527] on div "Кому Получателей: 105. Из списков: «[PERSON_NAME]». Списки получателей [PERSON_…" at bounding box center [884, 553] width 1104 height 93
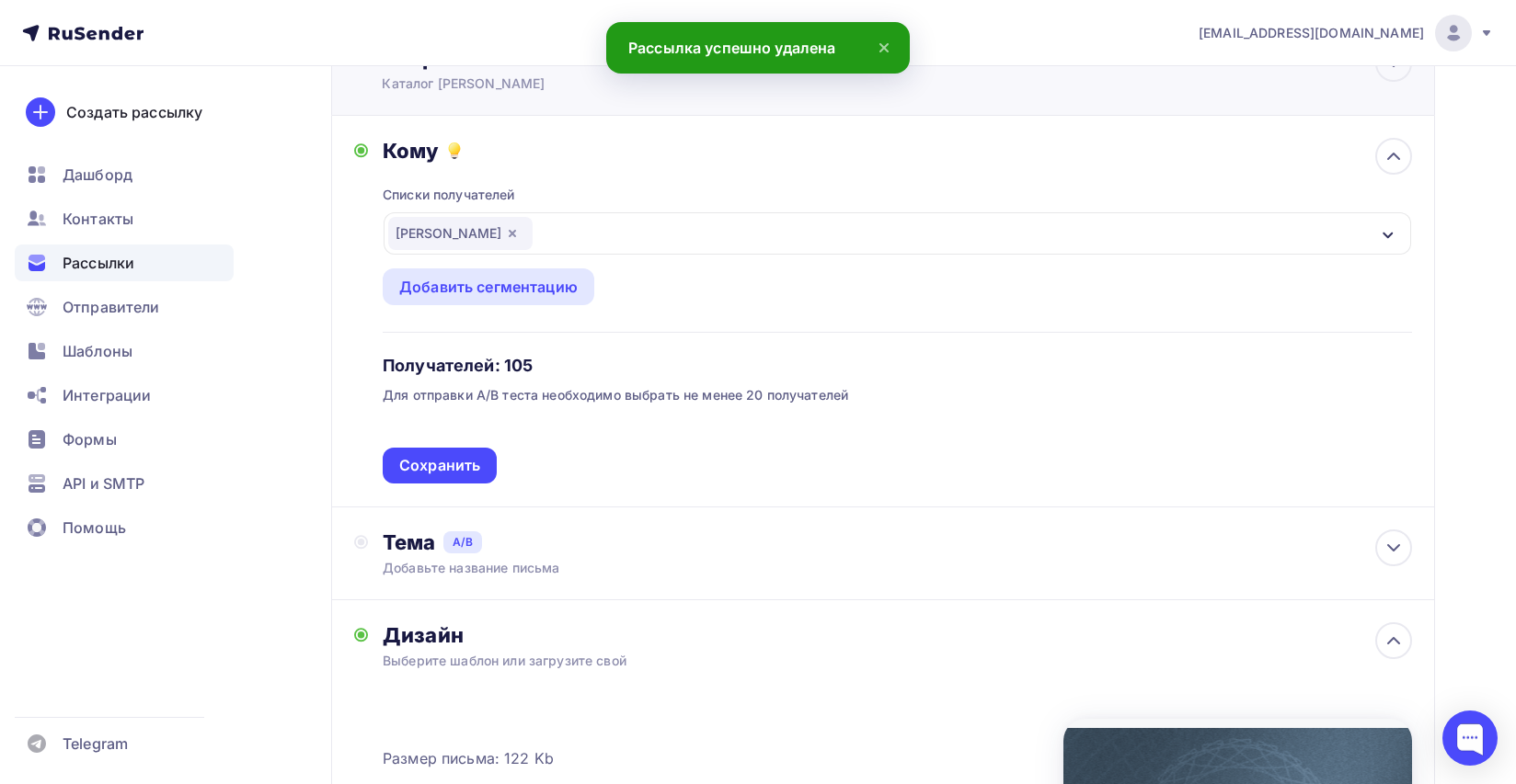
scroll to position [828, 0]
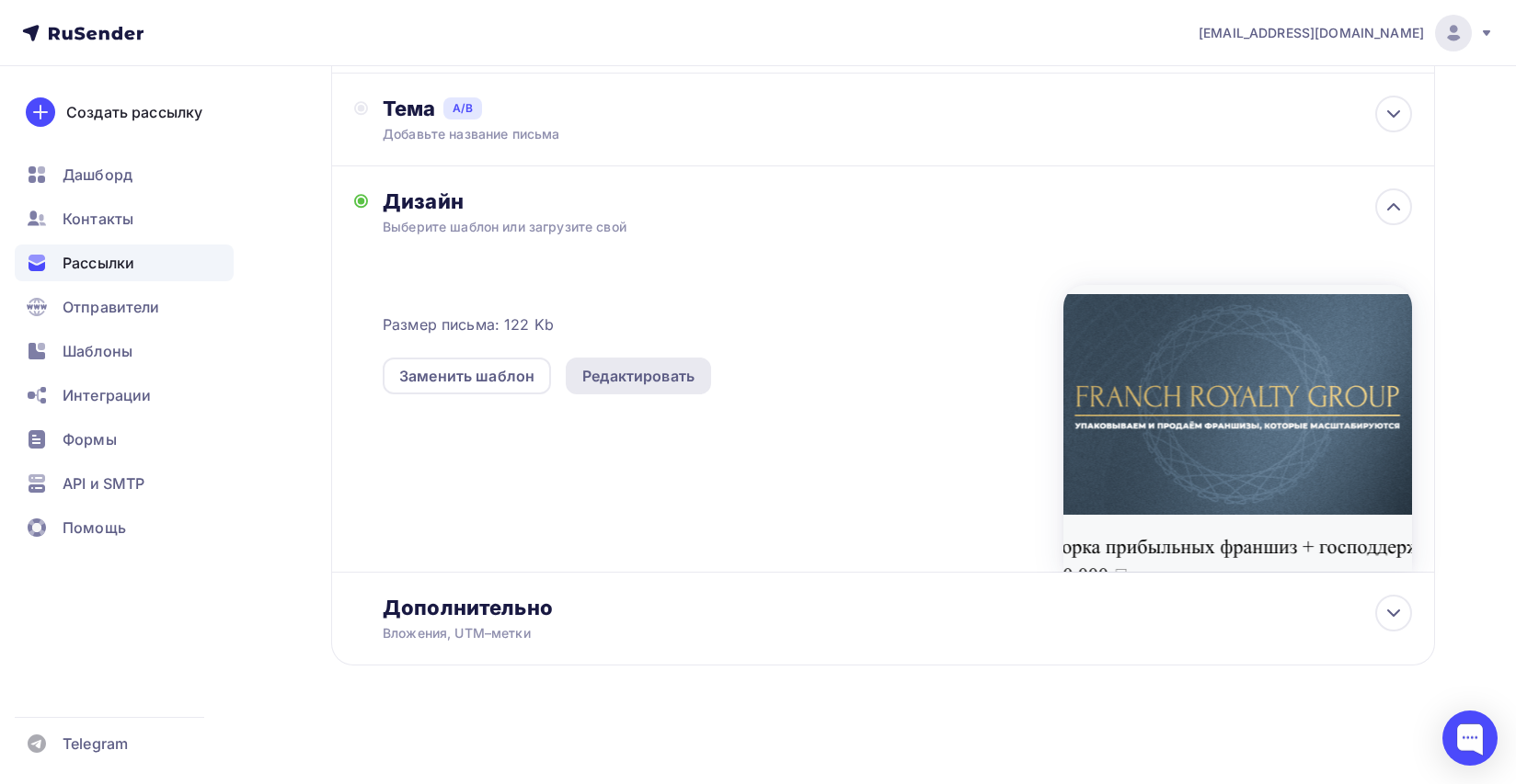
click at [675, 378] on div "Редактировать" at bounding box center [638, 375] width 112 height 22
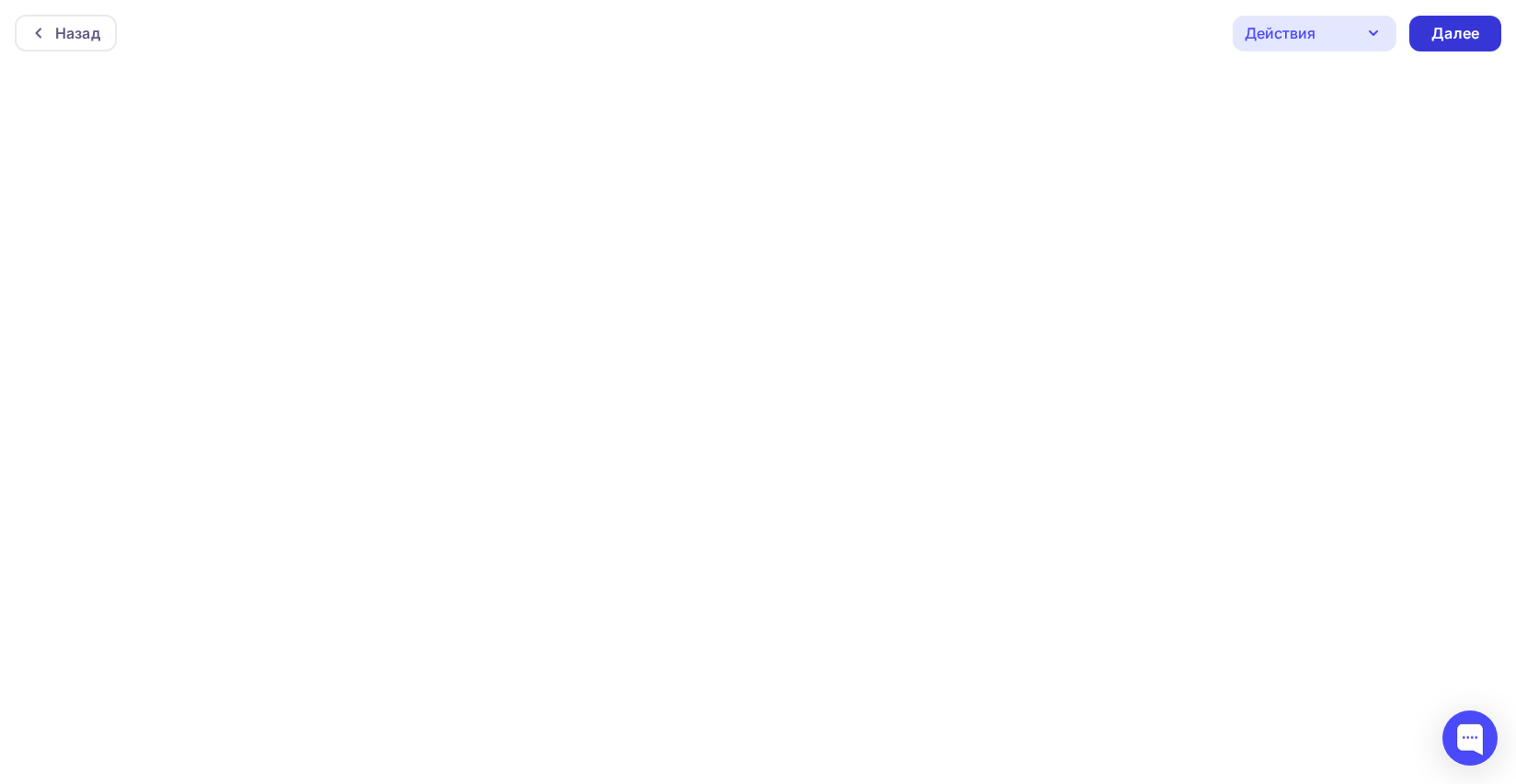
click at [1442, 37] on div "Далее" at bounding box center [1455, 33] width 48 height 21
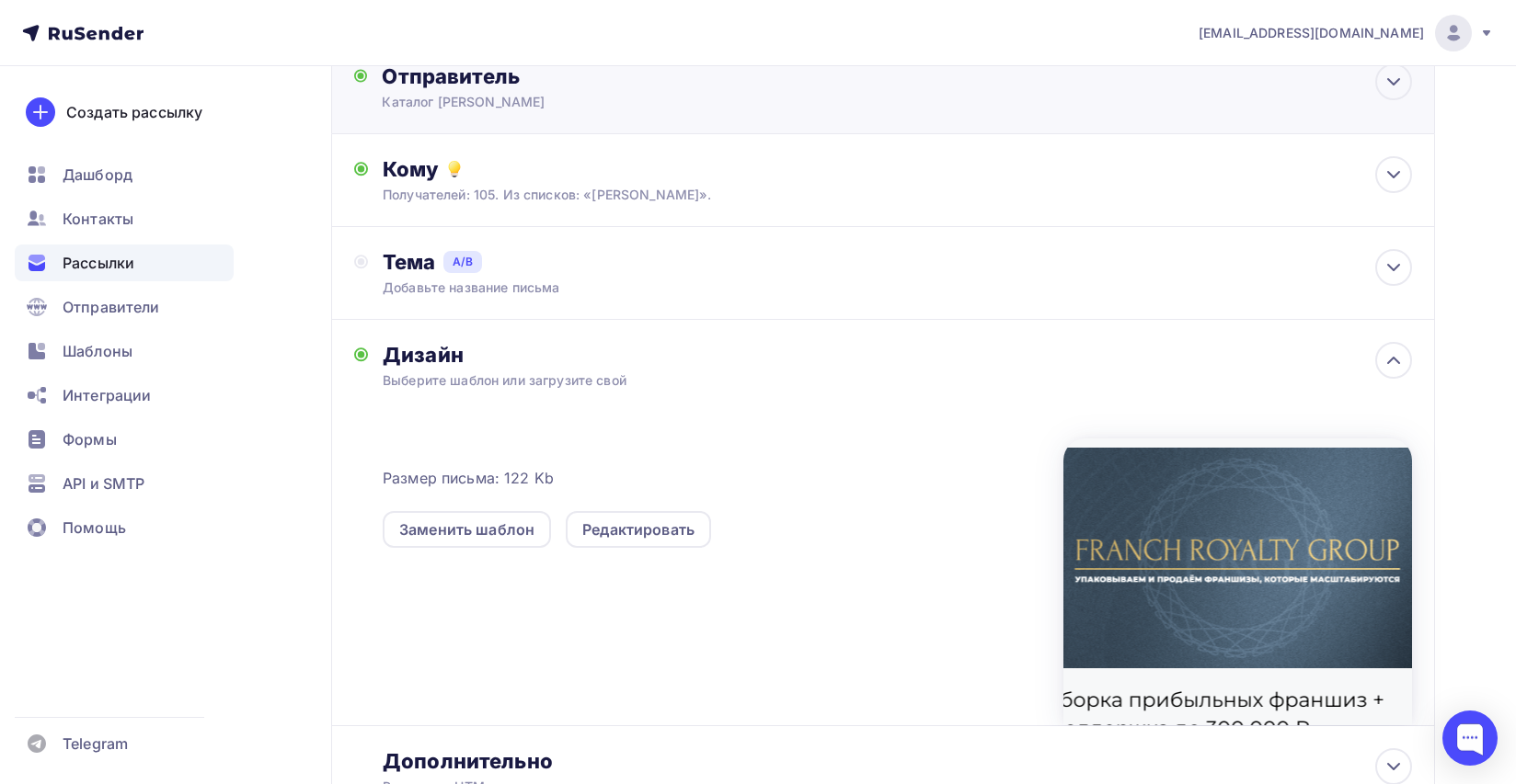
scroll to position [529, 0]
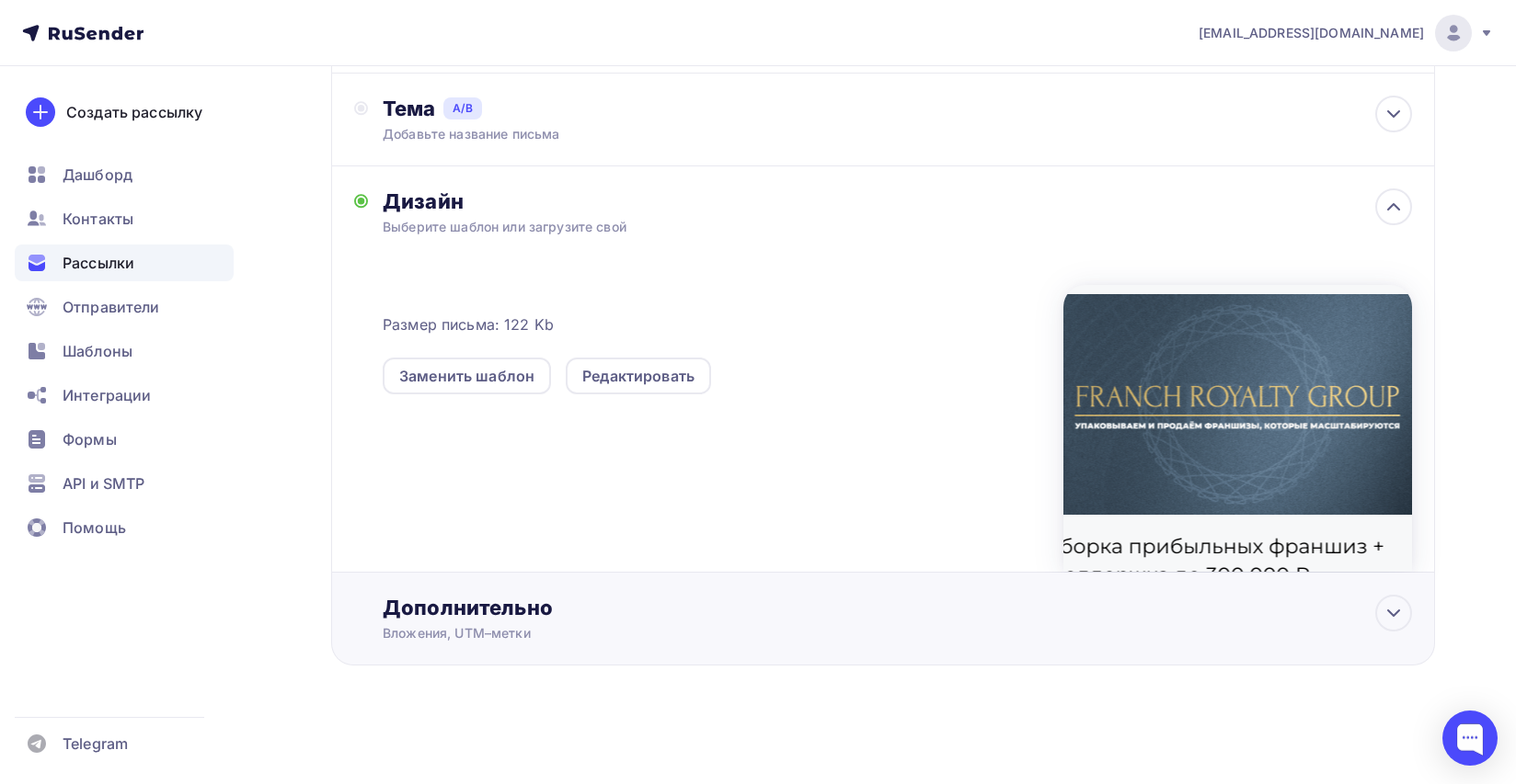
click at [472, 612] on div "Дополнительно" at bounding box center [897, 607] width 1029 height 26
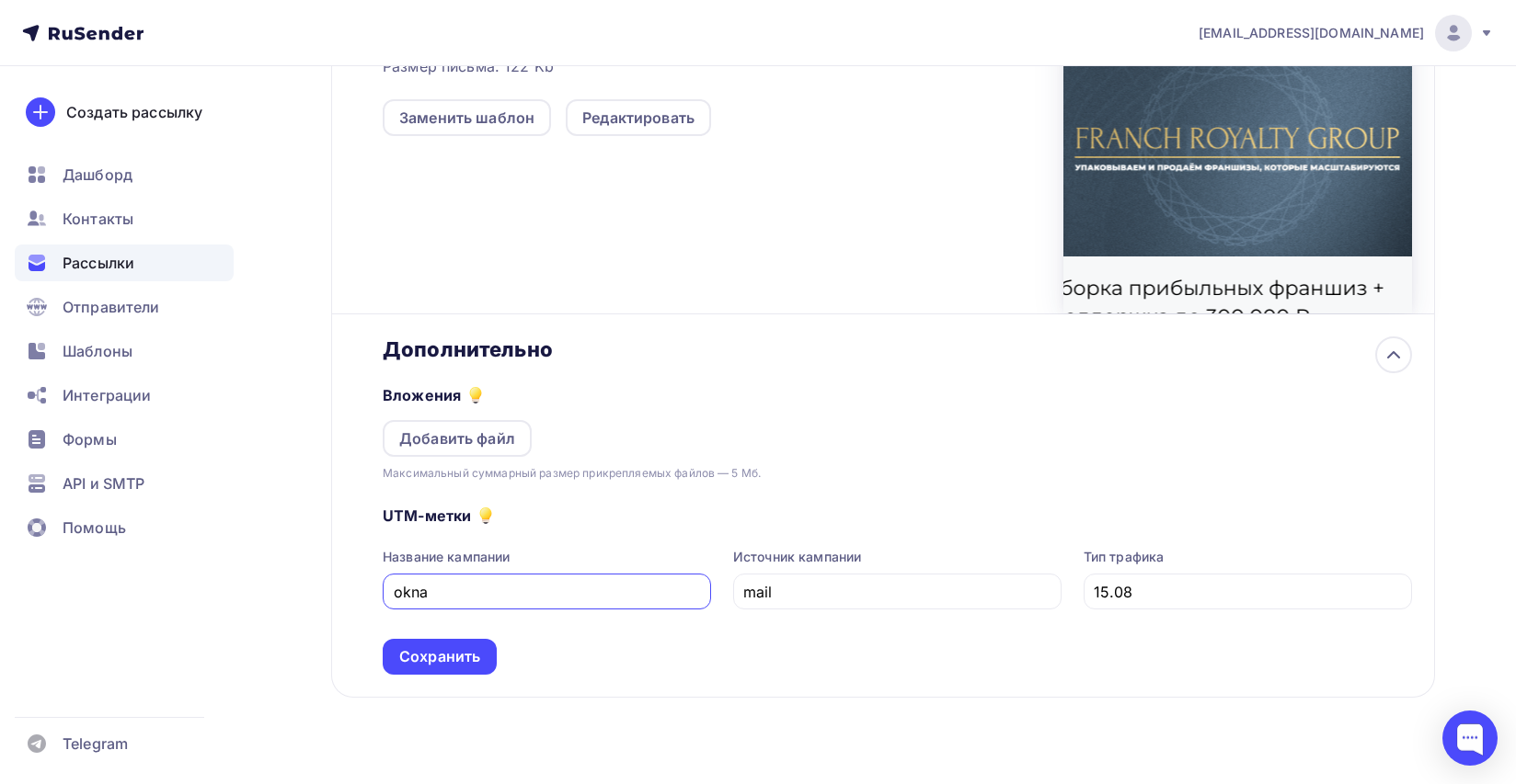
scroll to position [820, 0]
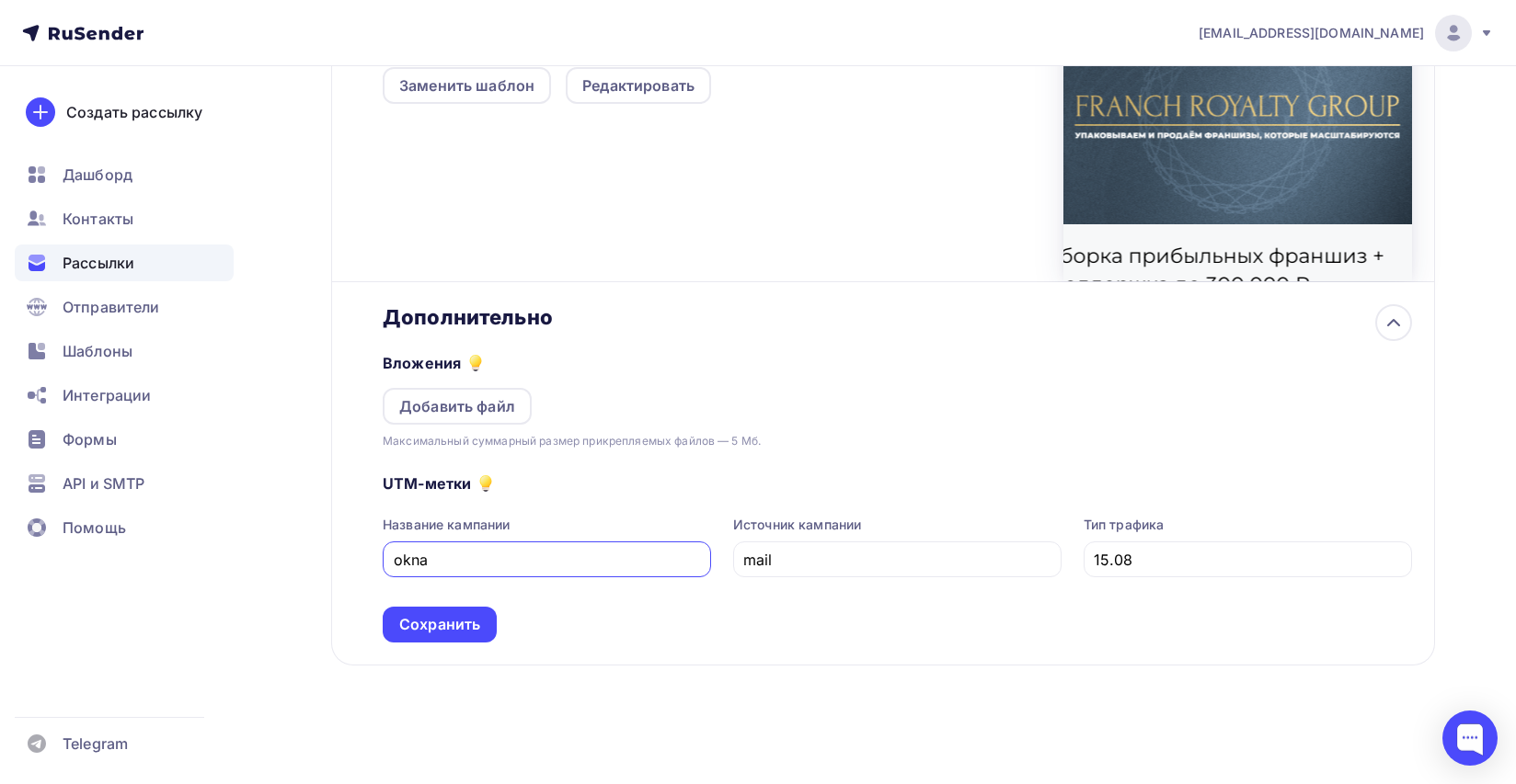
click at [685, 609] on div "UTM-метки Название кампании okna Источник кампании mail Тип трафика 15.08 Сохра…" at bounding box center [897, 546] width 1029 height 192
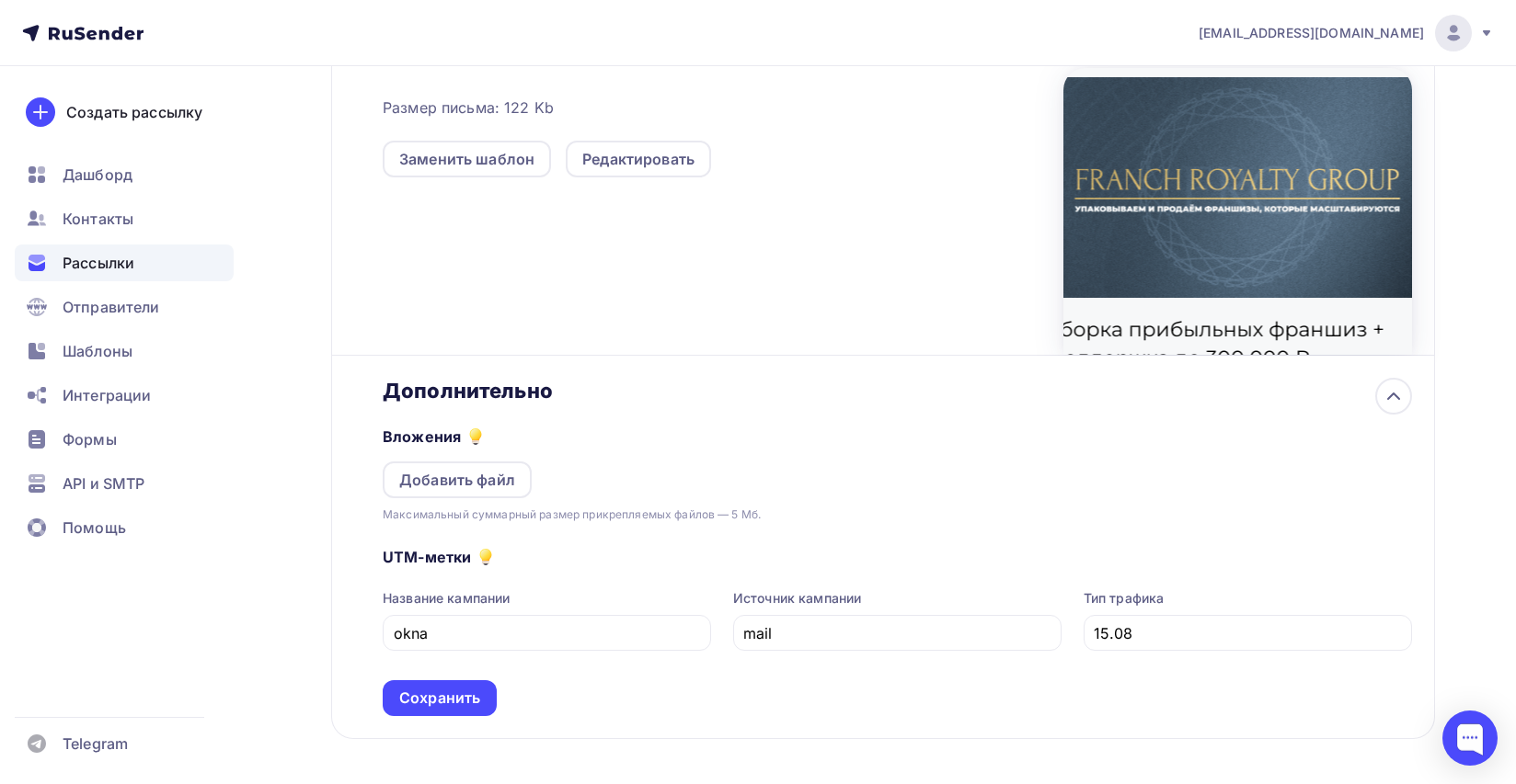
scroll to position [764, 0]
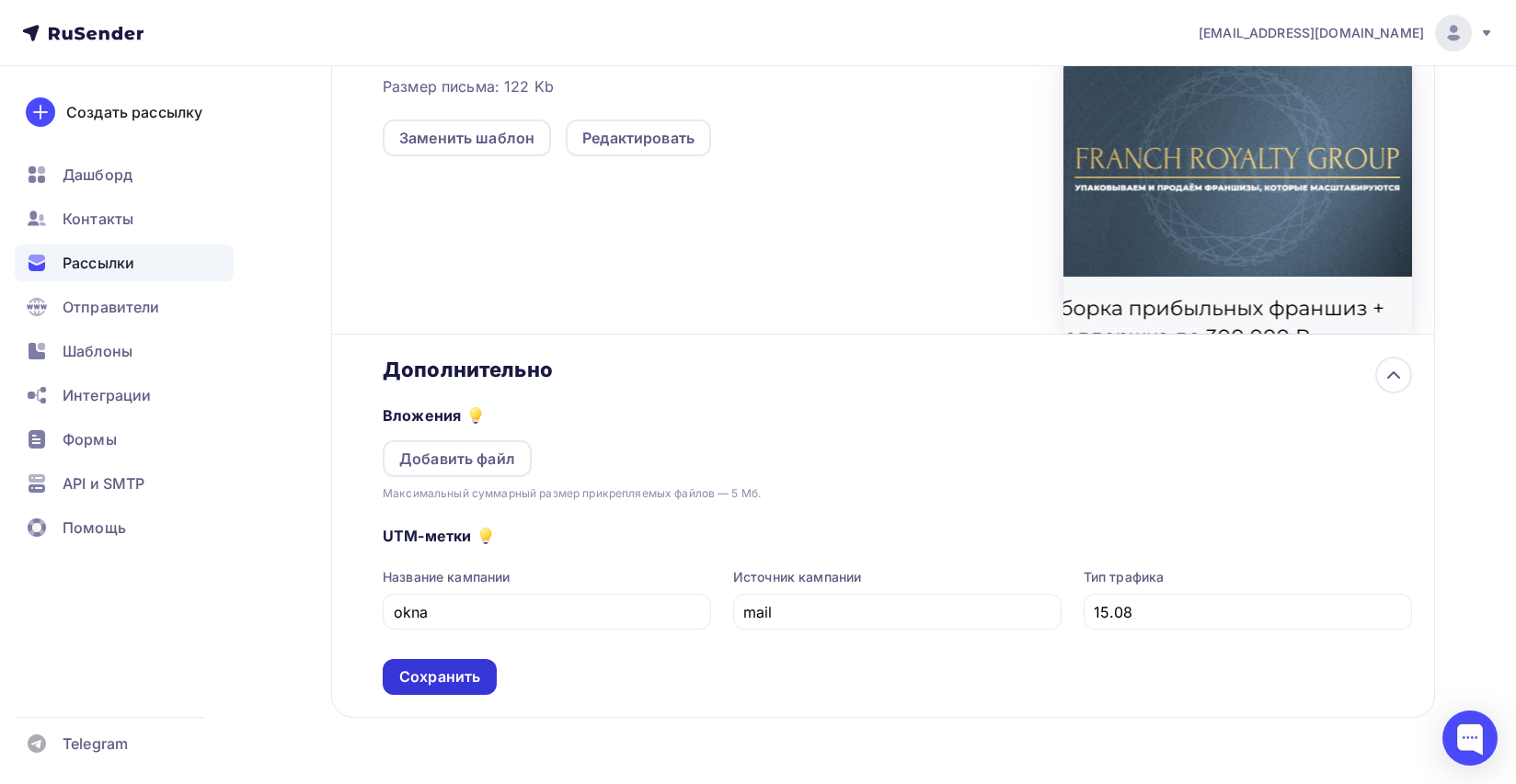
click at [473, 688] on div "Сохранить" at bounding box center [439, 677] width 81 height 21
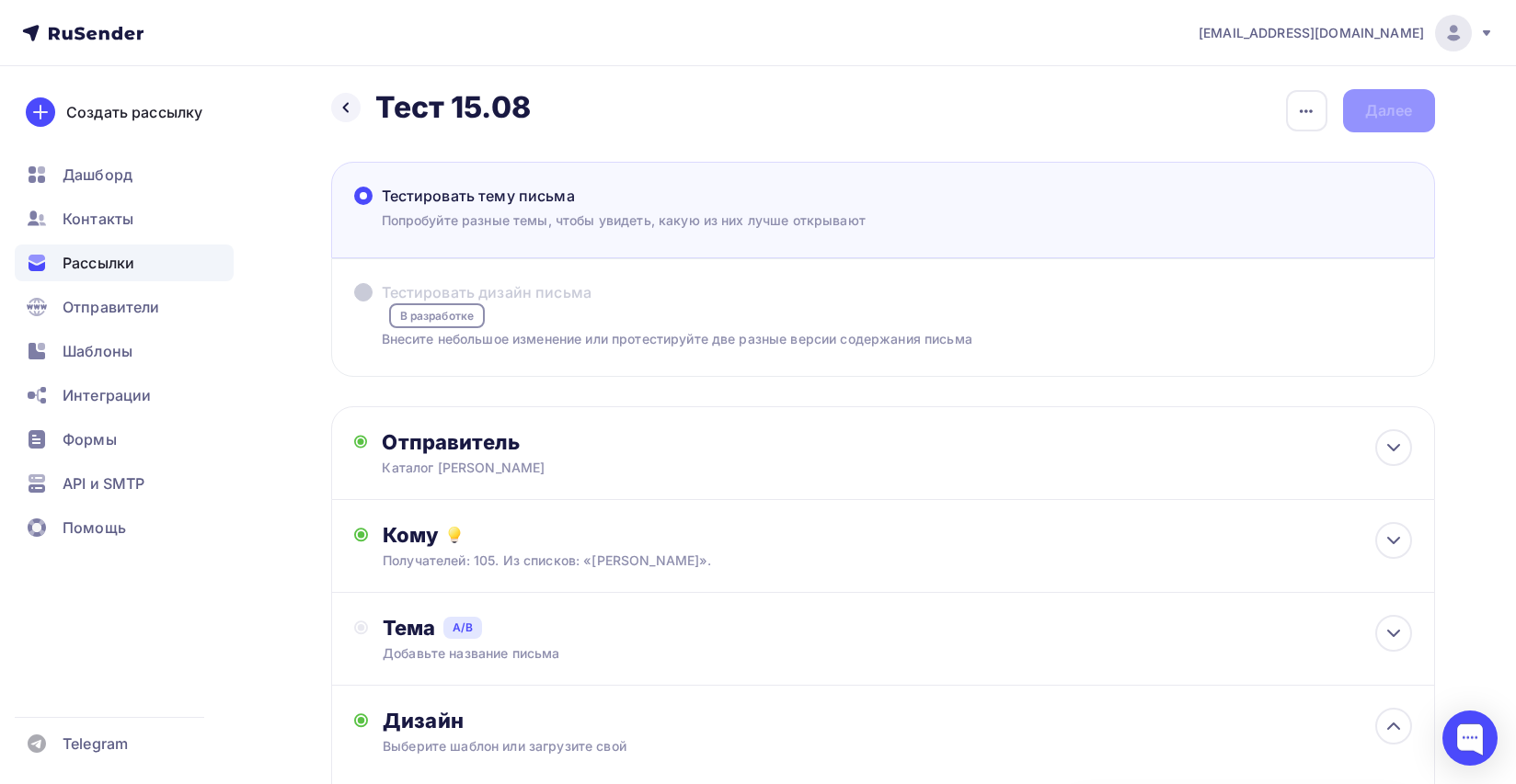
scroll to position [0, 0]
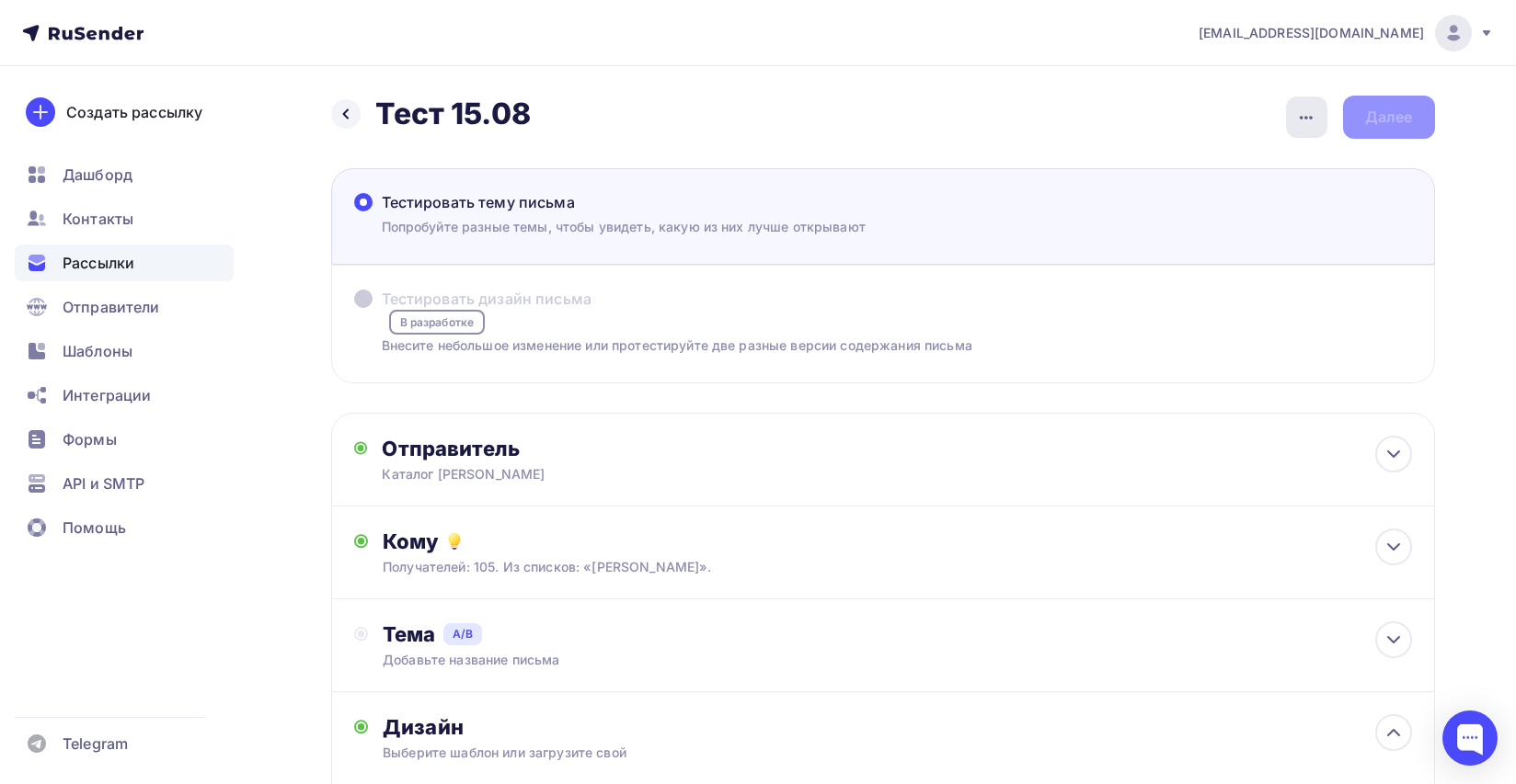
click at [1312, 124] on icon "button" at bounding box center [1306, 117] width 22 height 22
click at [1161, 88] on div "Назад Тест 15.08 Тест 15.08 Закончить позже Переименовать рассылку Удалить Дале…" at bounding box center [758, 688] width 1507 height 1244
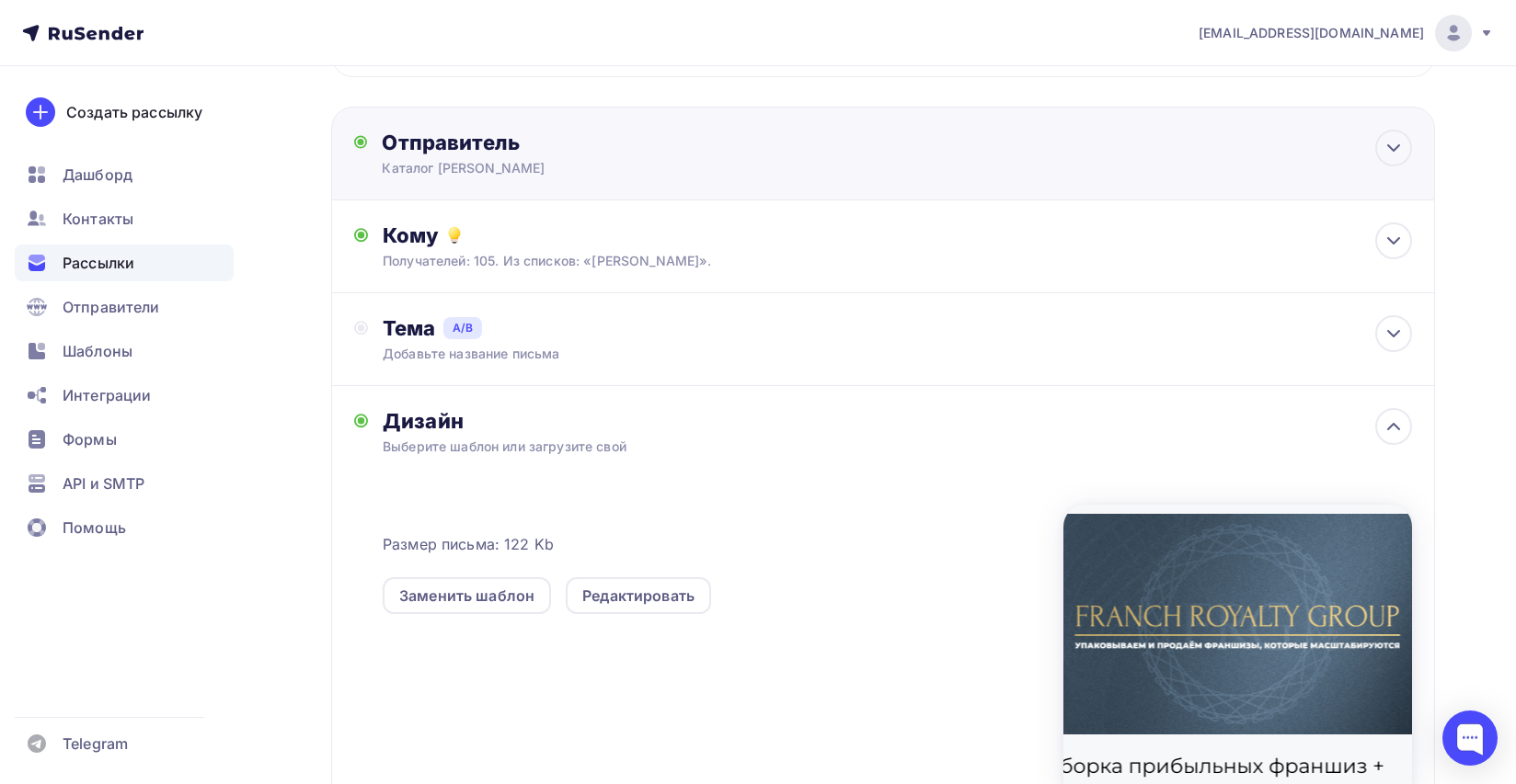
scroll to position [529, 0]
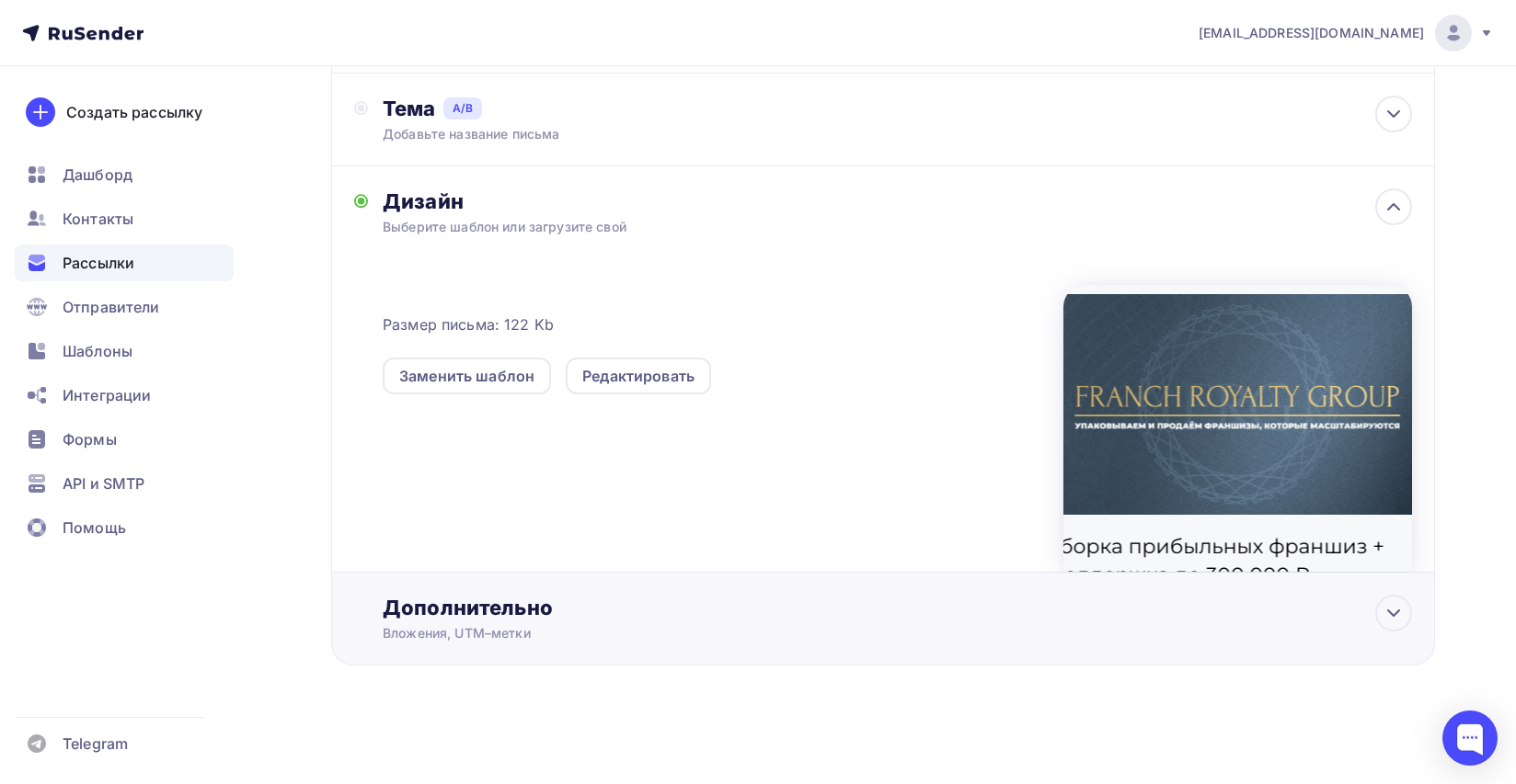
click at [793, 576] on div "Дополнительно Вложения, UTM–метки Вложения Добавить файл Максимальный суммарный…" at bounding box center [884, 619] width 1104 height 93
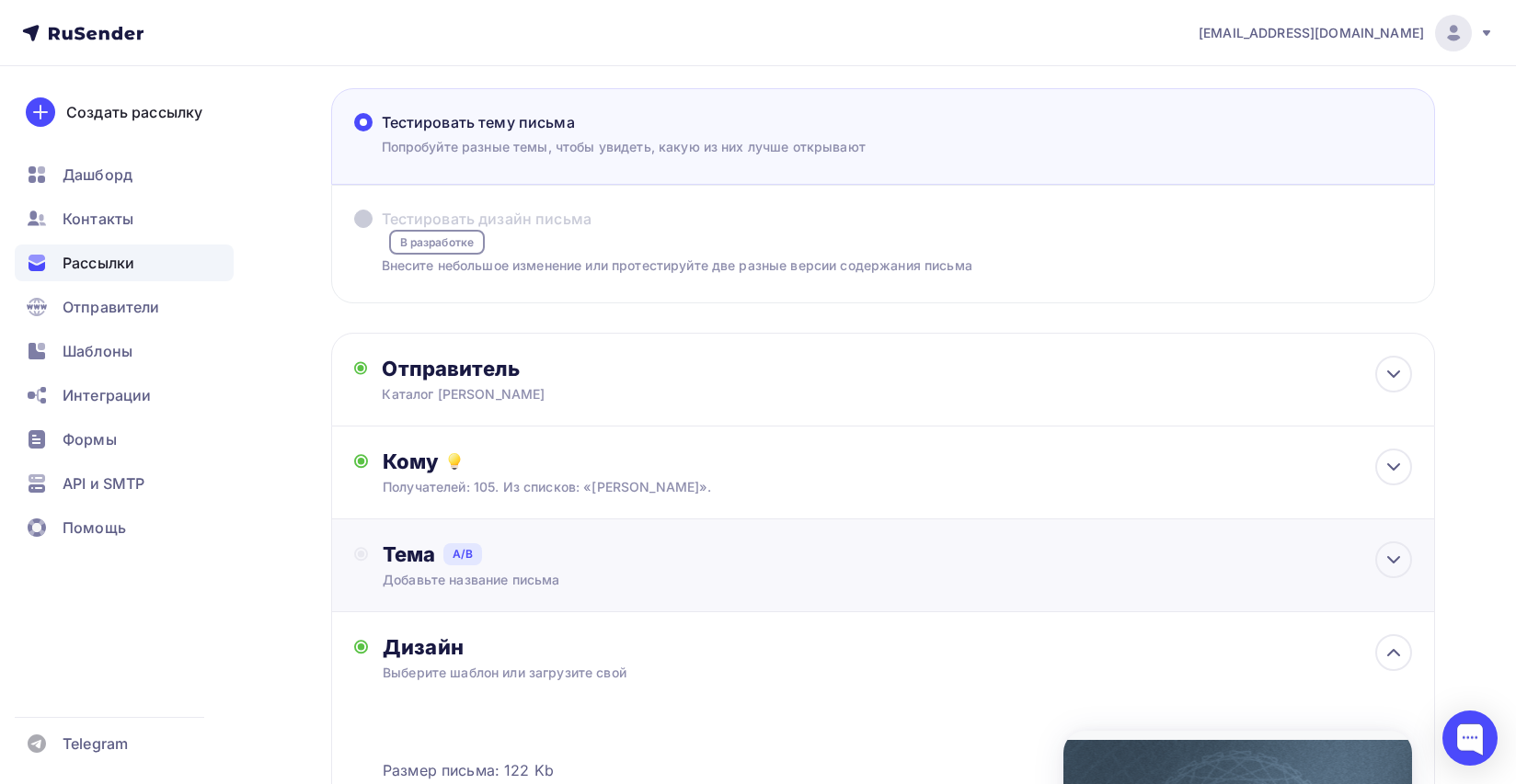
scroll to position [0, 0]
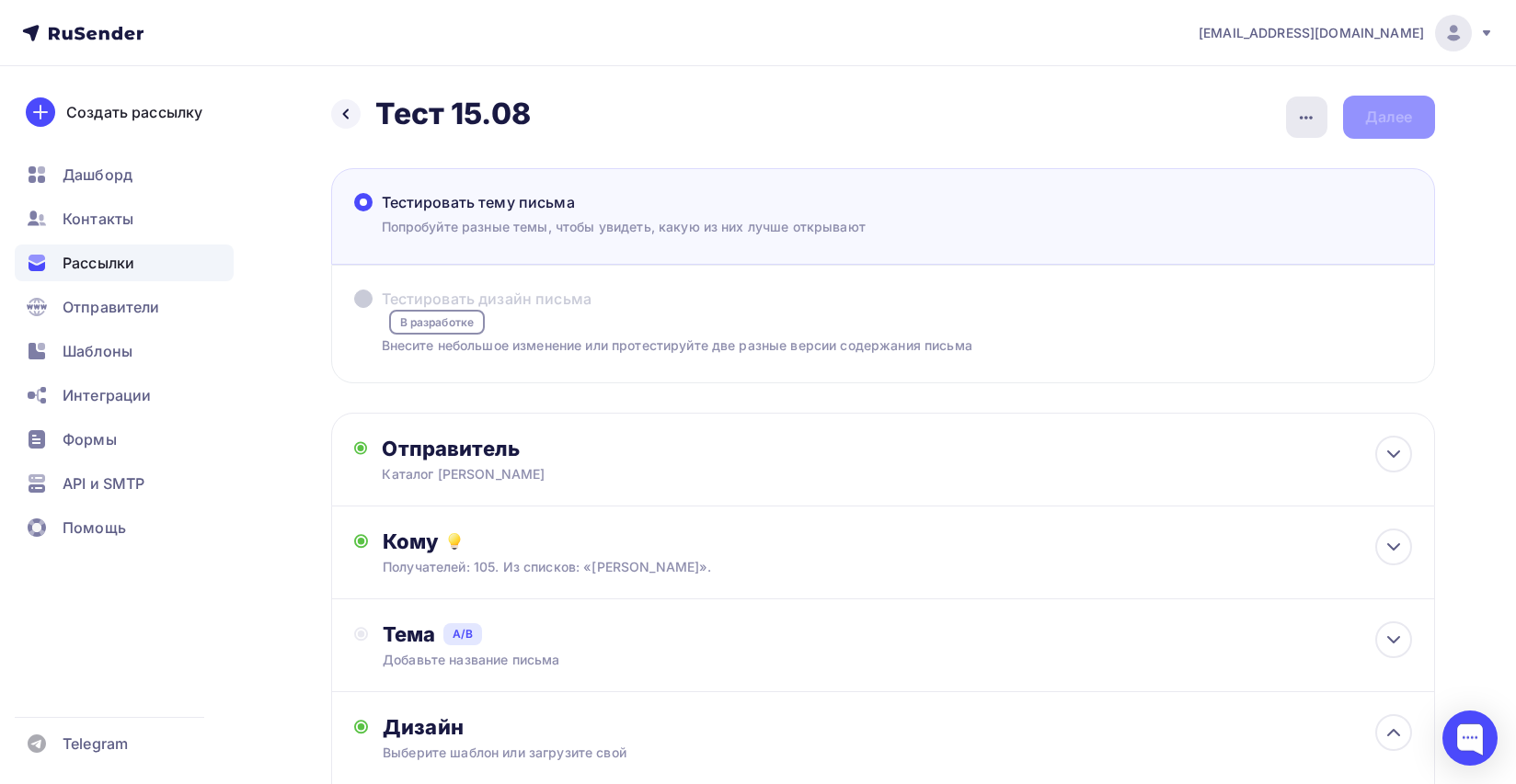
click at [1299, 112] on icon "button" at bounding box center [1306, 117] width 22 height 22
click at [635, 296] on div "Тестировать дизайн письма" at bounding box center [677, 298] width 590 height 22
click at [675, 289] on div "Тестировать дизайн письма" at bounding box center [677, 298] width 590 height 22
click at [673, 221] on p "Попробуйте разные темы, чтобы увидеть, какую из них лучше открывают" at bounding box center [624, 226] width 484 height 19
click at [382, 213] on input "Тестировать тему письма [PERSON_NAME] разные темы, чтобы увидеть, какую из них …" at bounding box center [382, 213] width 0 height 0
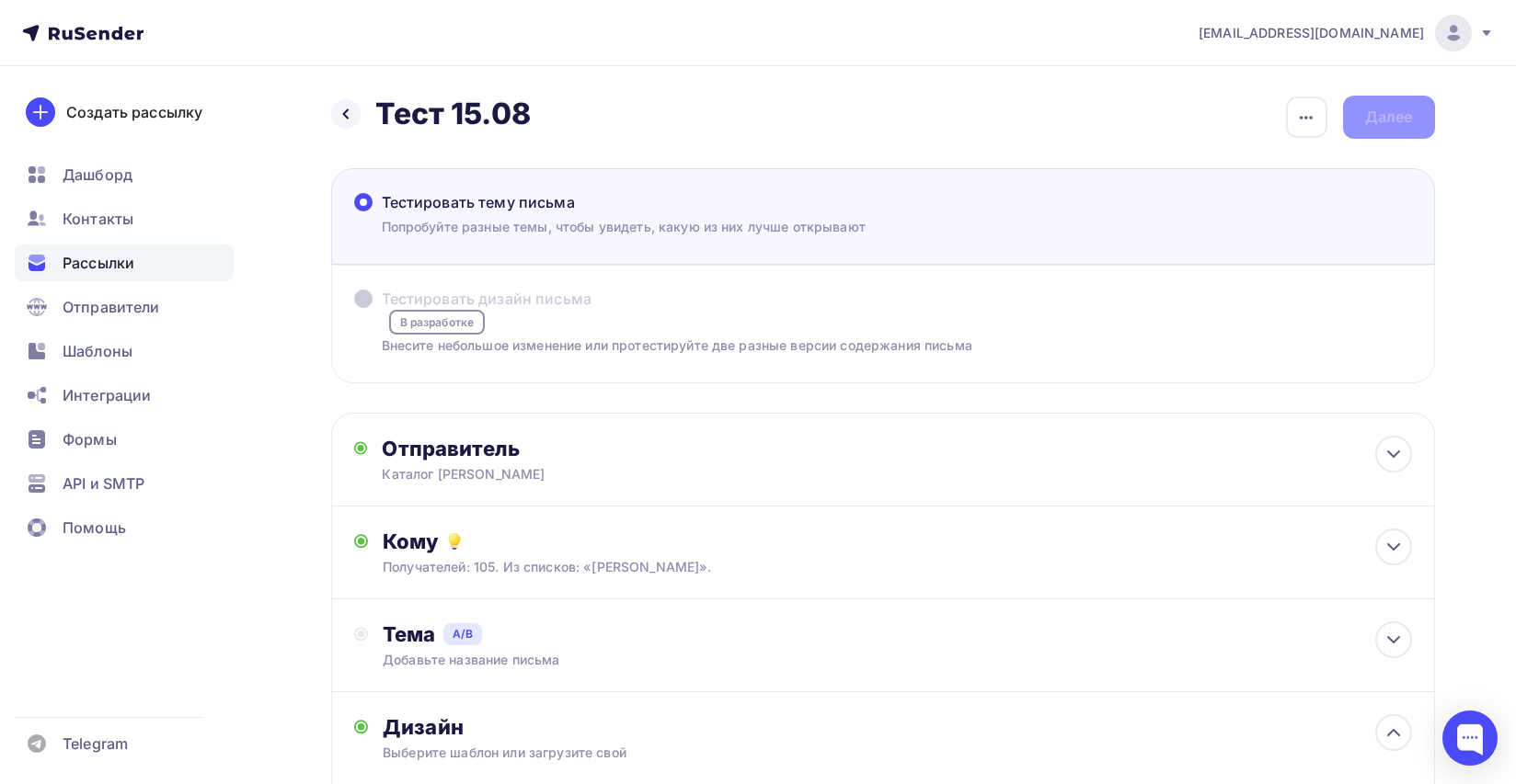
click at [673, 221] on p "Попробуйте разные темы, чтобы увидеть, какую из них лучше открывают" at bounding box center [624, 226] width 484 height 19
click at [382, 213] on input "Тестировать тему письма [PERSON_NAME] разные темы, чтобы увидеть, какую из них …" at bounding box center [382, 213] width 0 height 0
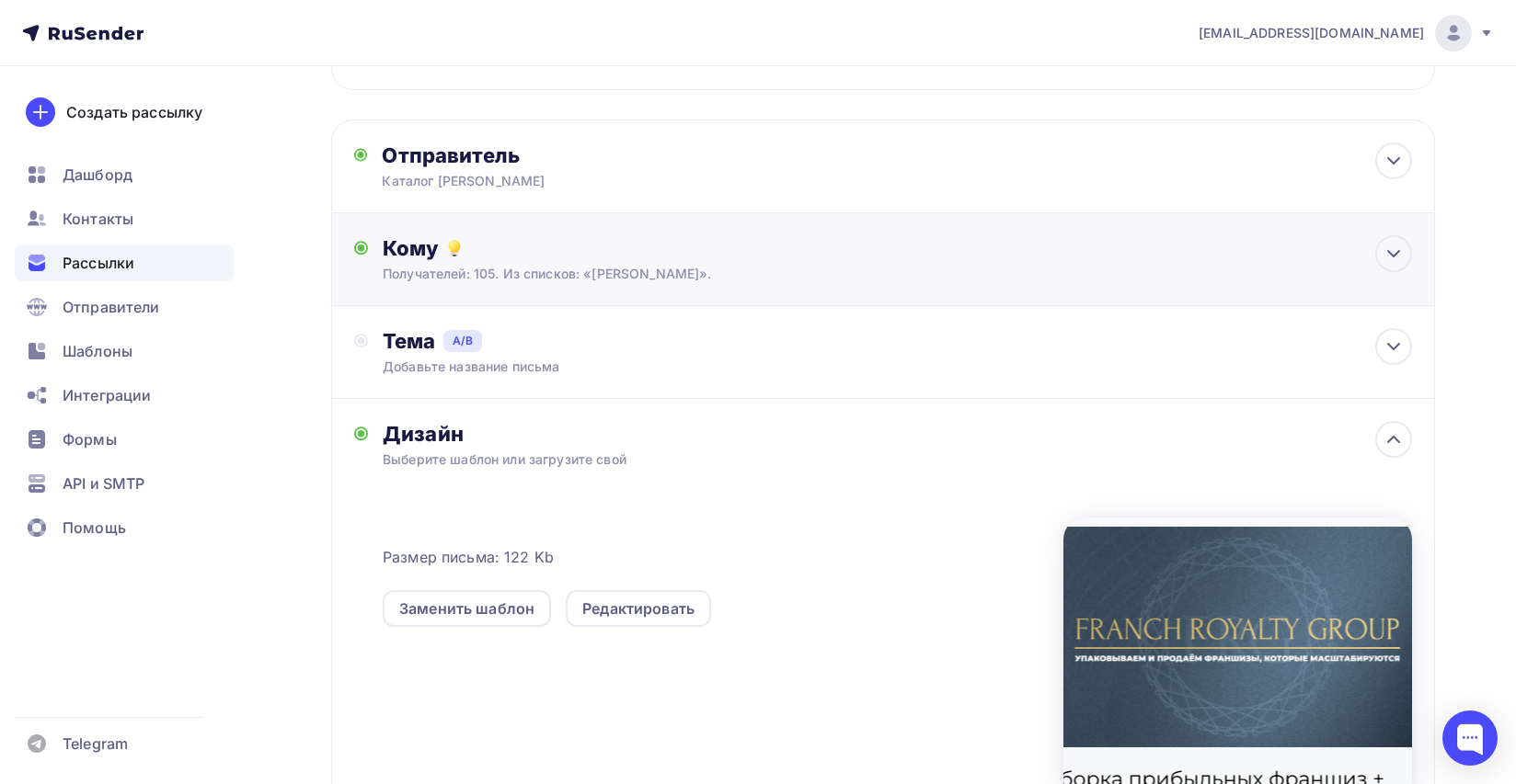
scroll to position [354, 0]
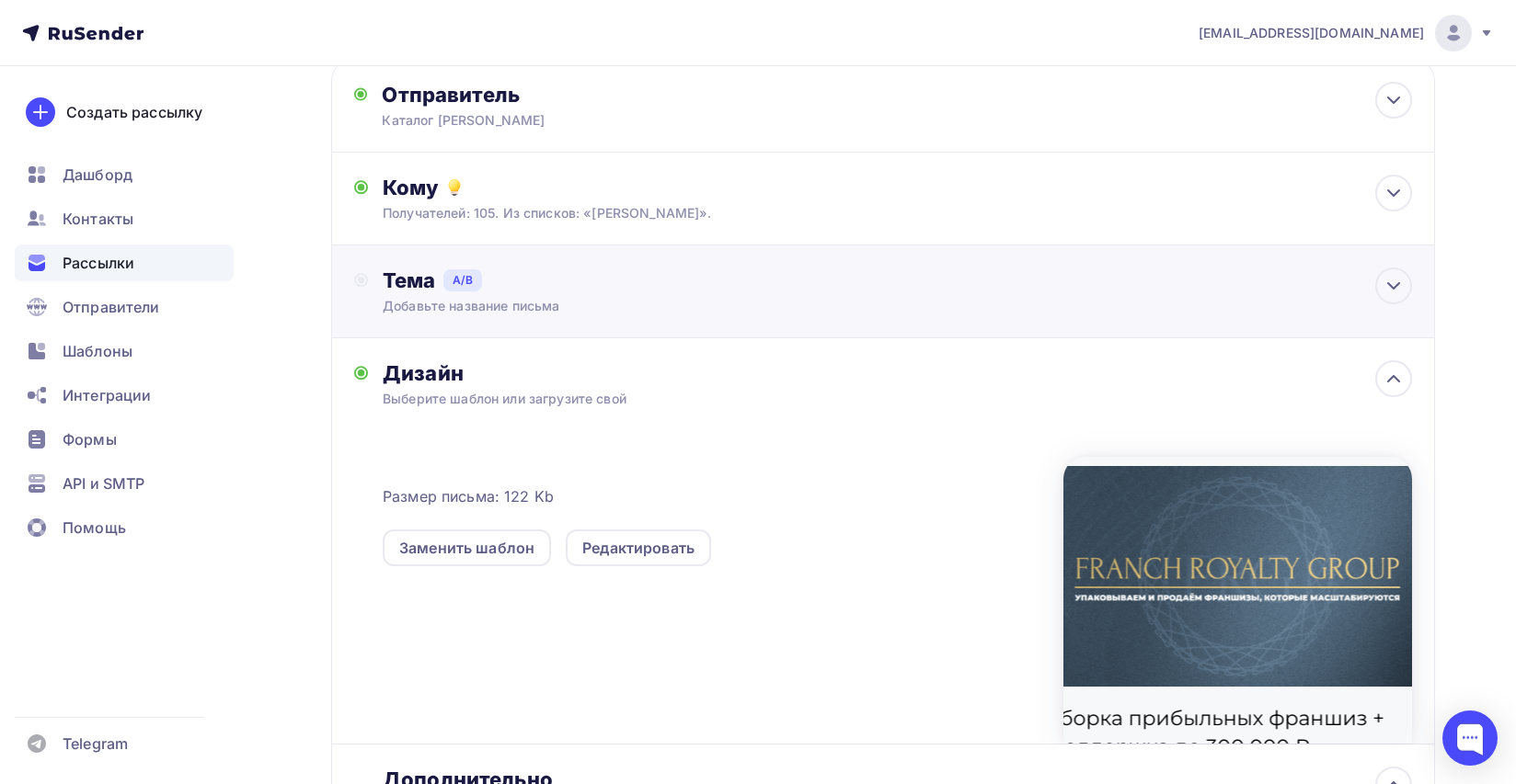
click at [726, 313] on div "Добавьте название письма" at bounding box center [846, 306] width 927 height 18
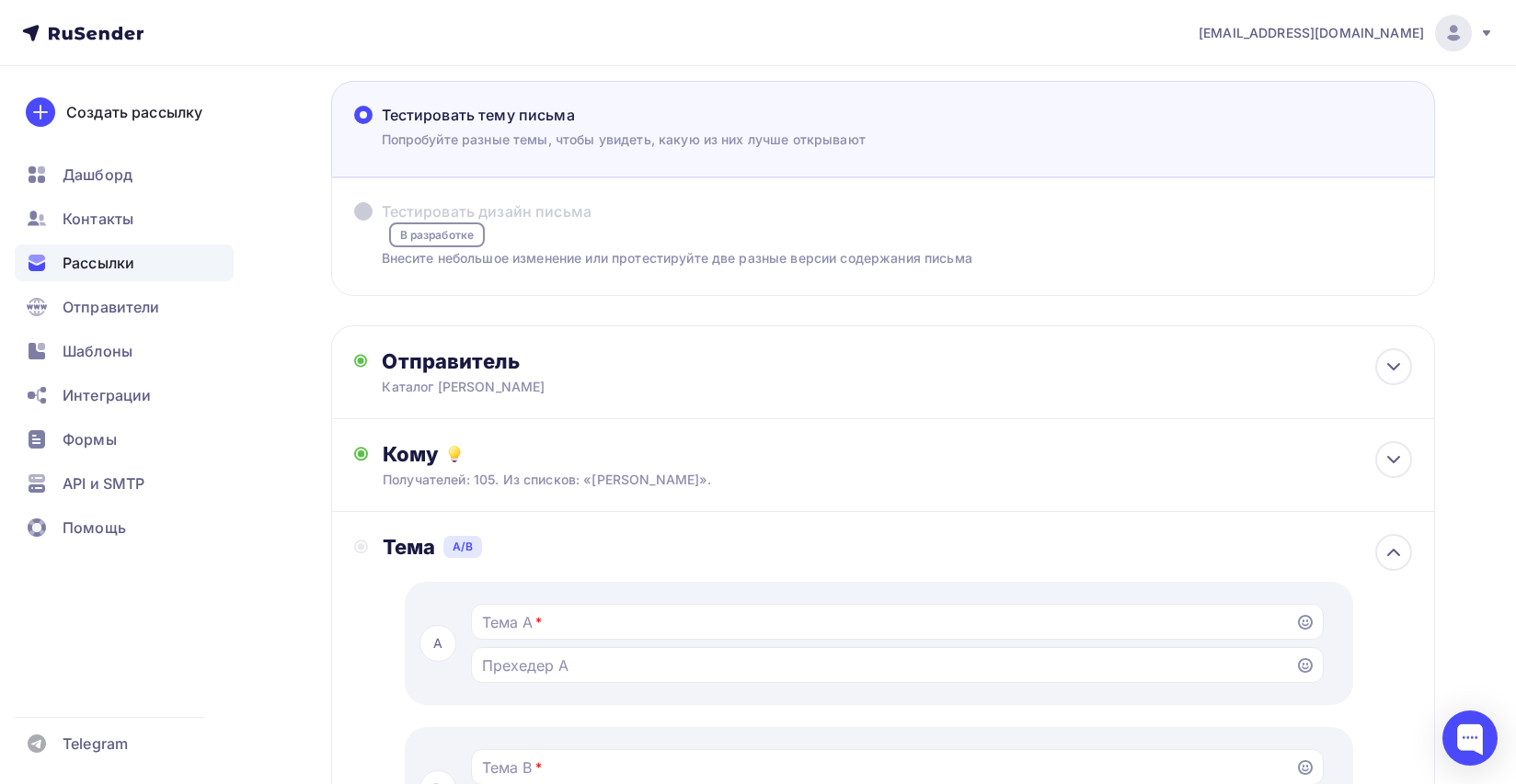
scroll to position [0, 0]
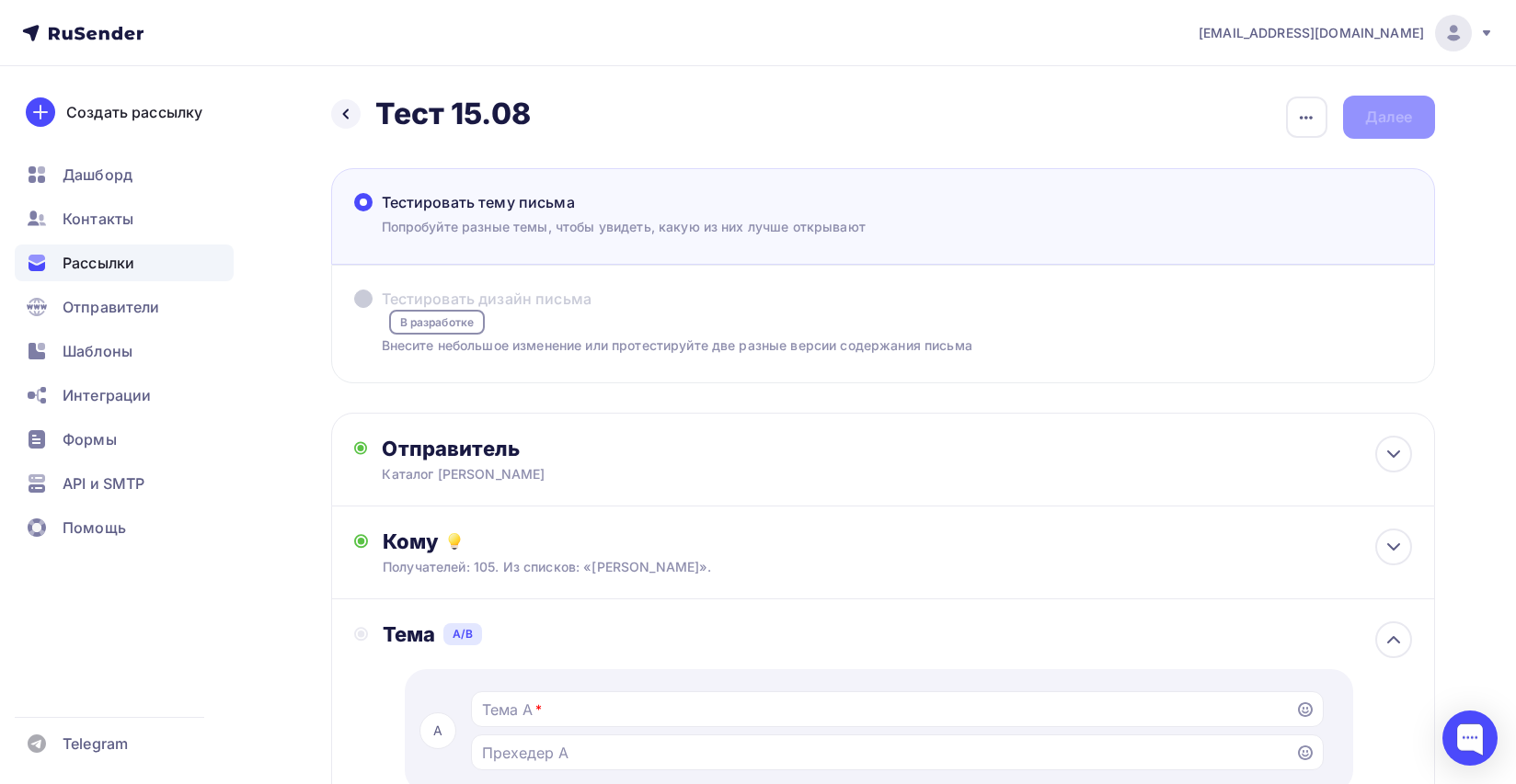
click at [1388, 109] on div "Назад Тест 15.08 Тест 15.08 Закончить позже Переименовать рассылку Удалить Далее" at bounding box center [884, 117] width 1104 height 43
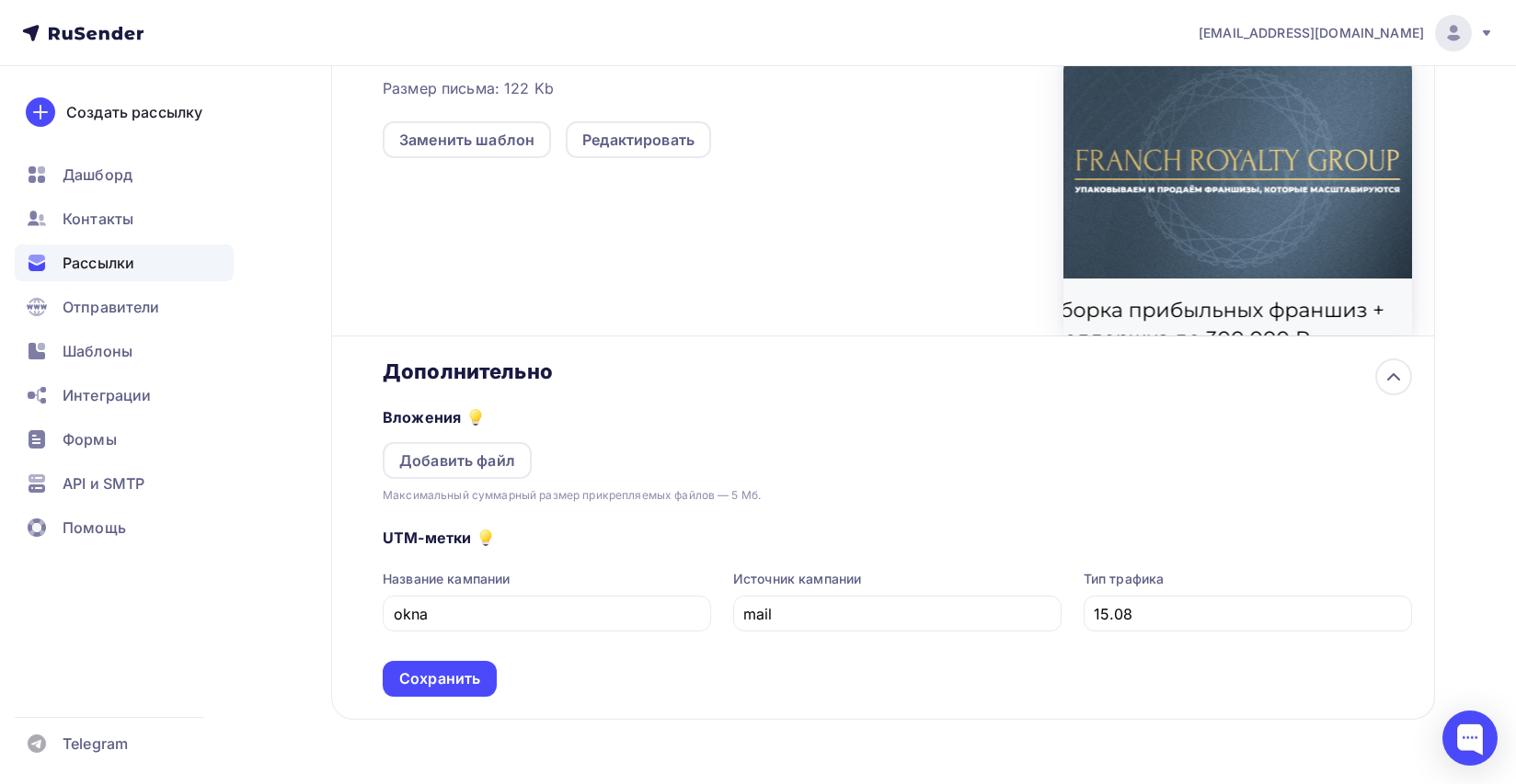
scroll to position [1239, 0]
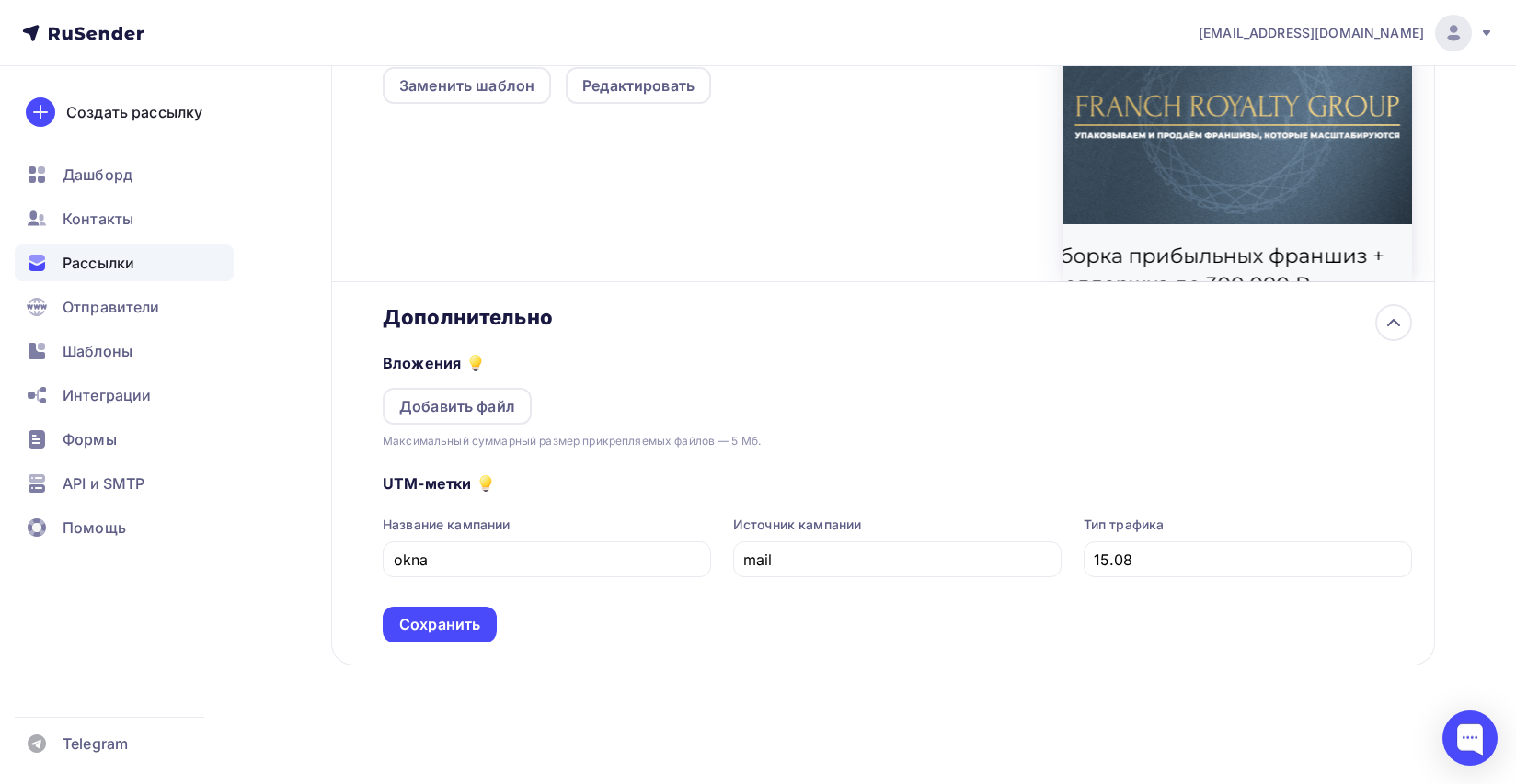
click at [889, 596] on div "UTM-метки Название кампании okna Источник кампании mail Тип трафика 15.08 Сохра…" at bounding box center [897, 546] width 1029 height 192
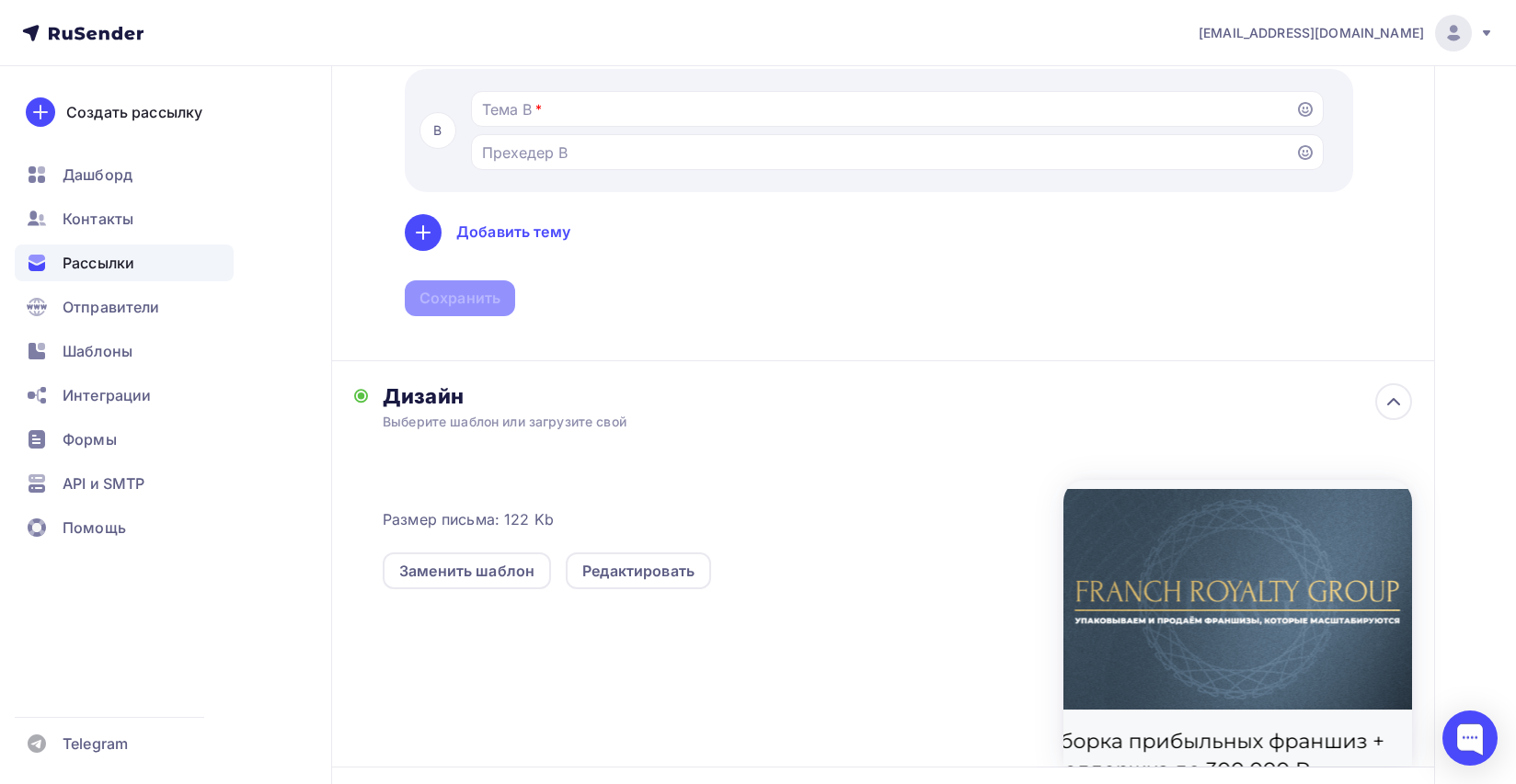
scroll to position [679, 0]
